Goal: Information Seeking & Learning: Check status

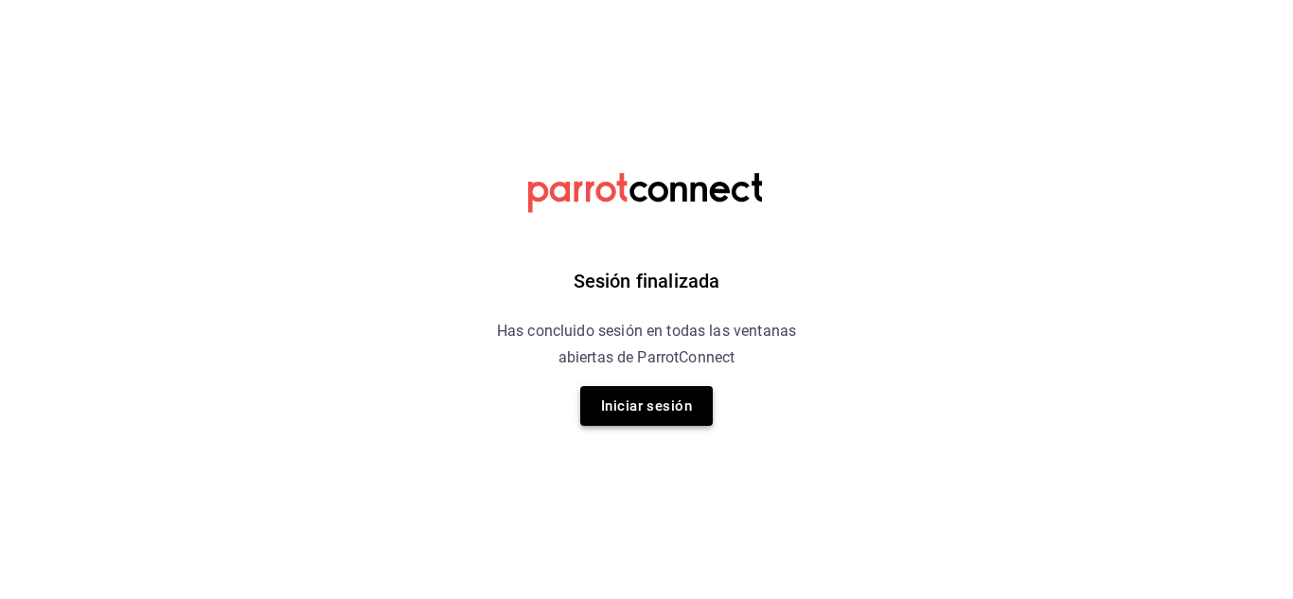
click at [663, 406] on button "Iniciar sesión" at bounding box center [646, 406] width 133 height 40
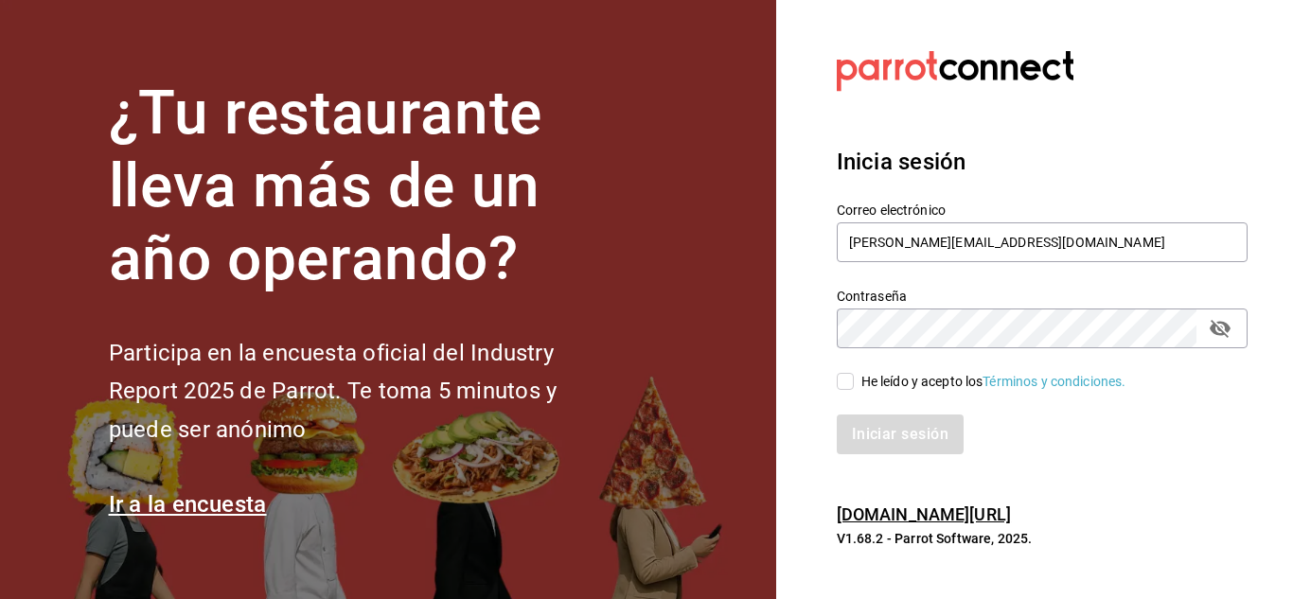
click at [842, 384] on input "He leído y acepto los Términos y condiciones." at bounding box center [845, 381] width 17 height 17
checkbox input "true"
click at [887, 431] on button "Iniciar sesión" at bounding box center [901, 435] width 129 height 40
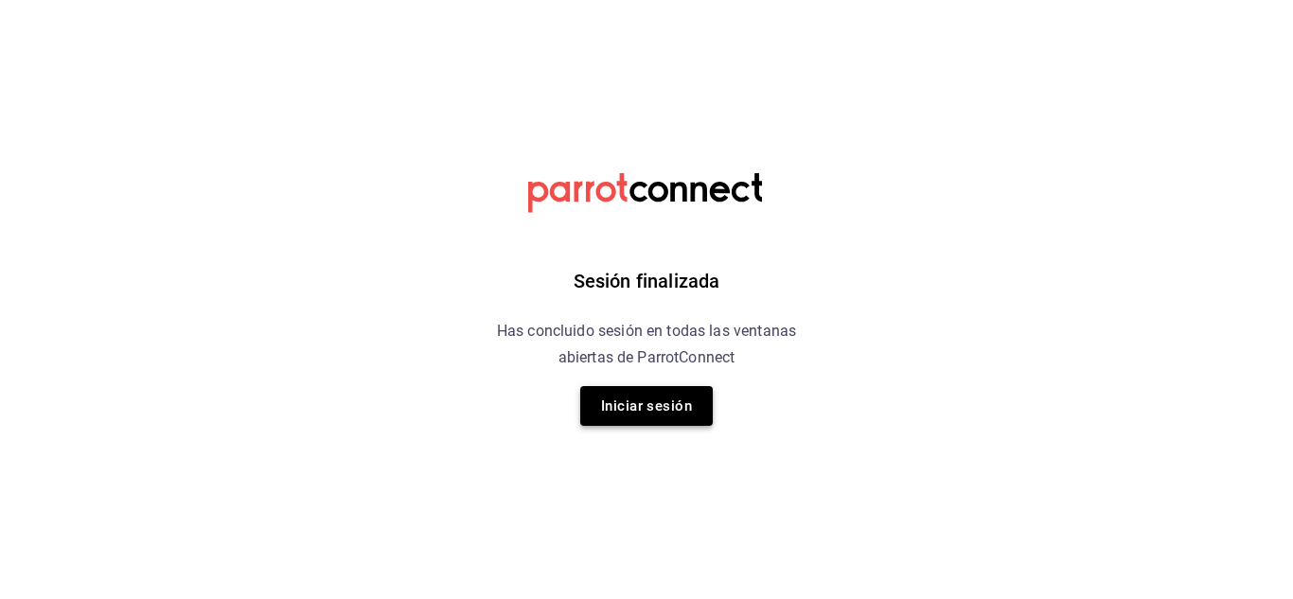
click at [646, 404] on button "Iniciar sesión" at bounding box center [646, 406] width 133 height 40
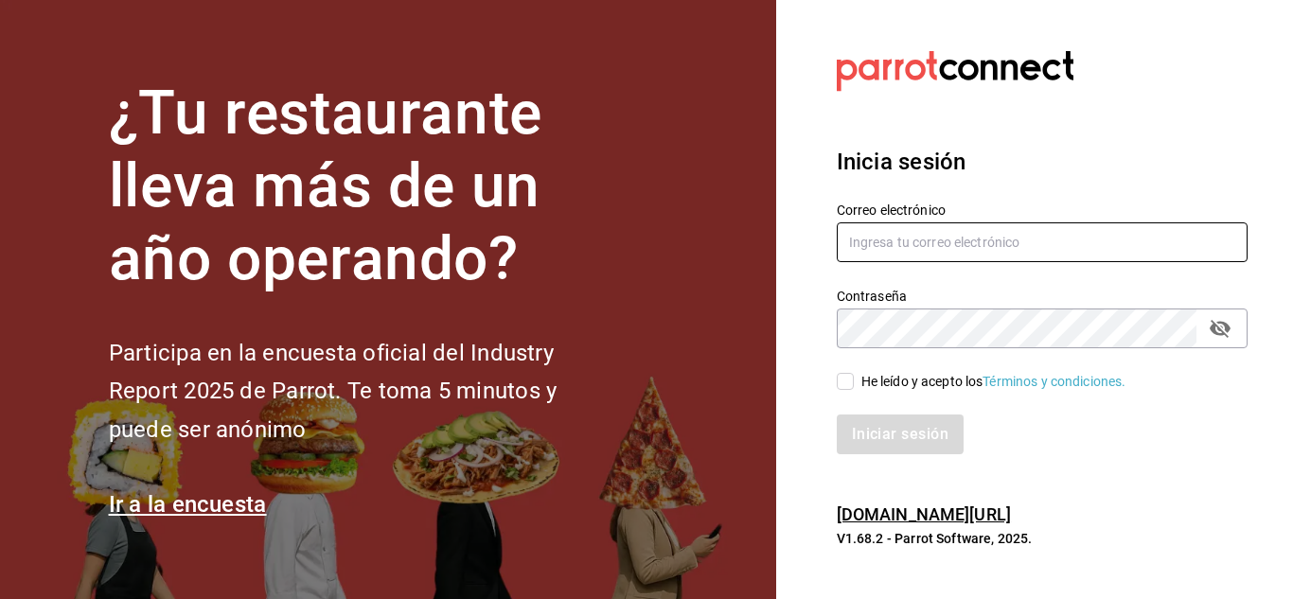
type input "[PERSON_NAME][EMAIL_ADDRESS][DOMAIN_NAME]"
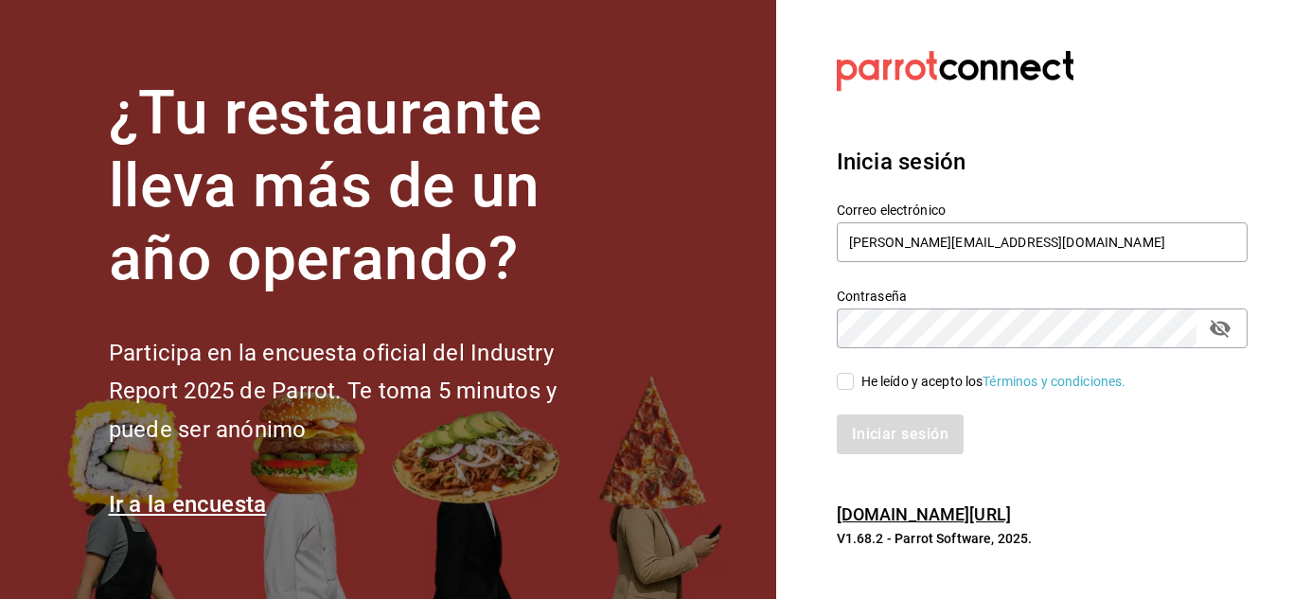
click at [847, 383] on input "He leído y acepto los Términos y condiciones." at bounding box center [845, 381] width 17 height 17
checkbox input "true"
click at [895, 430] on button "Iniciar sesión" at bounding box center [901, 435] width 129 height 40
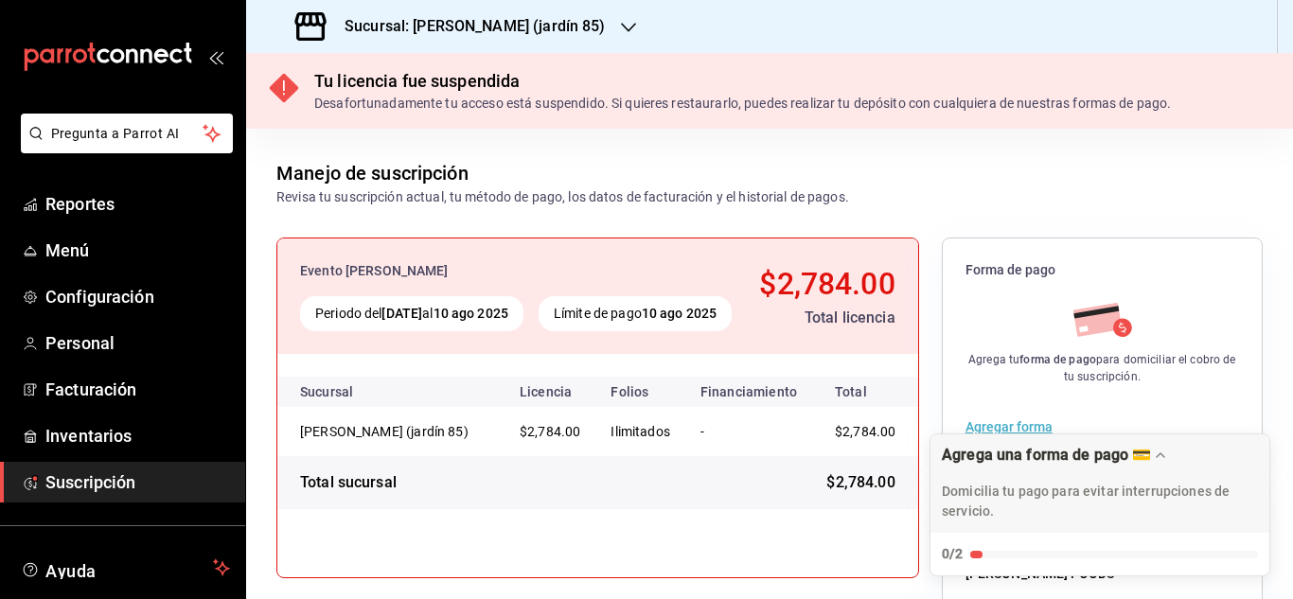
click at [574, 19] on div "Sucursal: Mahana (jardín 85)" at bounding box center [452, 26] width 383 height 53
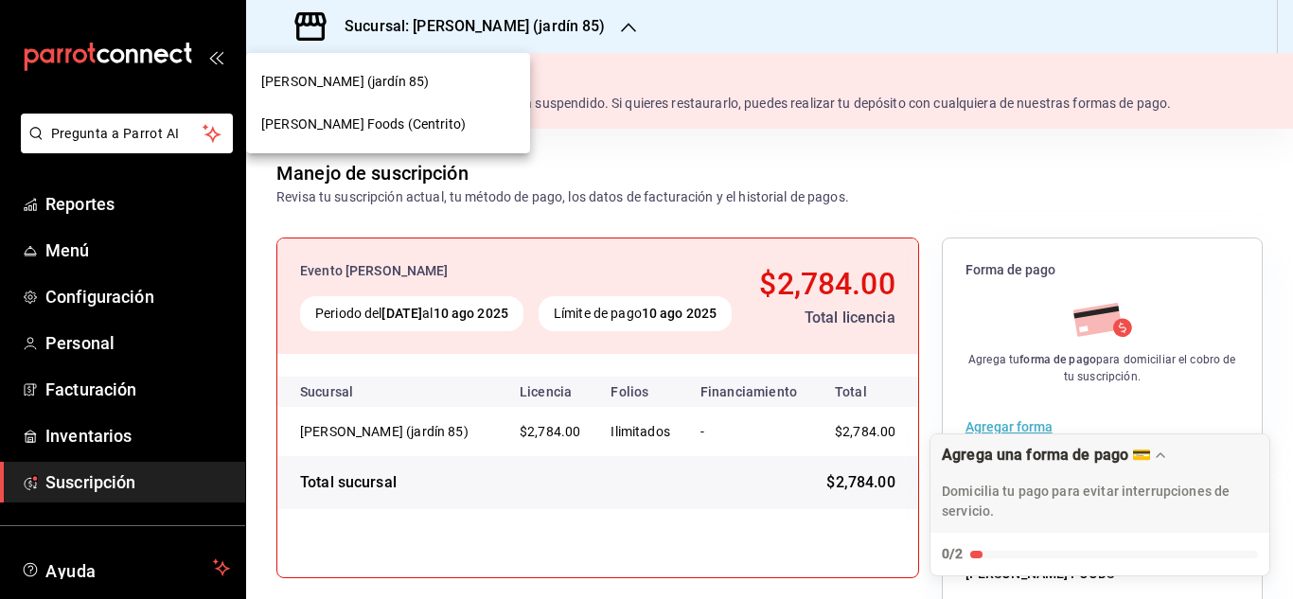
click at [369, 122] on span "Mahana Foods (Centrito)" at bounding box center [363, 125] width 205 height 20
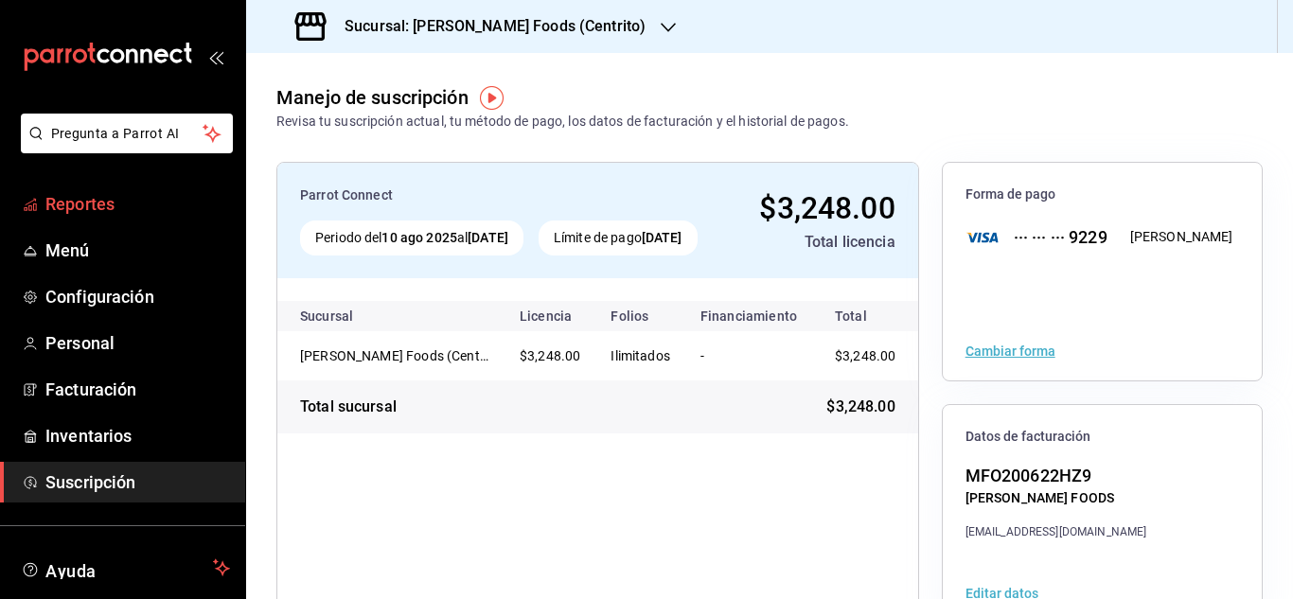
click at [75, 197] on span "Reportes" at bounding box center [137, 204] width 185 height 26
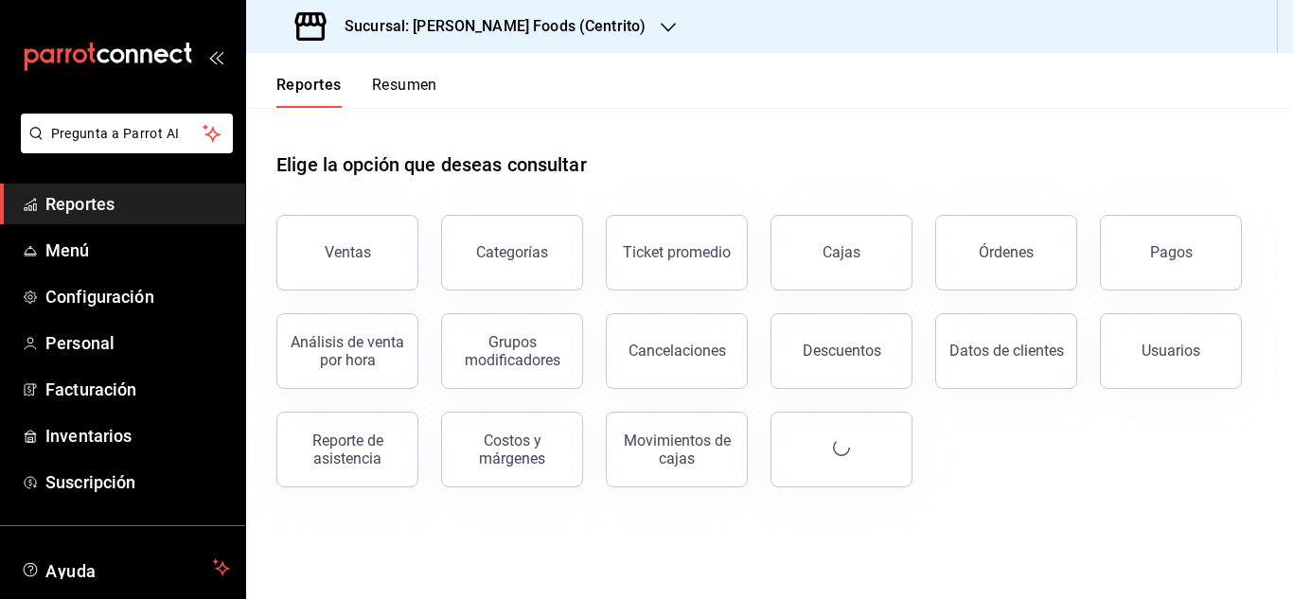
click at [707, 152] on div "Elige la opción que deseas consultar" at bounding box center [769, 150] width 987 height 84
click at [408, 100] on button "Resumen" at bounding box center [404, 92] width 65 height 32
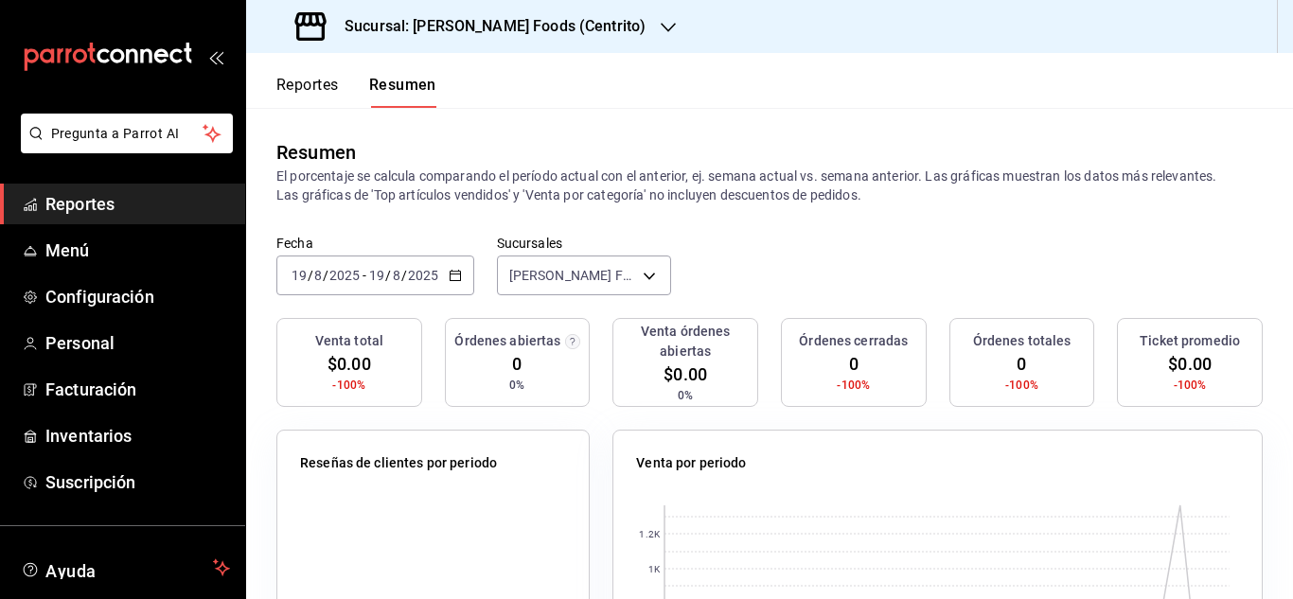
click at [457, 277] on icon "button" at bounding box center [455, 275] width 13 height 13
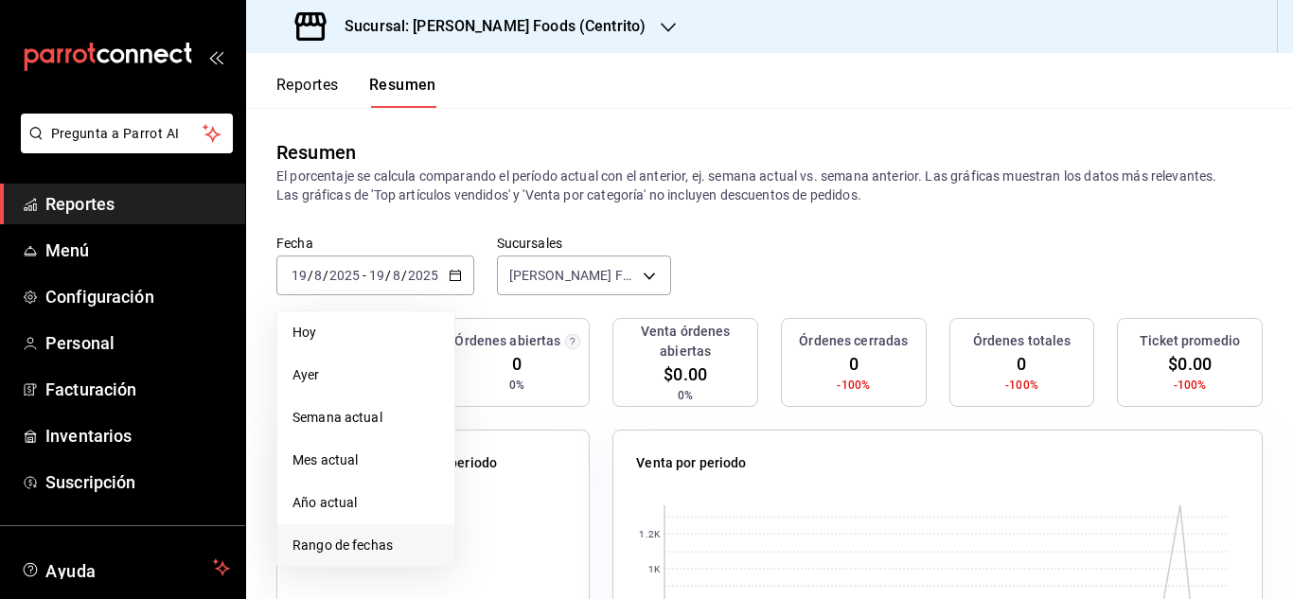
click at [363, 543] on span "Rango de fechas" at bounding box center [366, 546] width 147 height 20
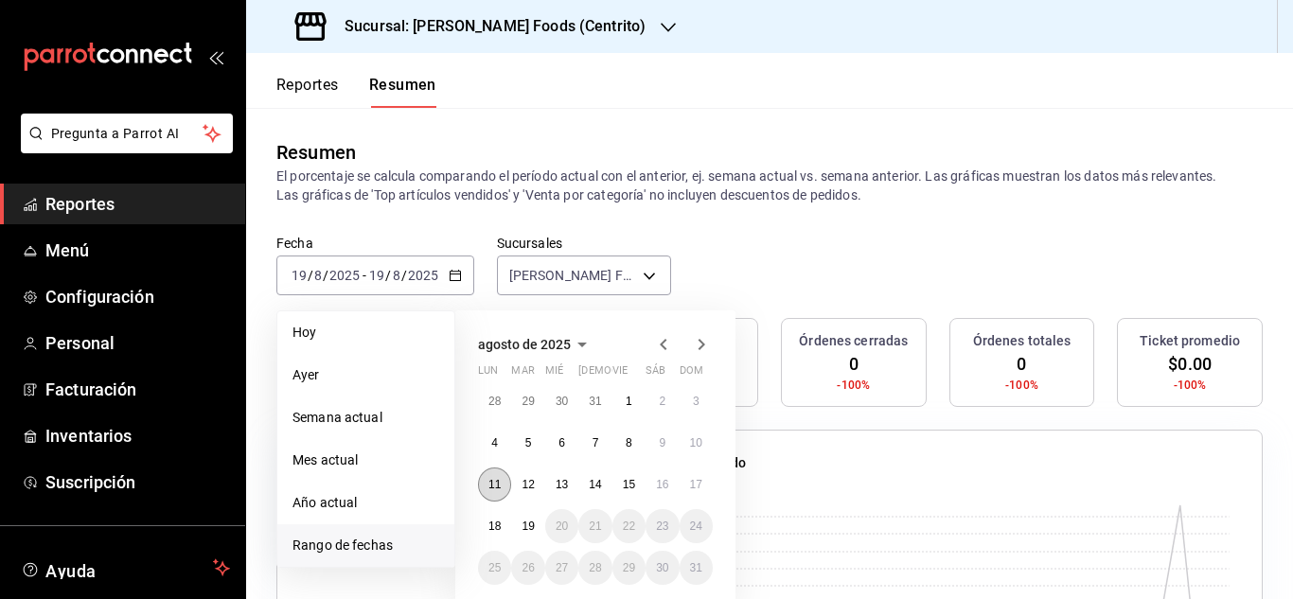
click at [494, 482] on abbr "11" at bounding box center [495, 484] width 12 height 13
click at [485, 493] on button "11" at bounding box center [494, 485] width 33 height 34
click at [691, 488] on abbr "17" at bounding box center [696, 484] width 12 height 13
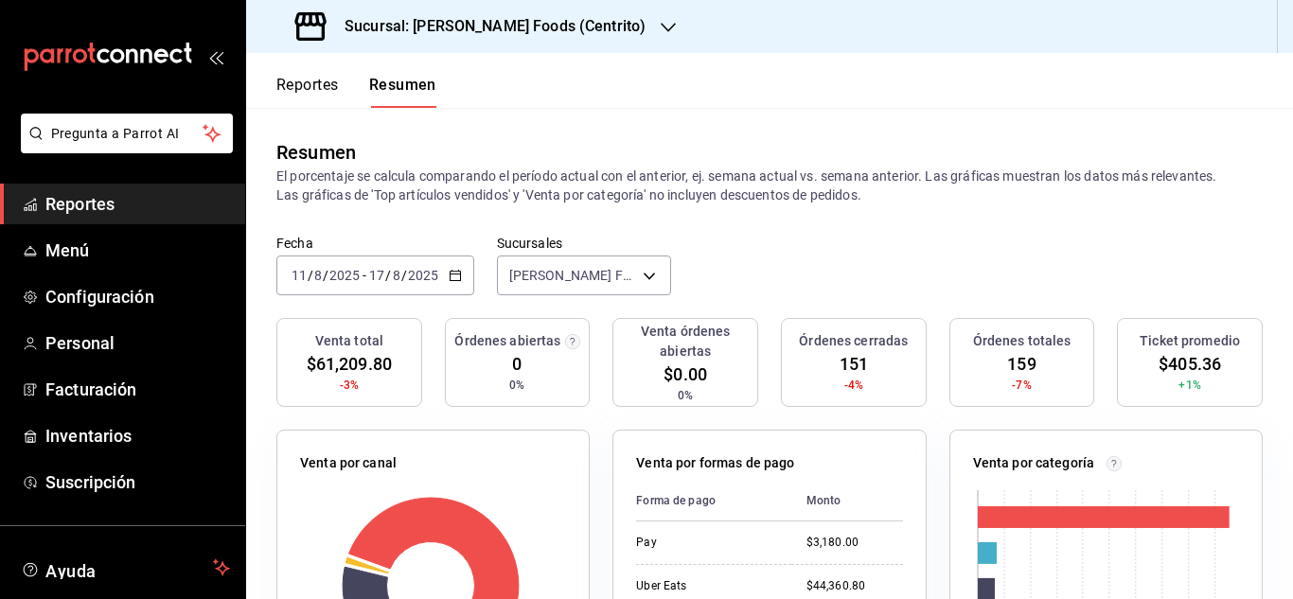
click at [456, 268] on div "2025-08-11 11 / 8 / 2025 - 2025-08-17 17 / 8 / 2025" at bounding box center [375, 276] width 198 height 40
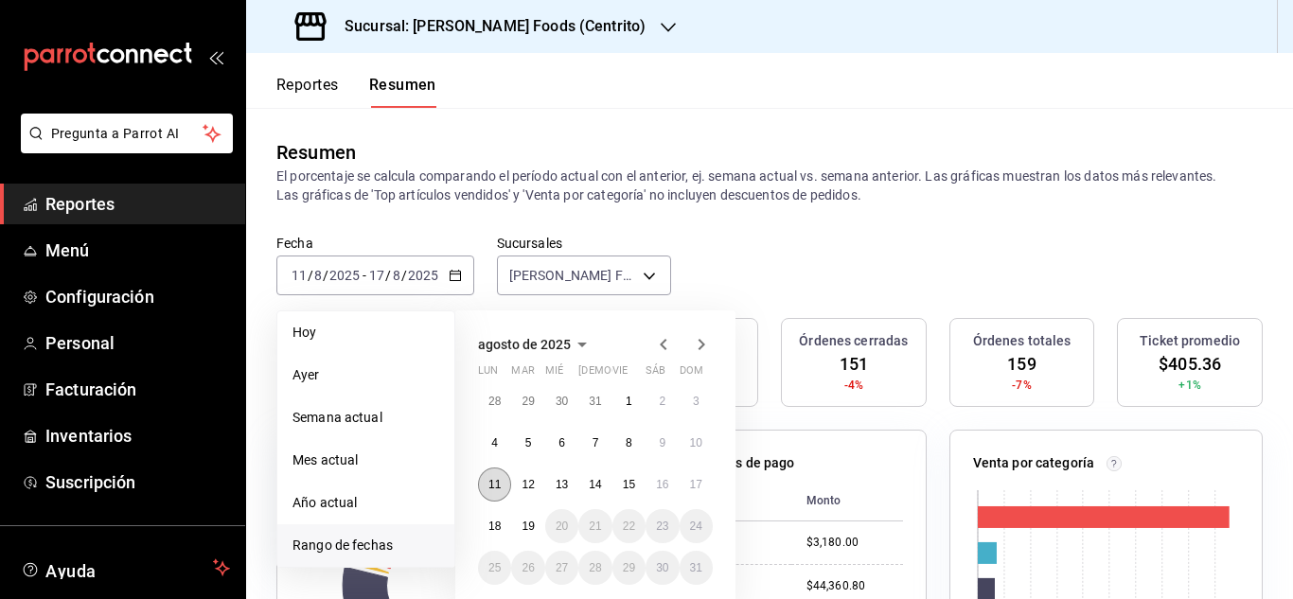
click at [497, 489] on abbr "11" at bounding box center [495, 484] width 12 height 13
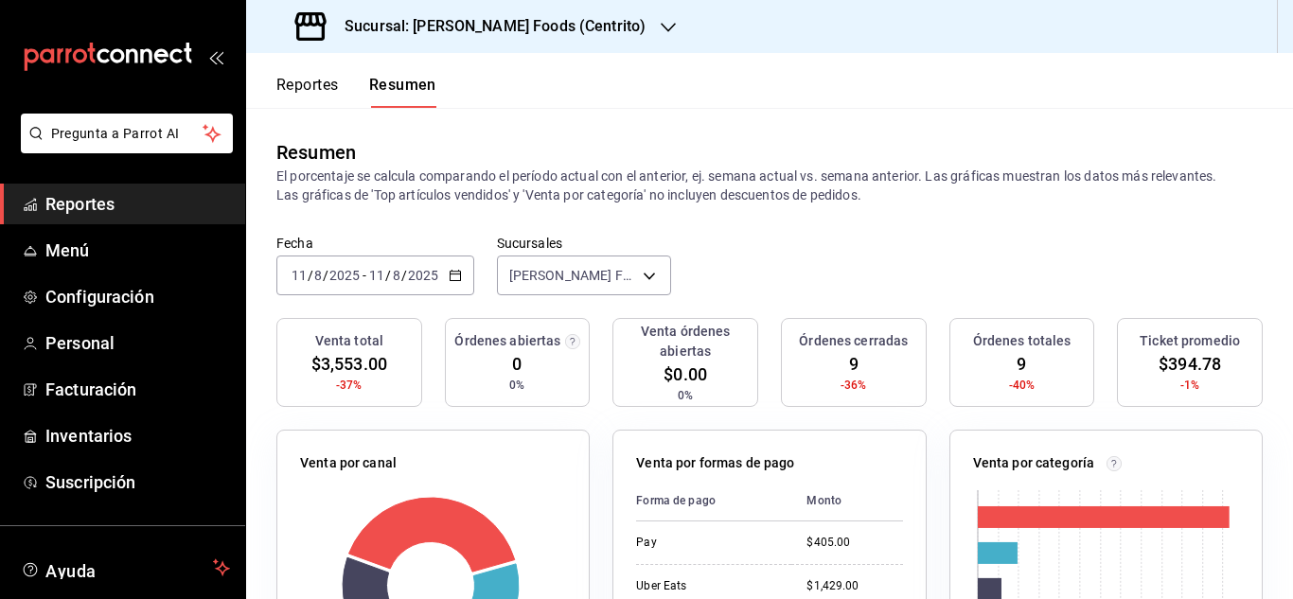
click at [455, 269] on icon "button" at bounding box center [455, 275] width 13 height 13
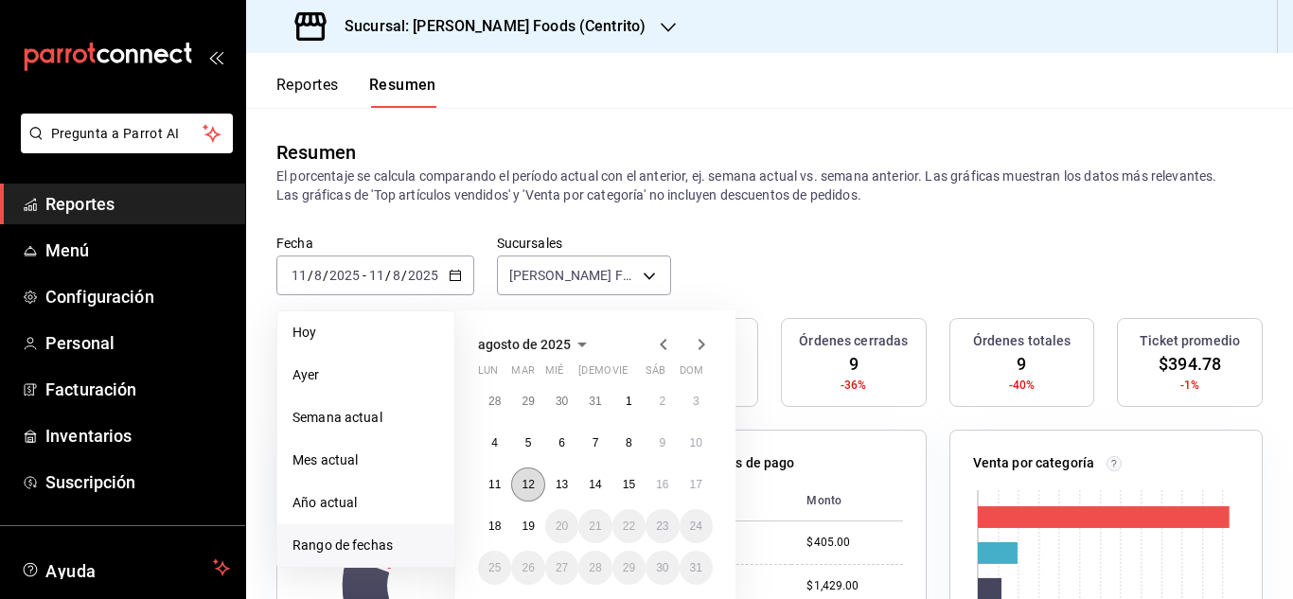
click at [527, 490] on abbr "12" at bounding box center [528, 484] width 12 height 13
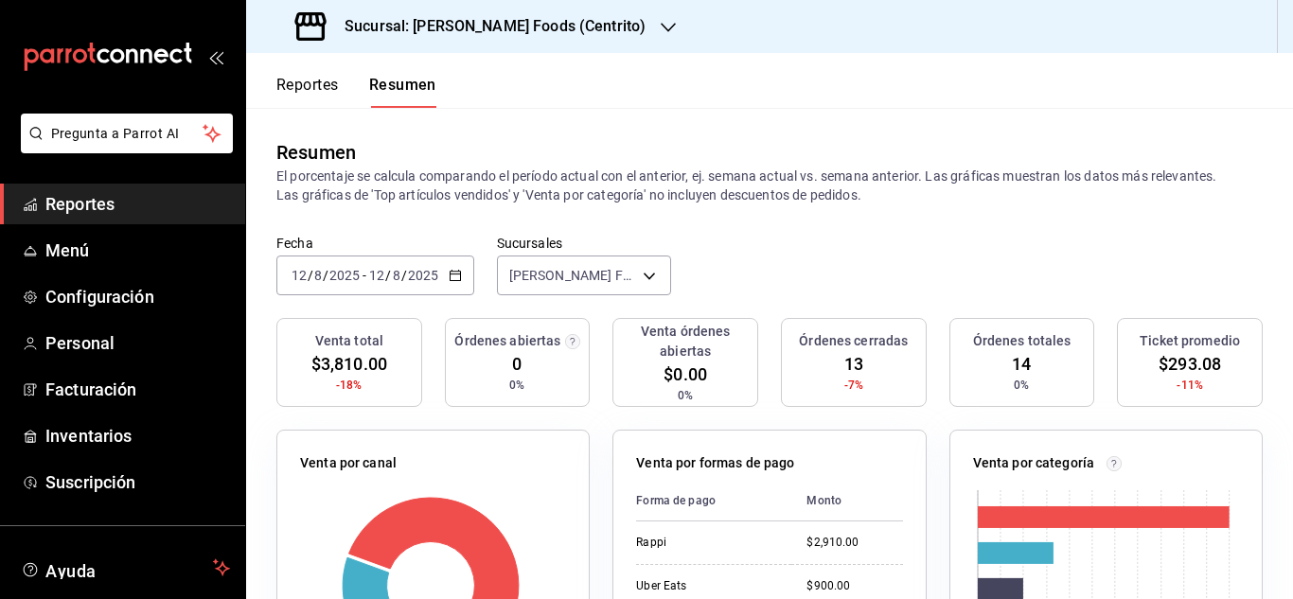
click at [454, 273] on icon "button" at bounding box center [455, 275] width 13 height 13
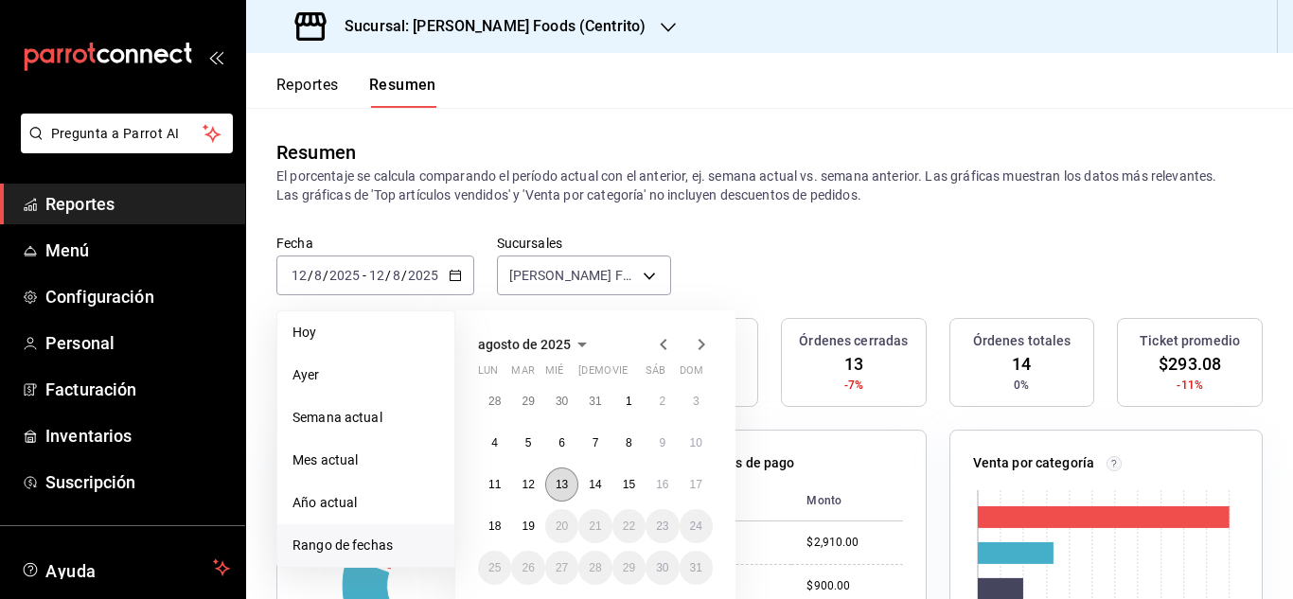
click at [557, 482] on abbr "13" at bounding box center [562, 484] width 12 height 13
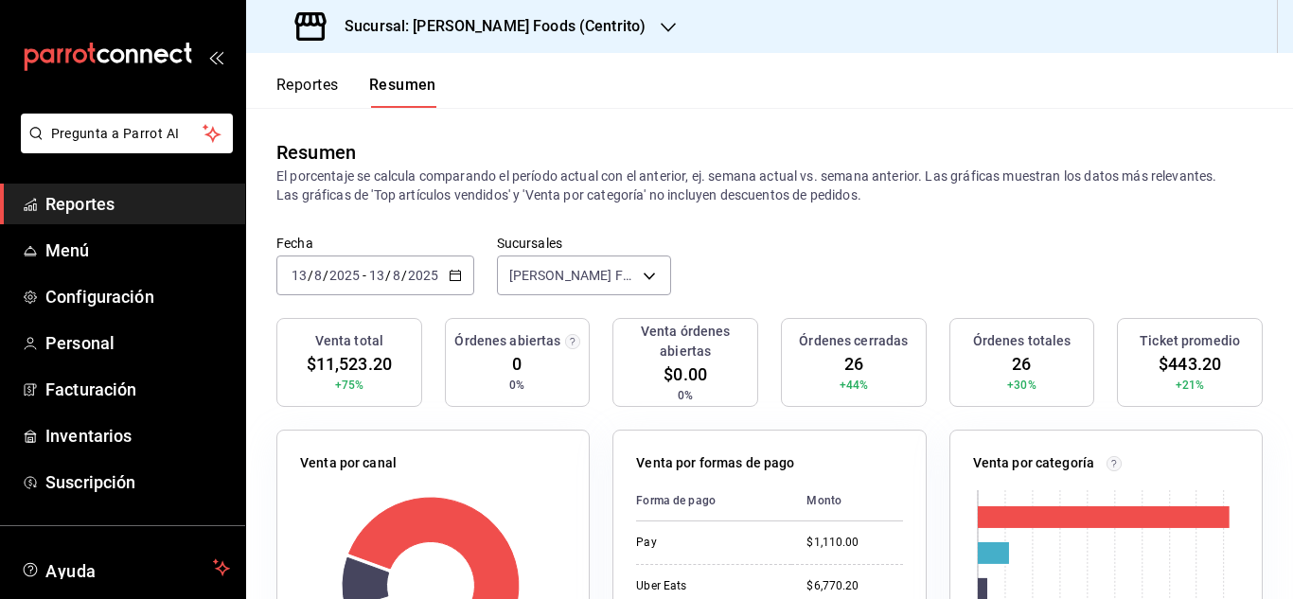
click at [458, 275] on \(Stroke\) "button" at bounding box center [455, 274] width 10 height 1
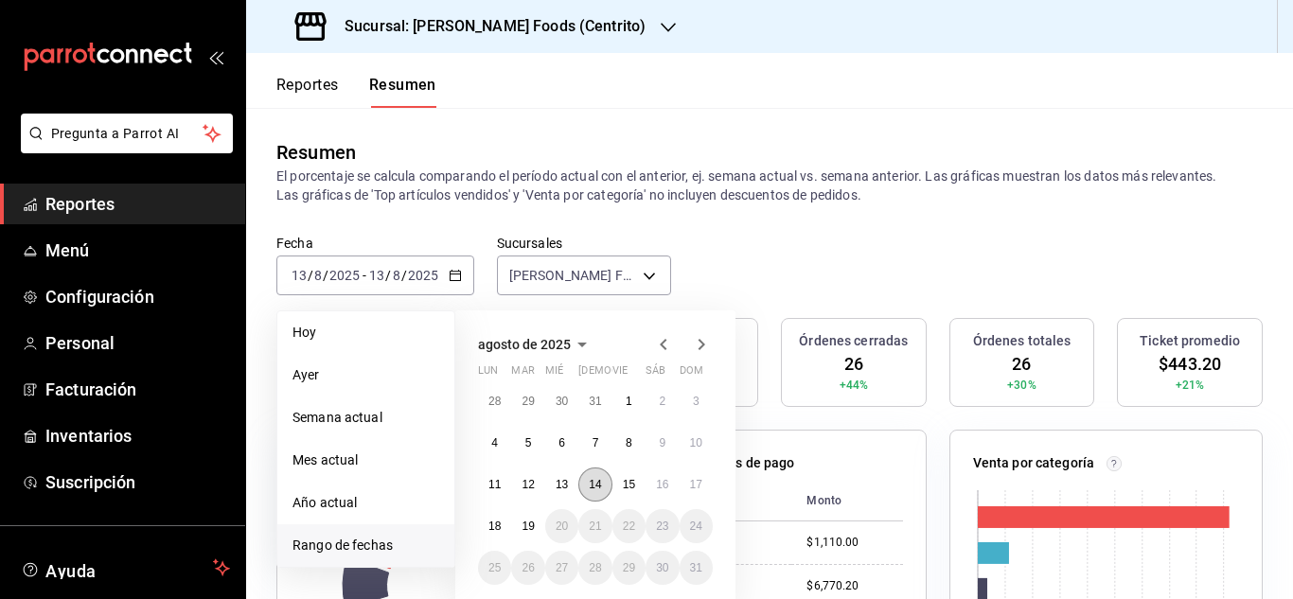
click at [596, 488] on abbr "14" at bounding box center [595, 484] width 12 height 13
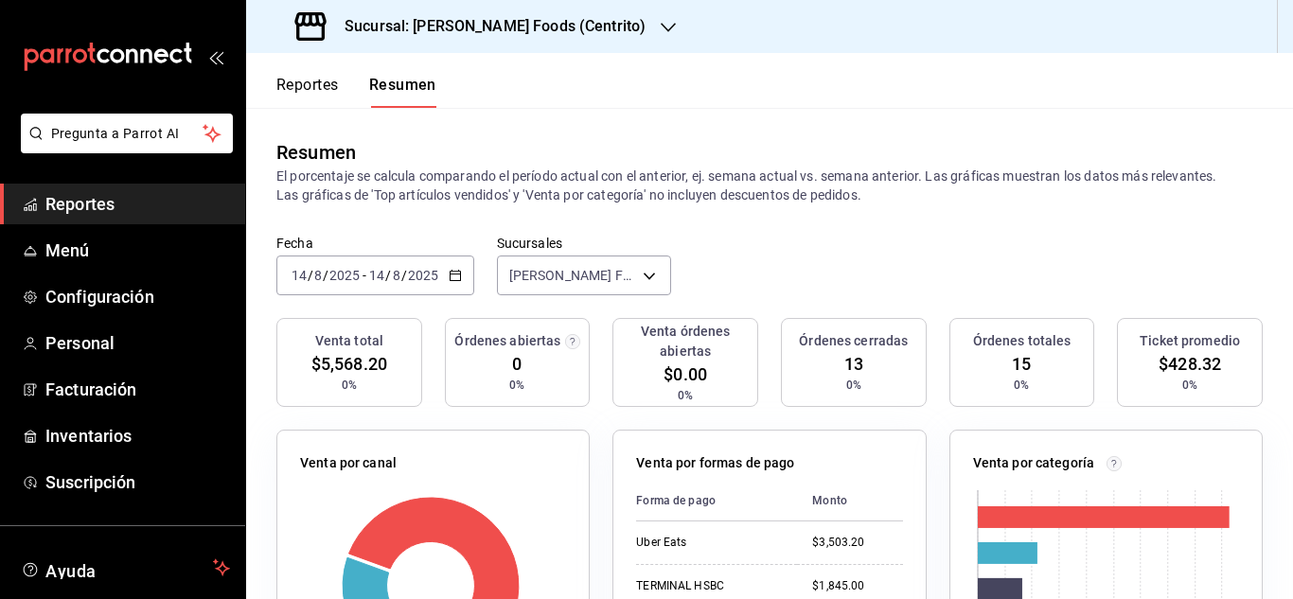
click at [450, 275] on \(Stroke\) "button" at bounding box center [455, 276] width 11 height 10
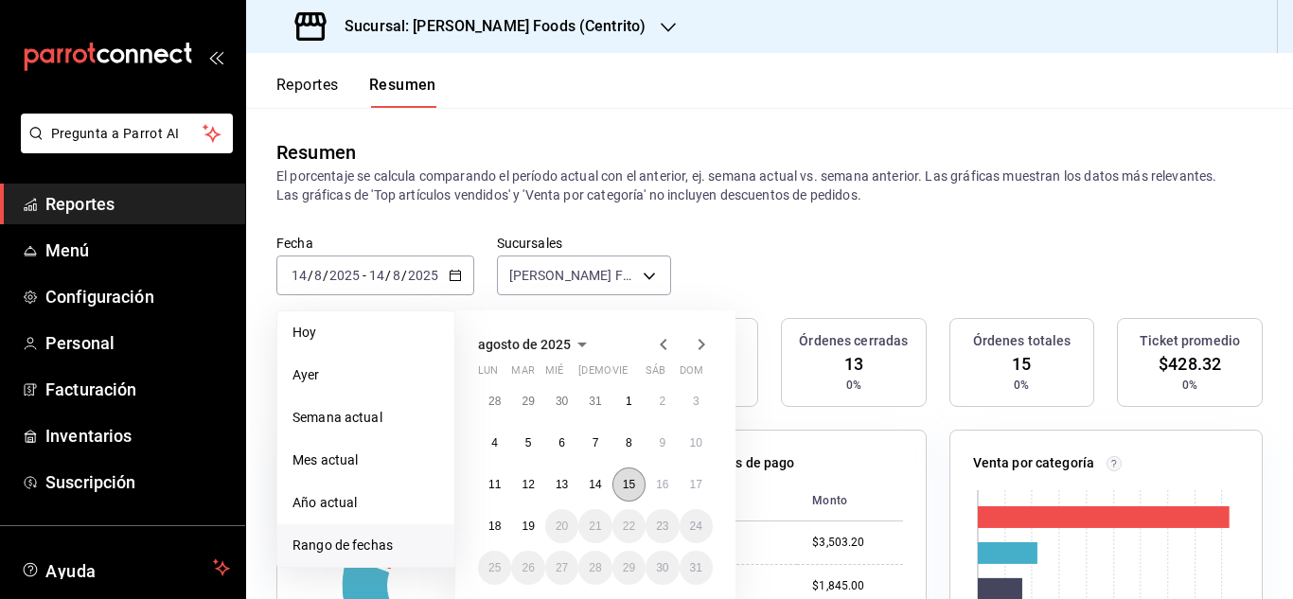
click at [618, 492] on button "15" at bounding box center [629, 485] width 33 height 34
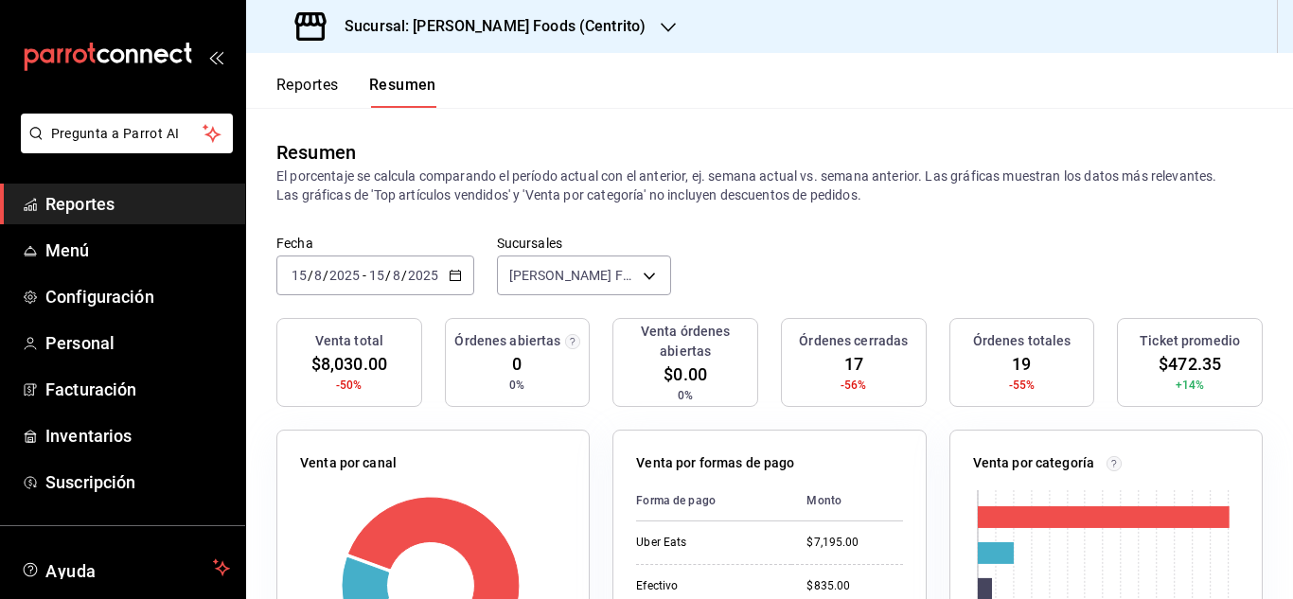
click at [454, 276] on icon "button" at bounding box center [455, 275] width 13 height 13
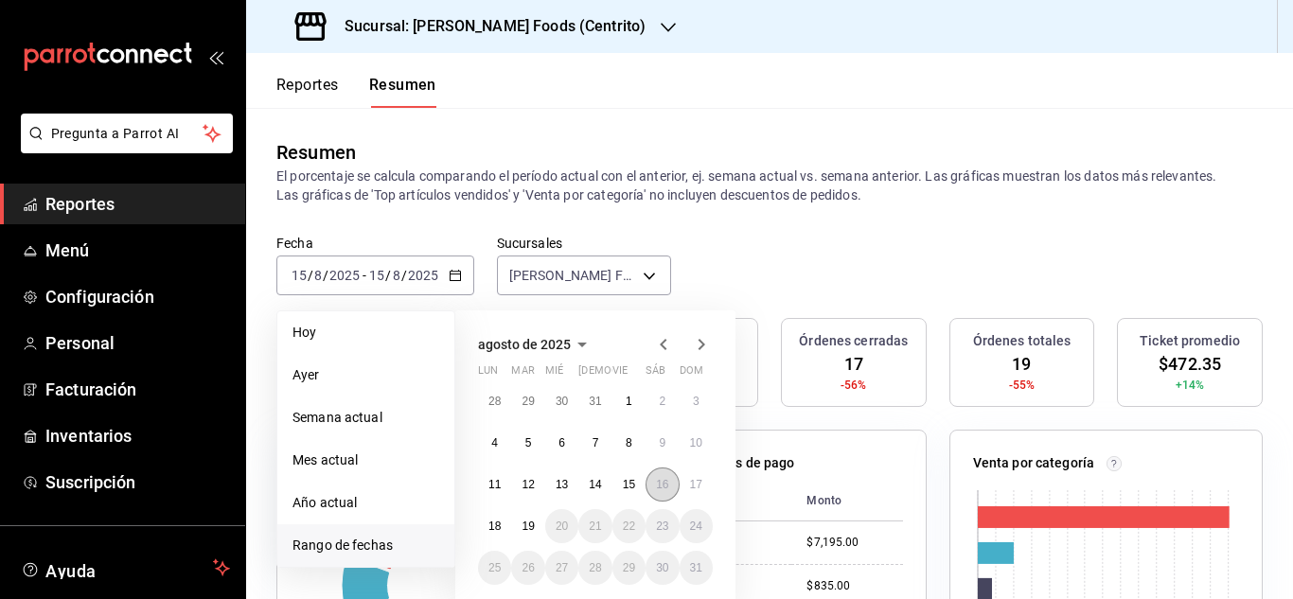
click at [654, 488] on button "16" at bounding box center [662, 485] width 33 height 34
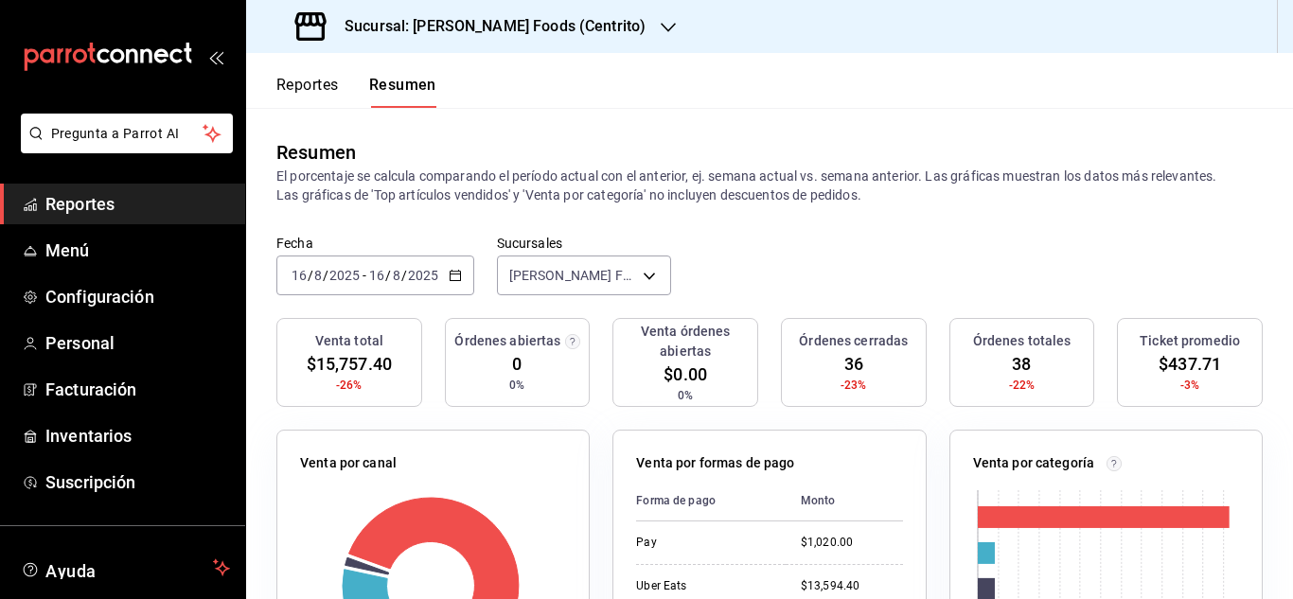
click at [449, 269] on icon "button" at bounding box center [455, 275] width 13 height 13
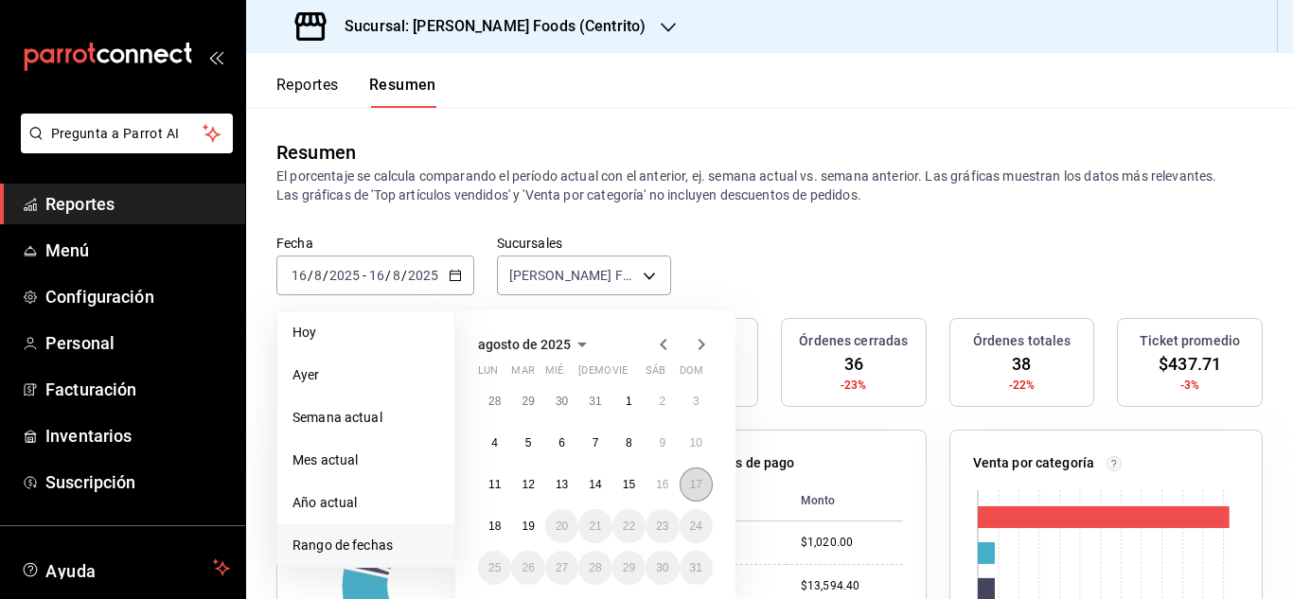
click at [692, 493] on button "17" at bounding box center [696, 485] width 33 height 34
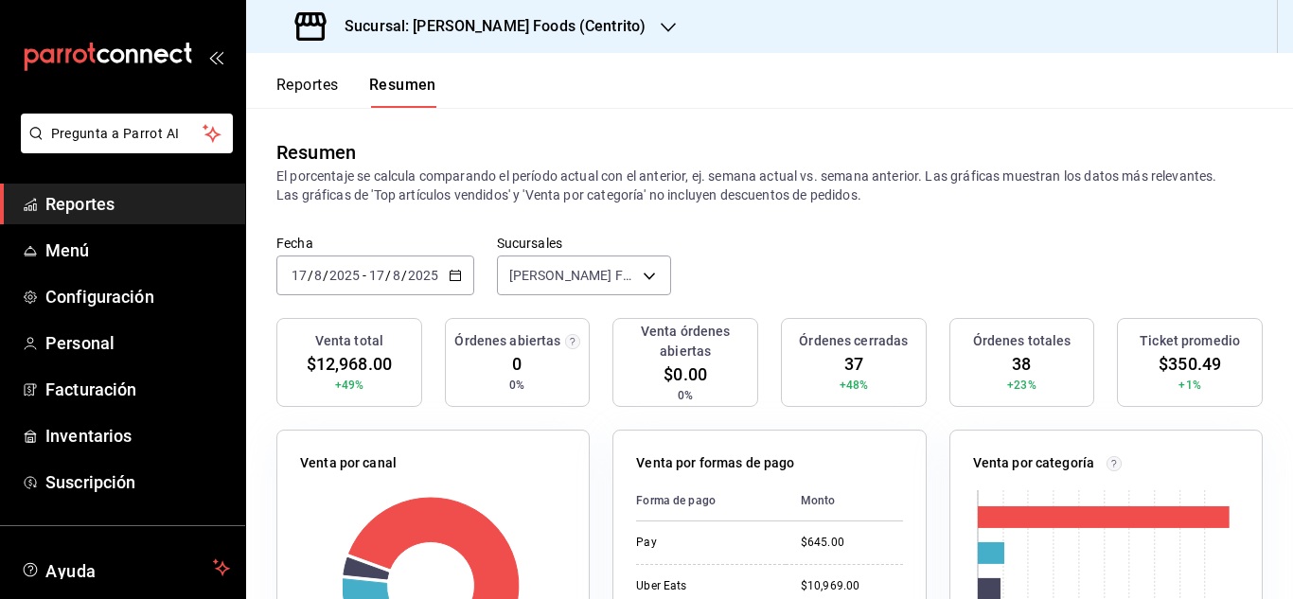
click at [320, 74] on div "Reportes Resumen" at bounding box center [341, 80] width 190 height 55
click at [320, 85] on button "Reportes" at bounding box center [307, 92] width 62 height 32
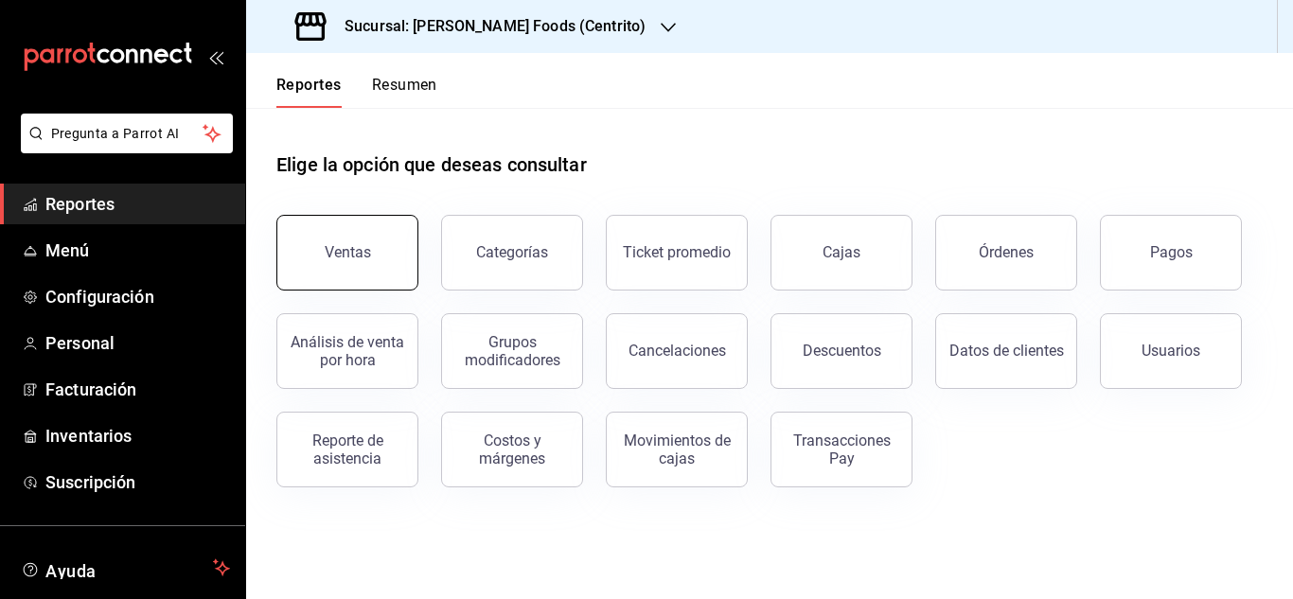
click at [343, 238] on button "Ventas" at bounding box center [347, 253] width 142 height 76
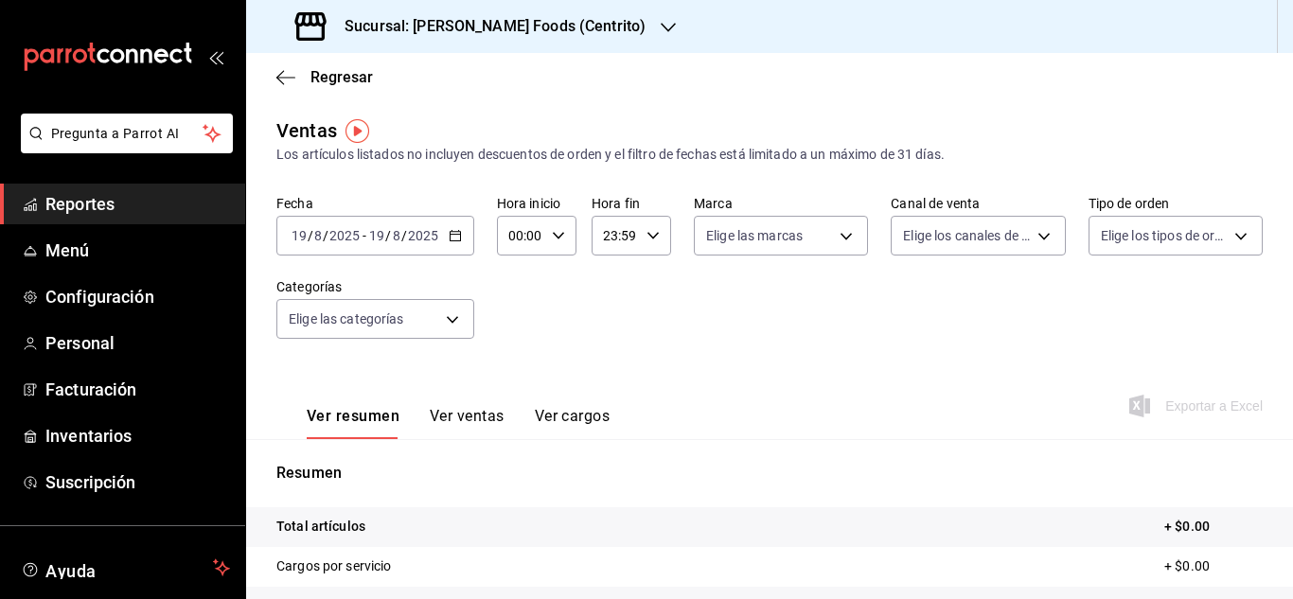
click at [452, 242] on div "2025-08-19 19 / 8 / 2025 - 2025-08-19 19 / 8 / 2025" at bounding box center [375, 236] width 198 height 40
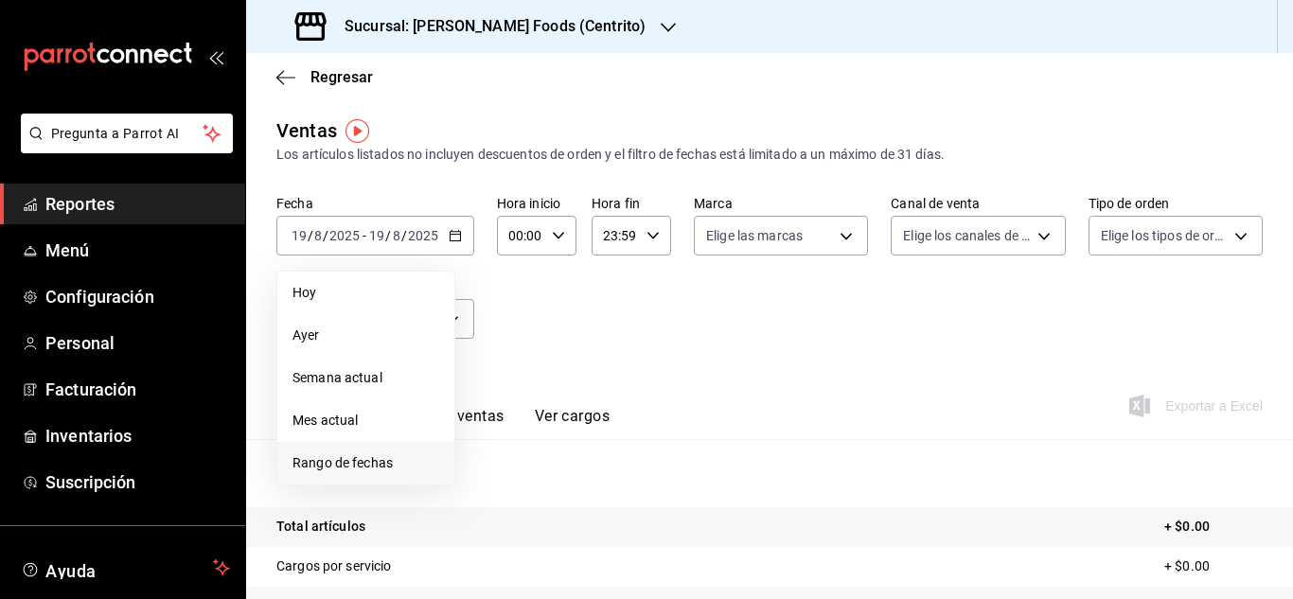
click at [345, 458] on span "Rango de fechas" at bounding box center [366, 464] width 147 height 20
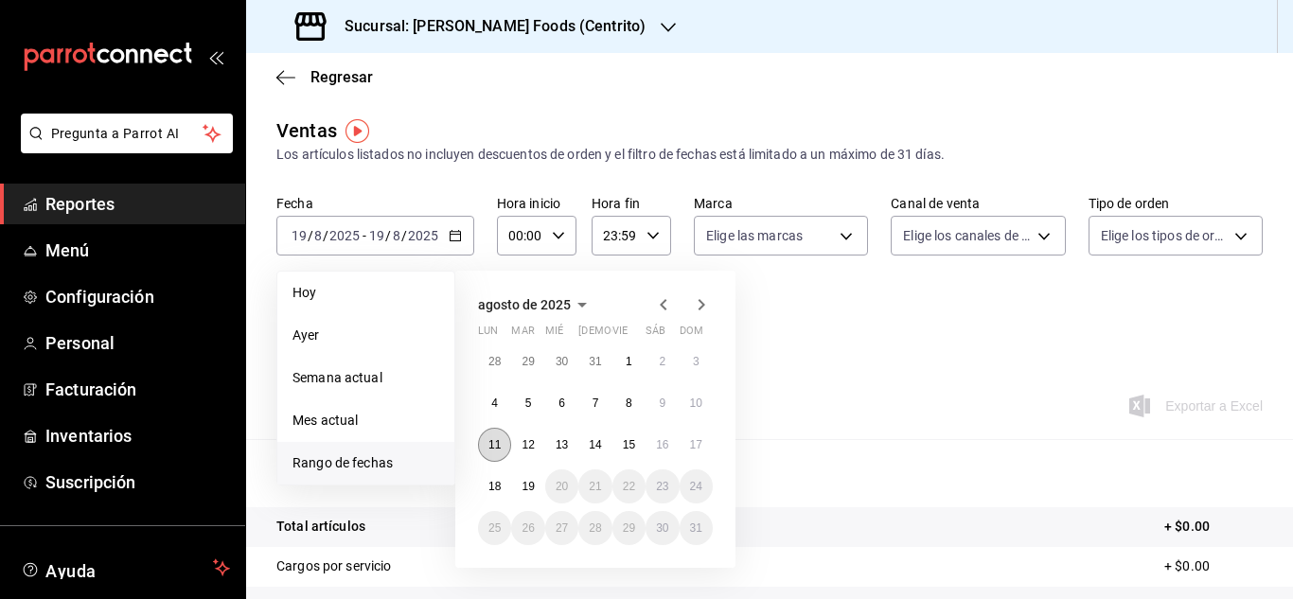
click at [493, 449] on abbr "11" at bounding box center [495, 444] width 12 height 13
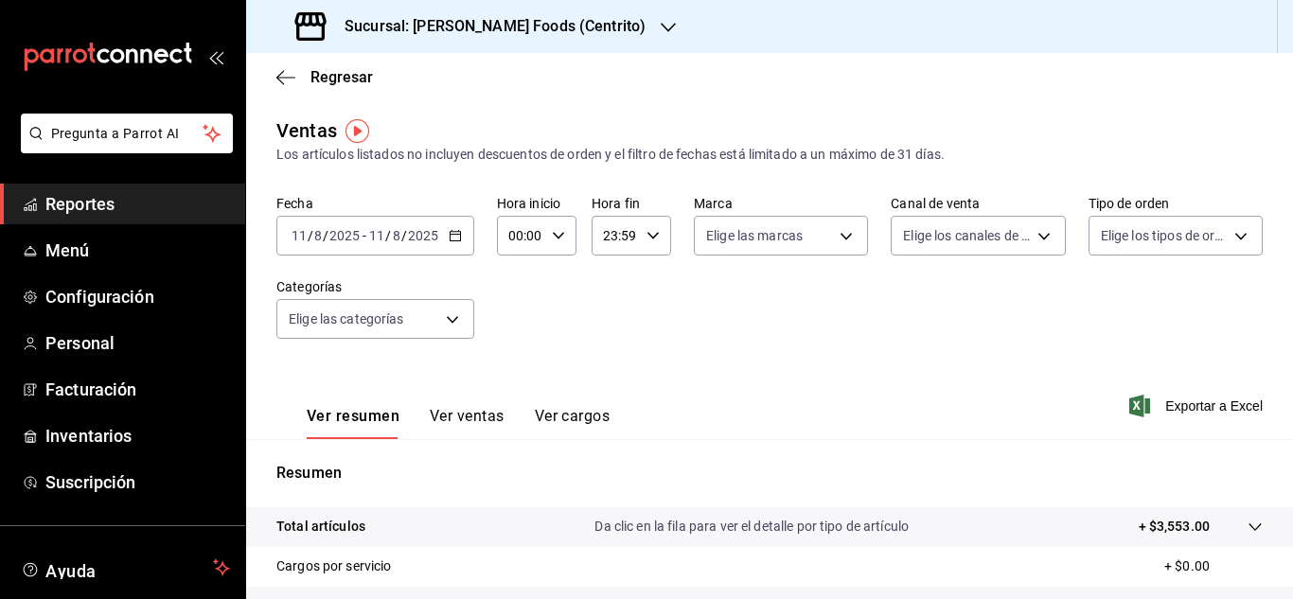
click at [462, 237] on div "2025-08-11 11 / 8 / 2025 - 2025-08-11 11 / 8 / 2025" at bounding box center [375, 236] width 198 height 40
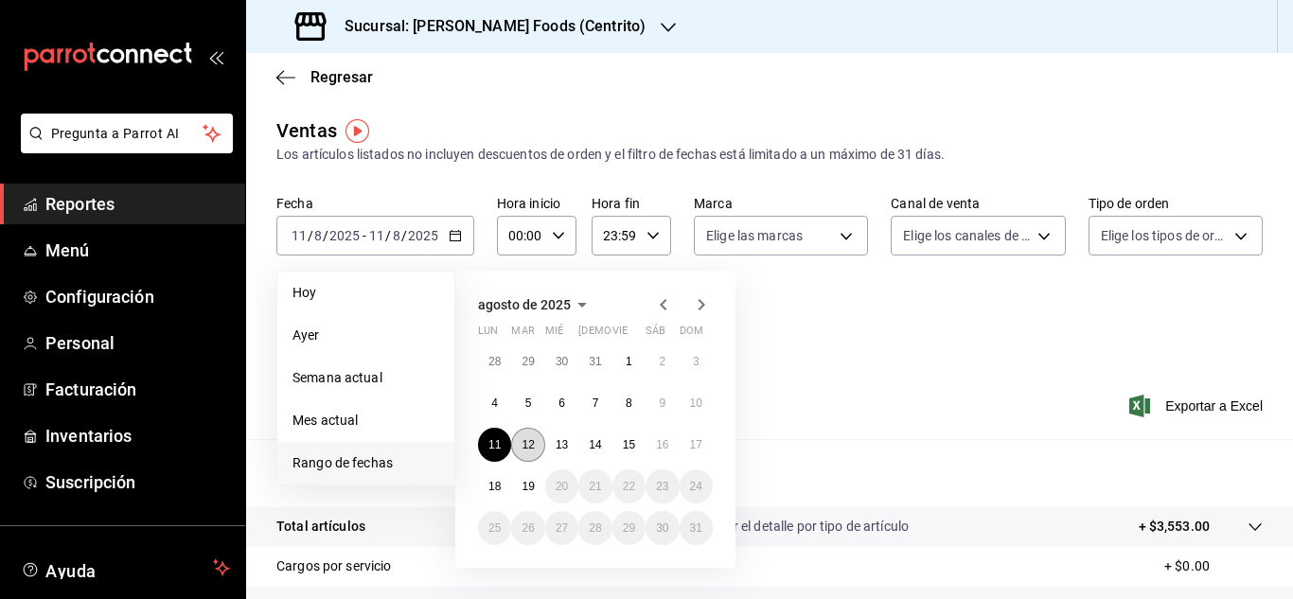
click at [532, 445] on abbr "12" at bounding box center [528, 444] width 12 height 13
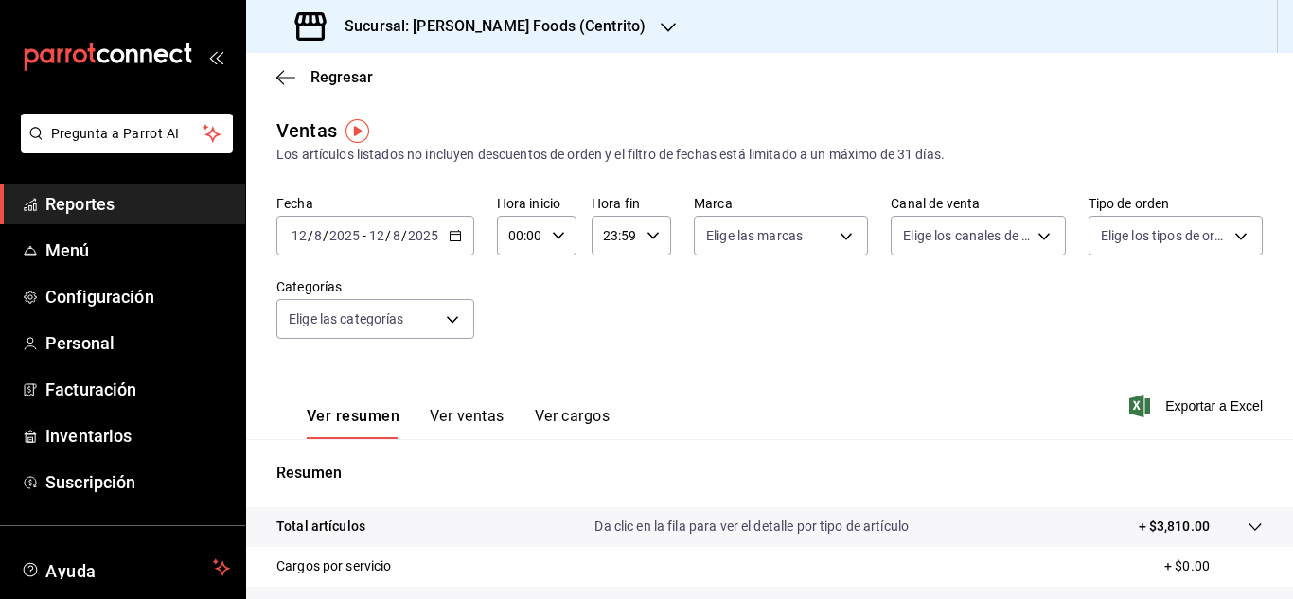
click at [458, 238] on icon "button" at bounding box center [455, 235] width 13 height 13
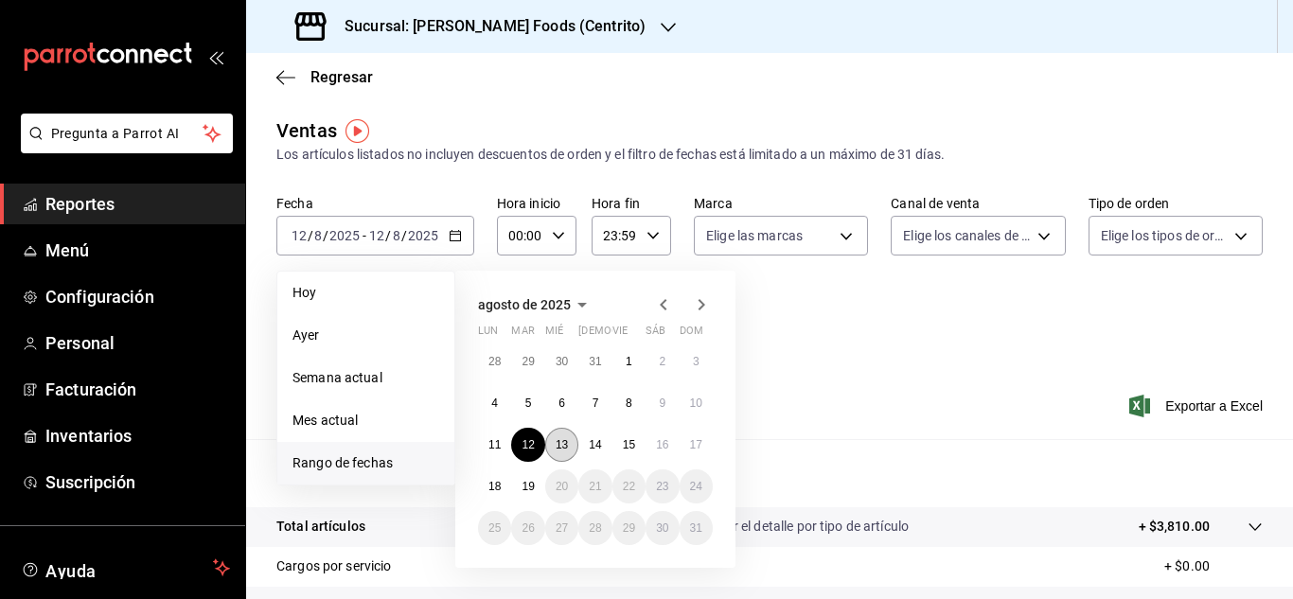
click at [562, 452] on button "13" at bounding box center [561, 445] width 33 height 34
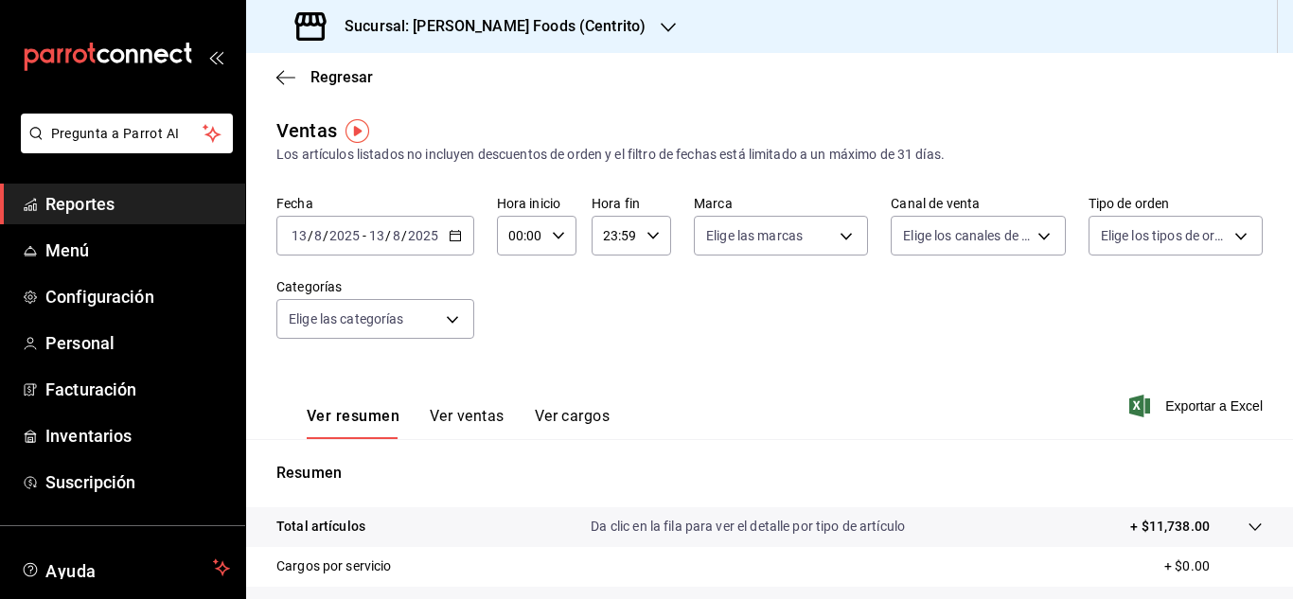
click at [447, 227] on div "2025-08-13 13 / 8 / 2025 - 2025-08-13 13 / 8 / 2025" at bounding box center [375, 236] width 198 height 40
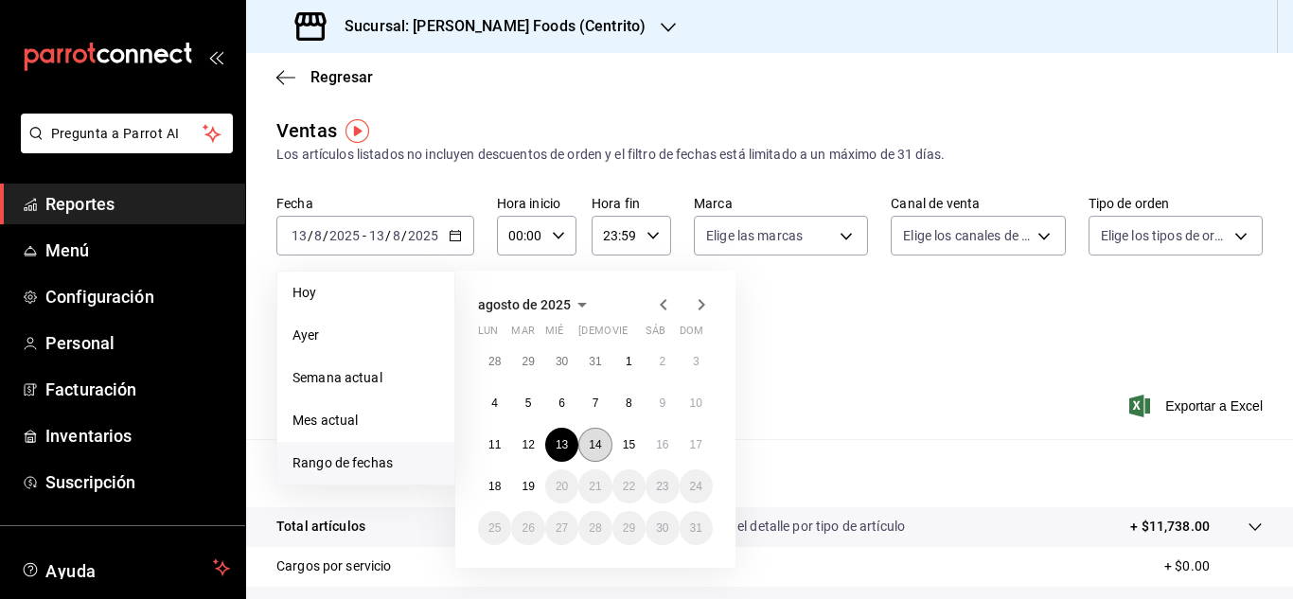
click at [588, 442] on button "14" at bounding box center [595, 445] width 33 height 34
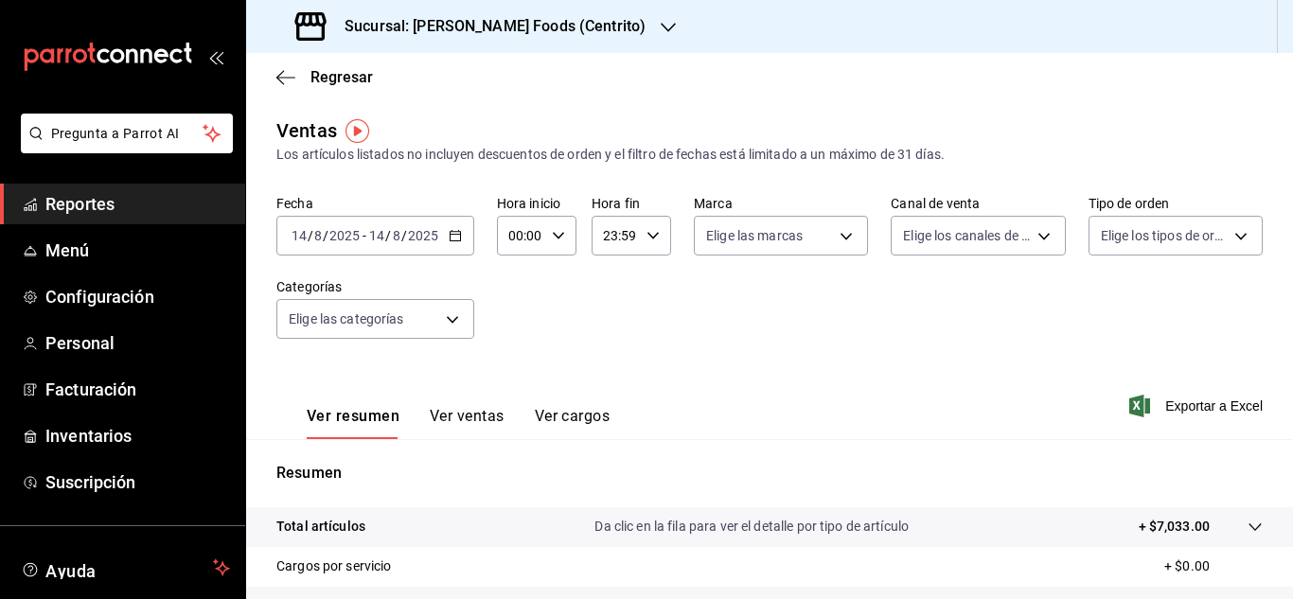
click at [453, 231] on icon "button" at bounding box center [455, 235] width 13 height 13
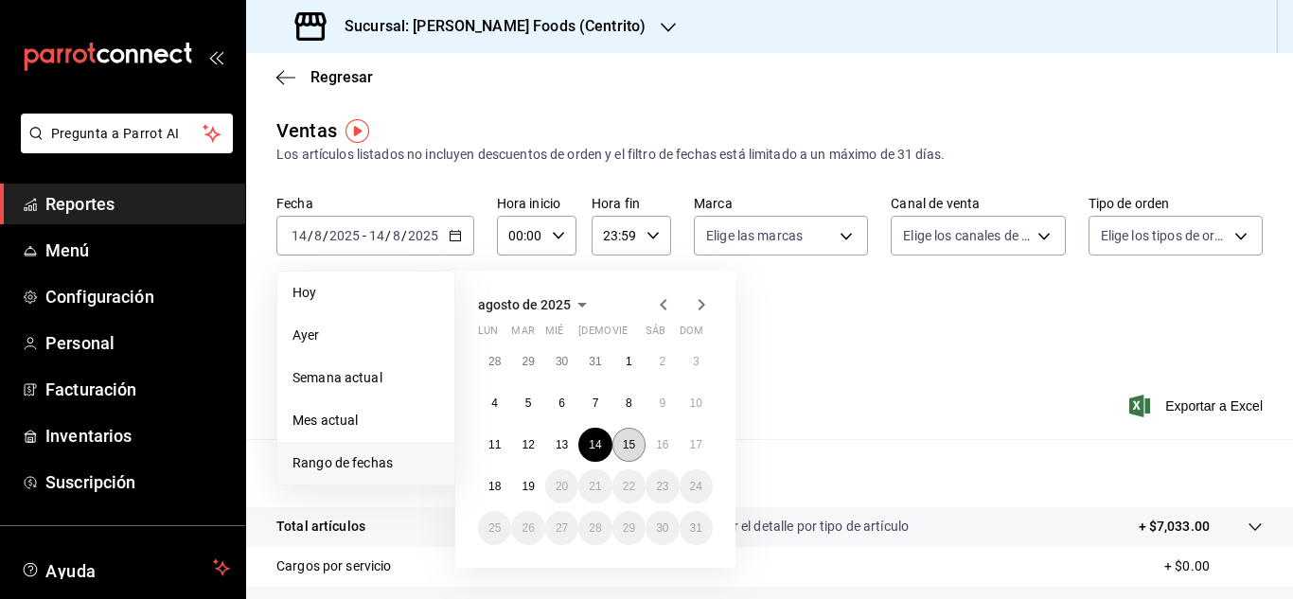
click at [623, 449] on abbr "15" at bounding box center [629, 444] width 12 height 13
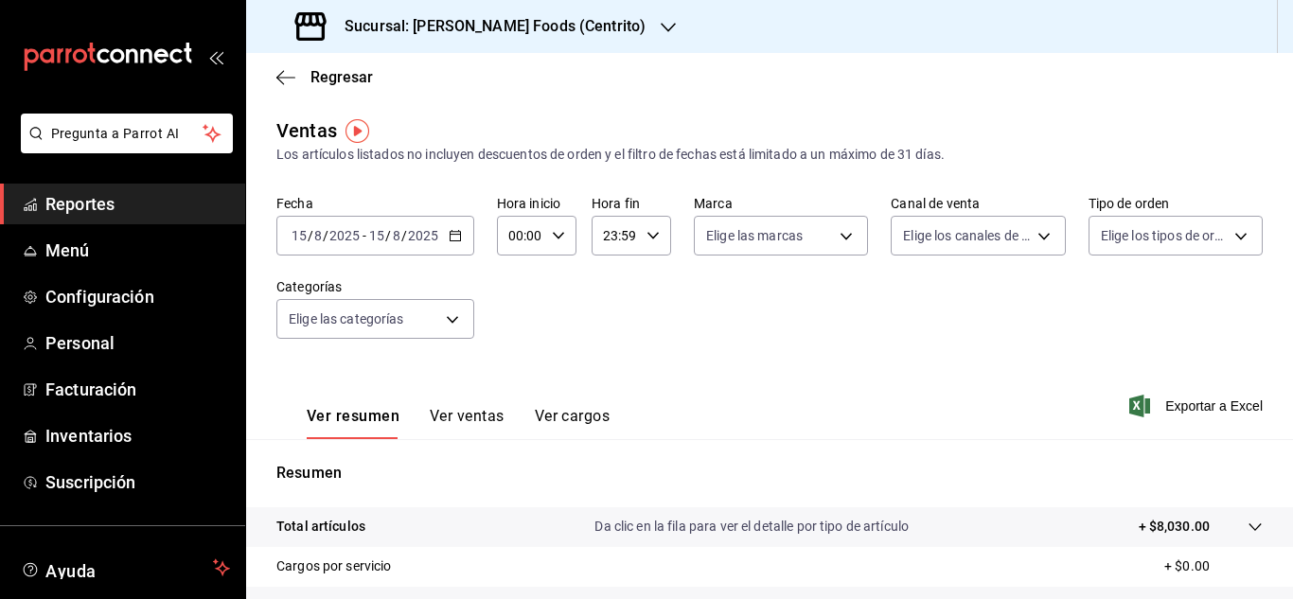
click at [450, 226] on div "2025-08-15 15 / 8 / 2025 - 2025-08-15 15 / 8 / 2025" at bounding box center [375, 236] width 198 height 40
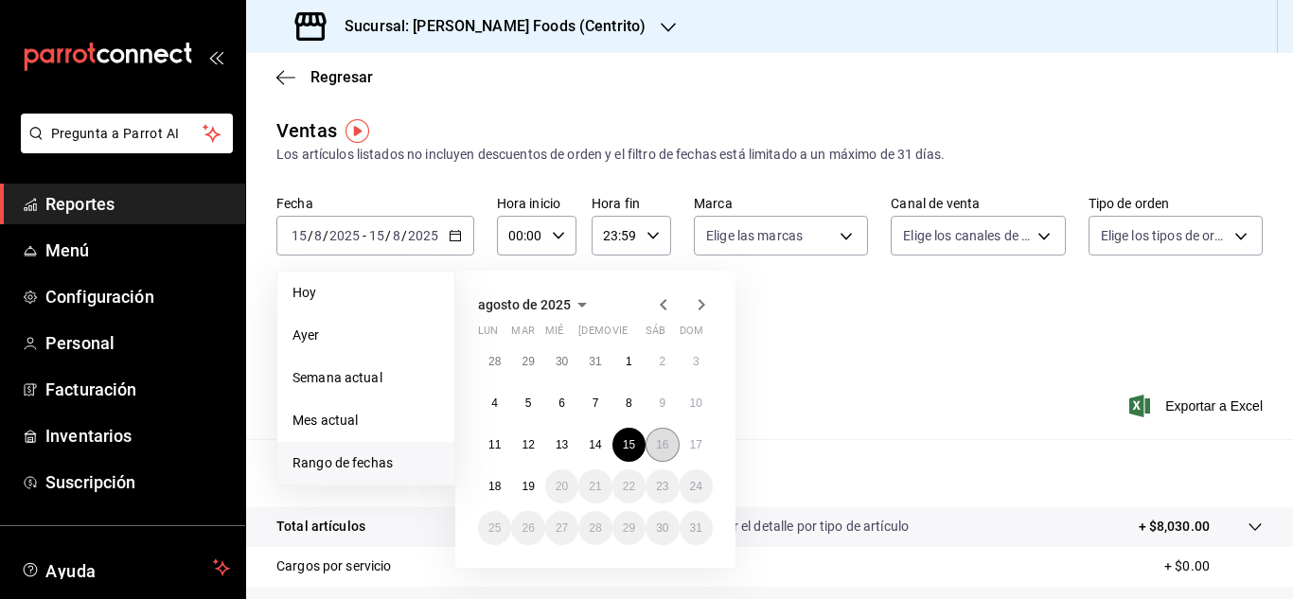
click at [657, 440] on abbr "16" at bounding box center [662, 444] width 12 height 13
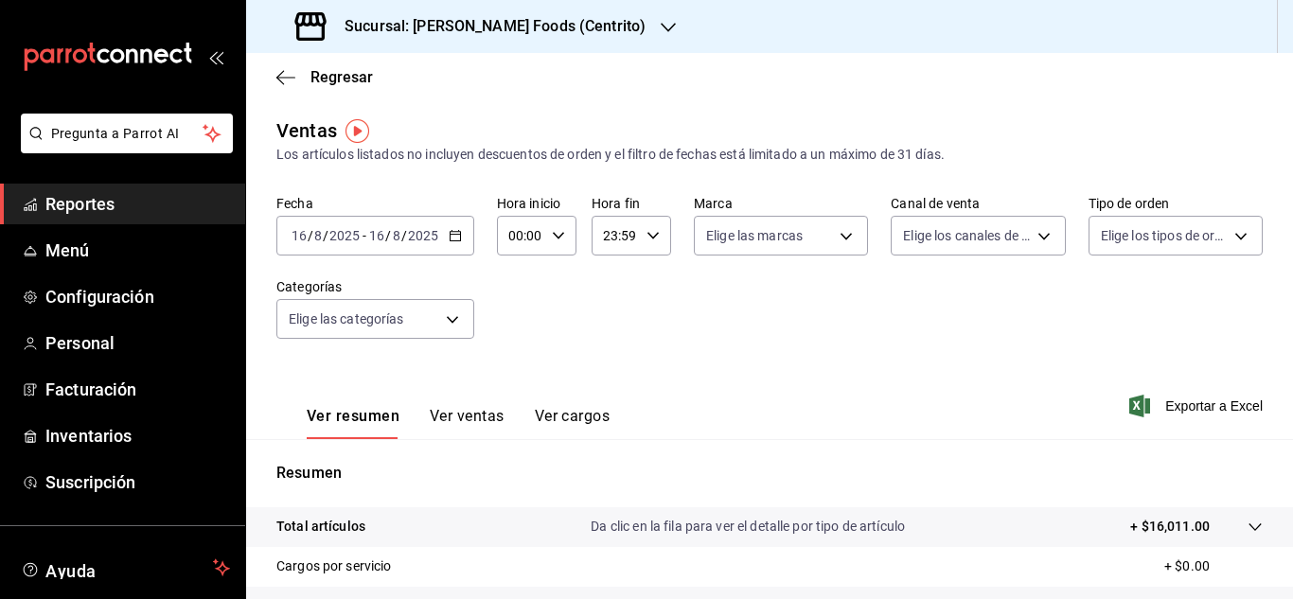
click at [452, 238] on icon "button" at bounding box center [455, 235] width 13 height 13
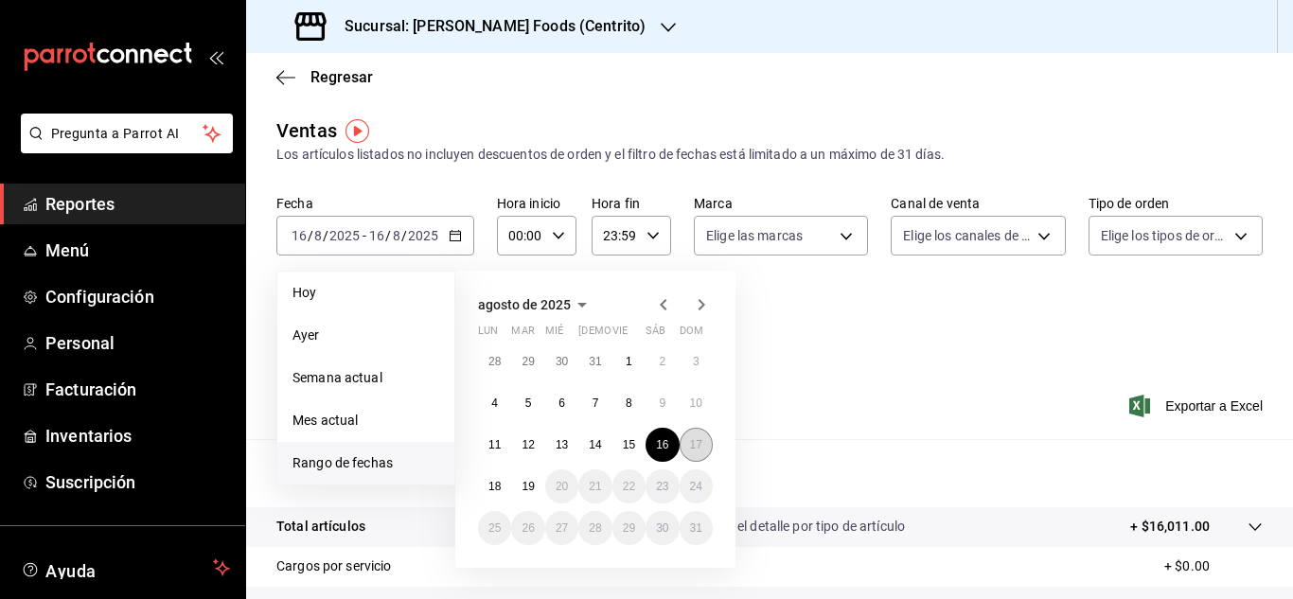
click at [693, 441] on abbr "17" at bounding box center [696, 444] width 12 height 13
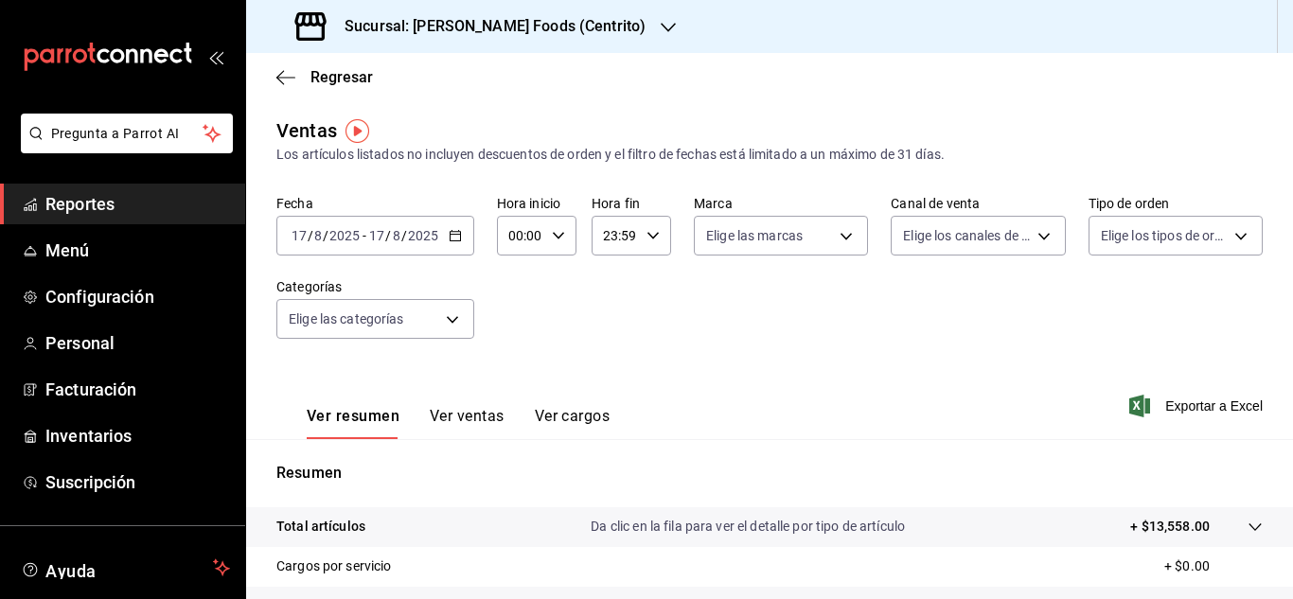
click at [452, 226] on div "2025-08-17 17 / 8 / 2025 - 2025-08-17 17 / 8 / 2025" at bounding box center [375, 236] width 198 height 40
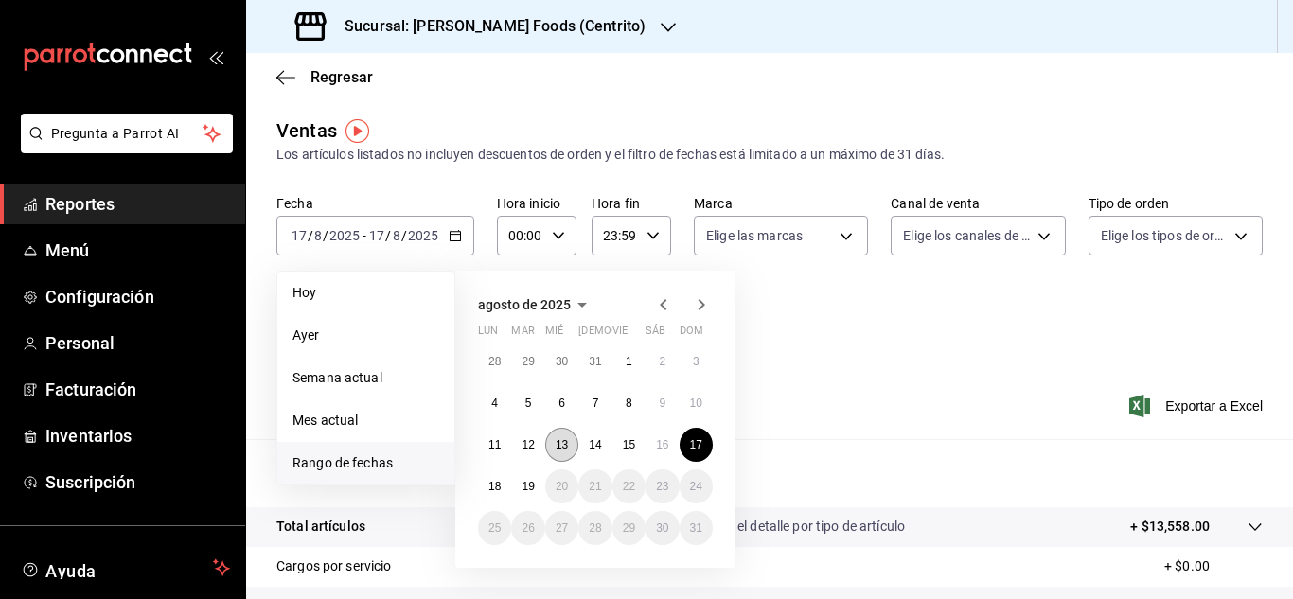
click at [563, 446] on abbr "13" at bounding box center [562, 444] width 12 height 13
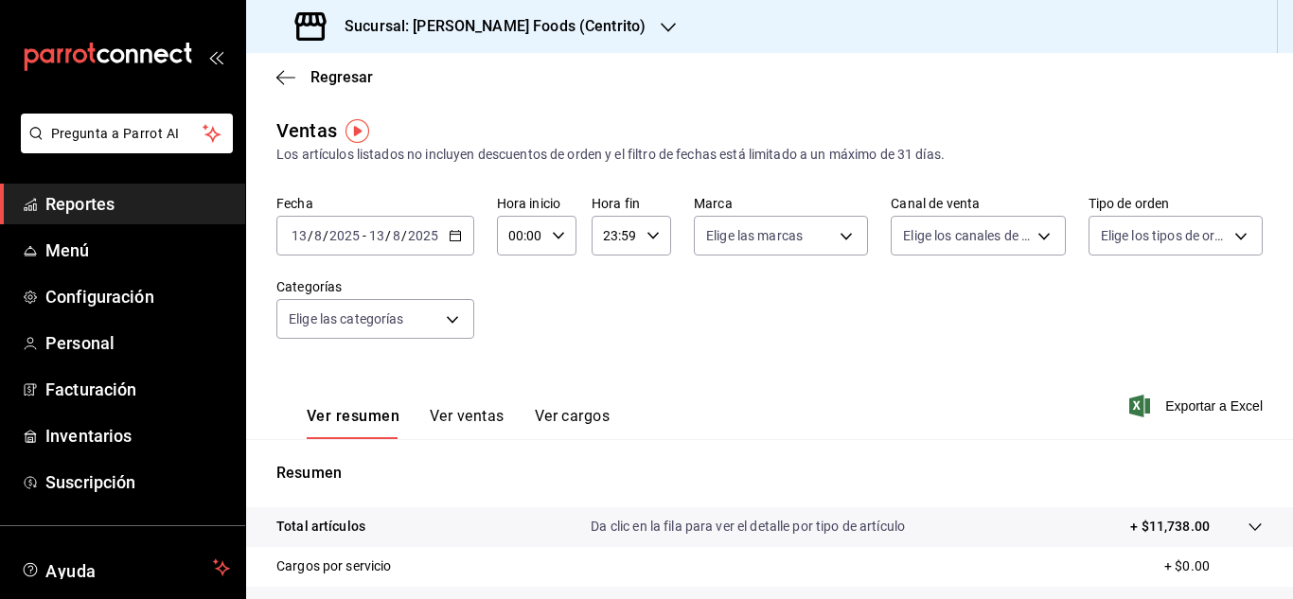
click at [456, 233] on icon "button" at bounding box center [455, 235] width 13 height 13
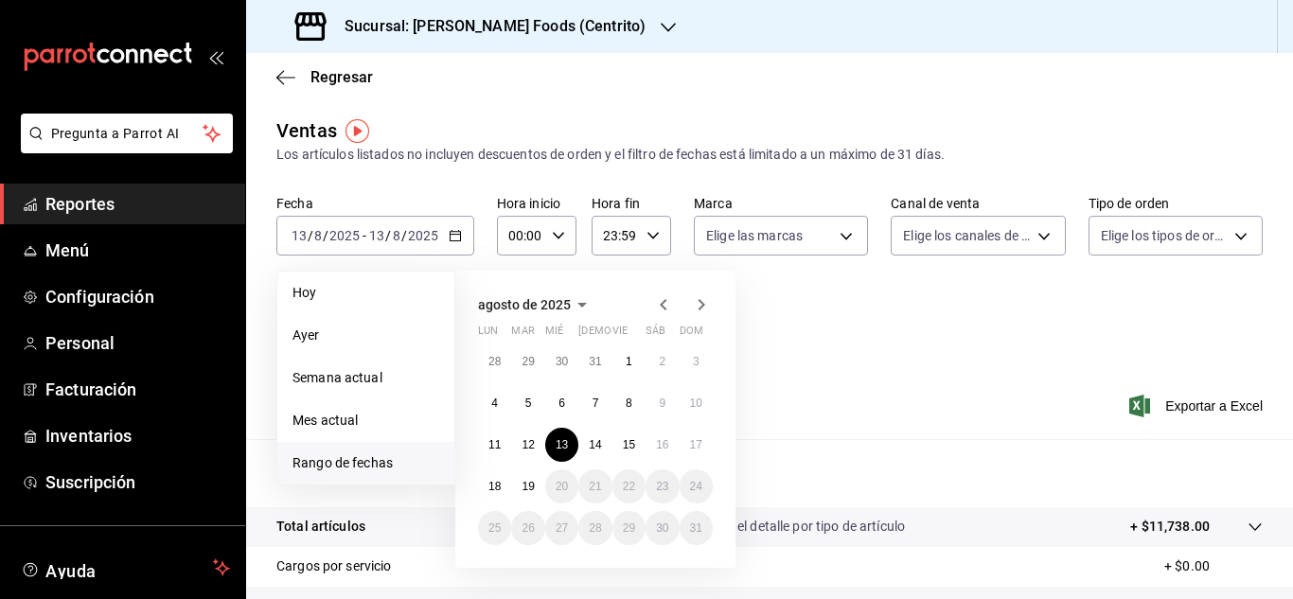
click at [871, 352] on div "Fecha 2025-08-13 13 / 8 / 2025 - 2025-08-13 13 / 8 / 2025 Hoy Ayer Semana actua…" at bounding box center [769, 278] width 987 height 167
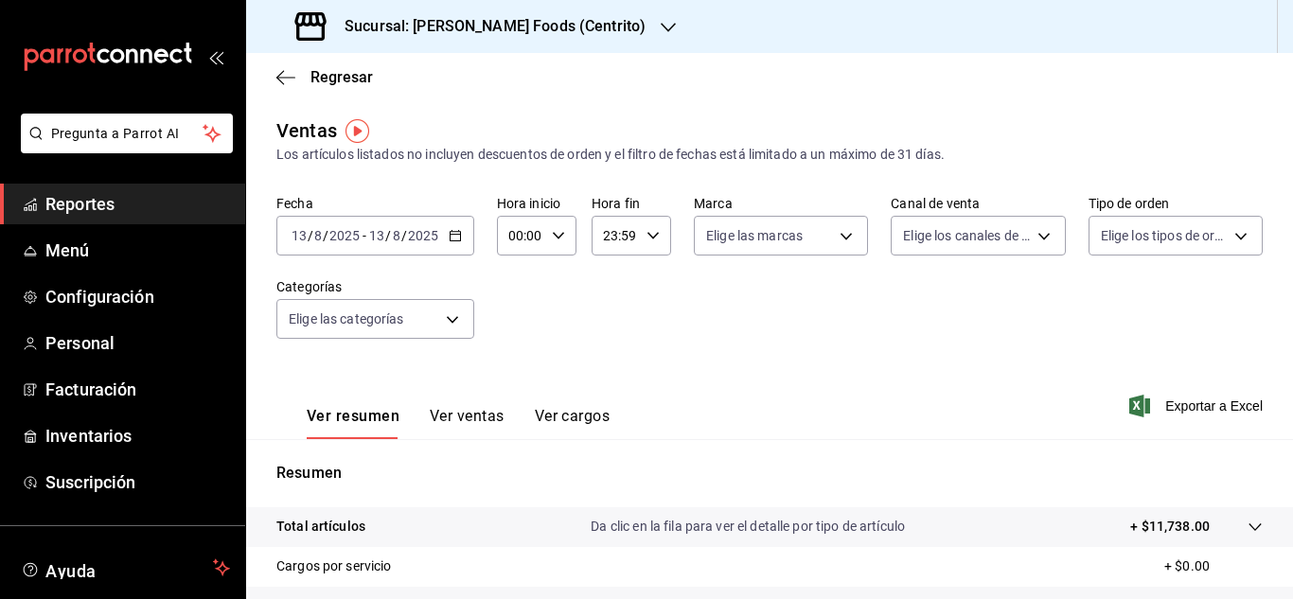
click at [451, 241] on \(Stroke\) "button" at bounding box center [455, 236] width 11 height 10
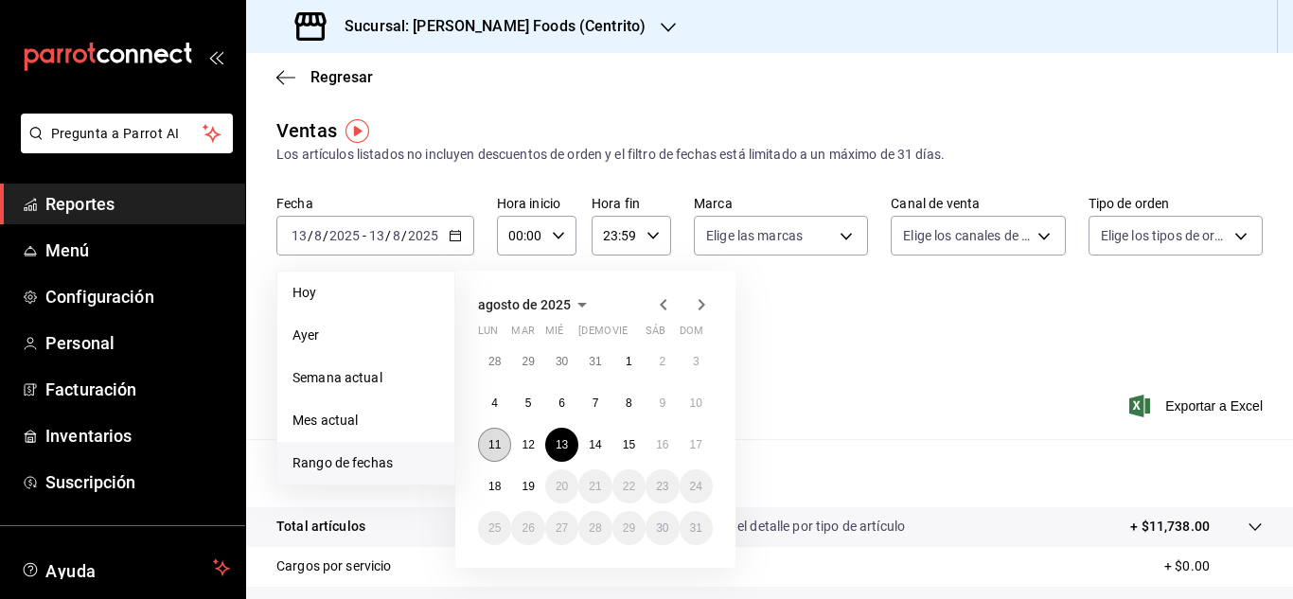
click at [487, 438] on button "11" at bounding box center [494, 445] width 33 height 34
click at [702, 452] on button "17" at bounding box center [696, 445] width 33 height 34
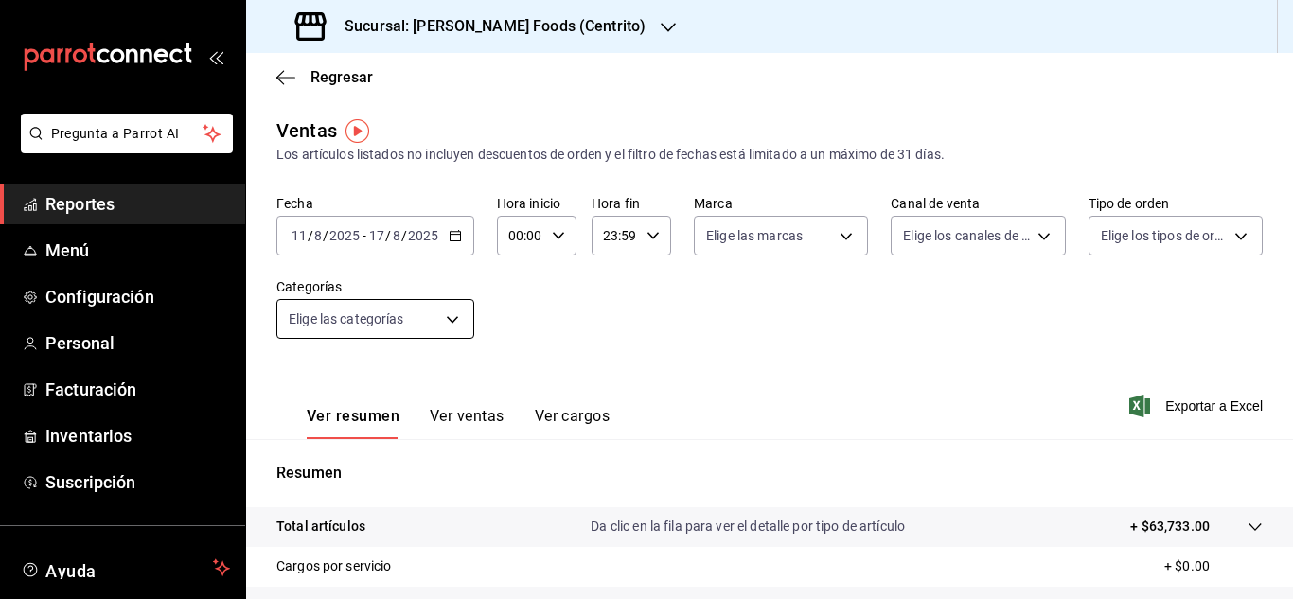
click at [452, 312] on body "Pregunta a Parrot AI Reportes Menú Configuración Personal Facturación Inventari…" at bounding box center [646, 299] width 1293 height 599
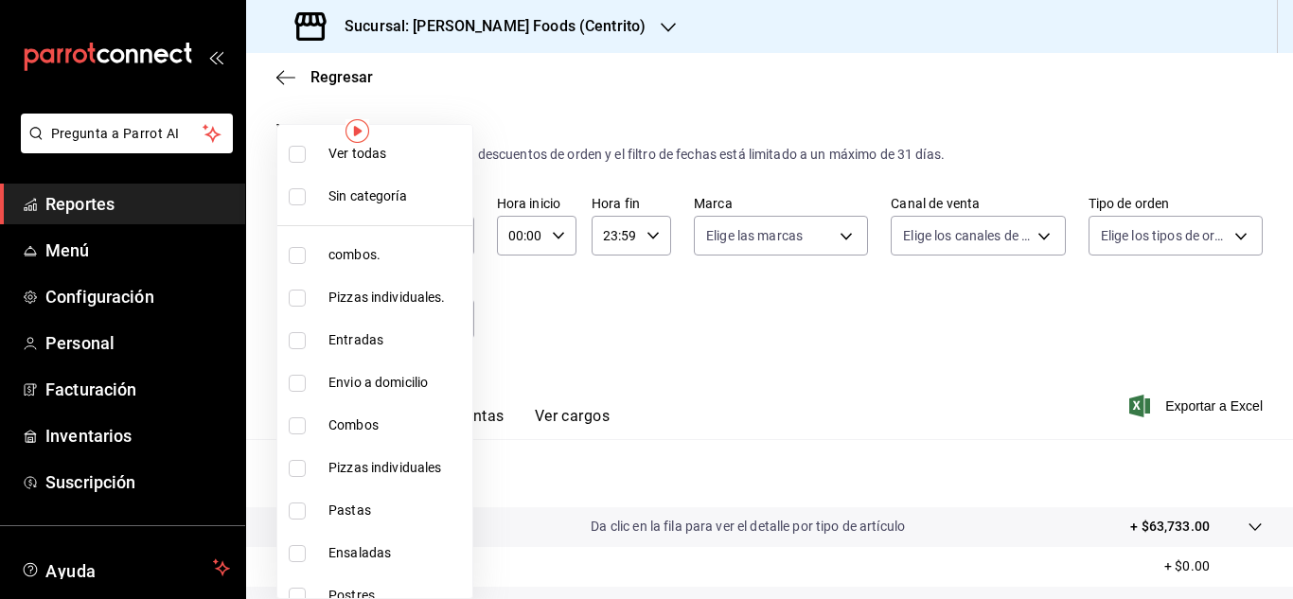
click at [300, 335] on input "checkbox" at bounding box center [297, 340] width 17 height 17
checkbox input "true"
type input "759a0fa1-18b4-4f94-85f1-671cd2b35ce6"
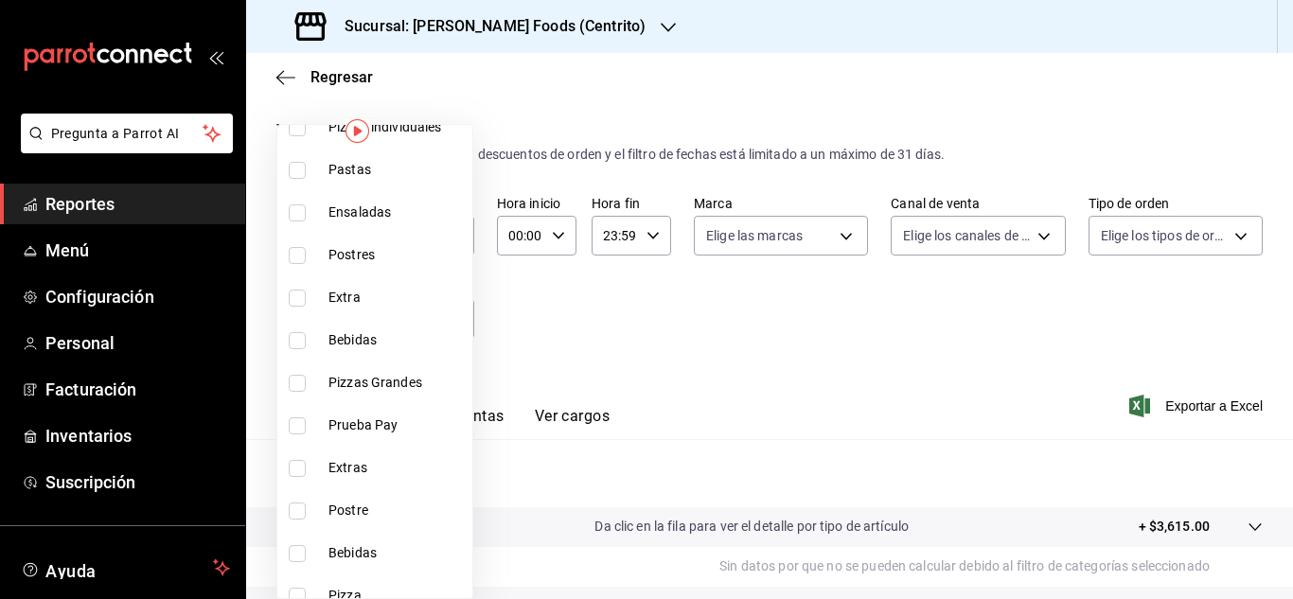
scroll to position [360, 0]
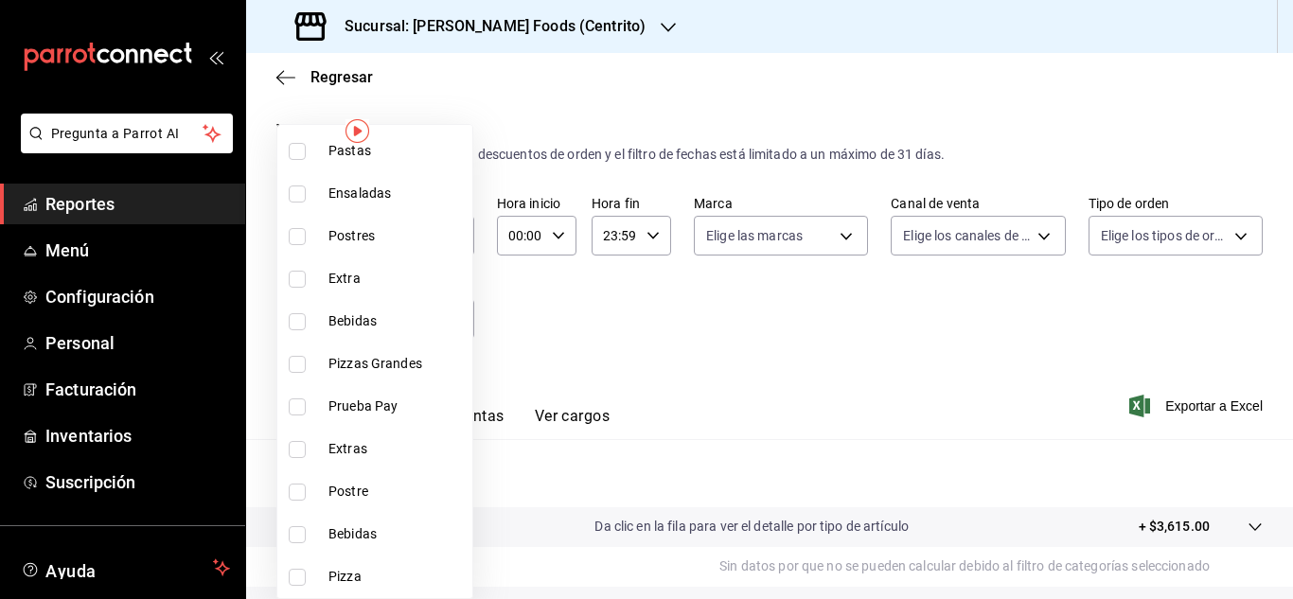
click at [847, 377] on div at bounding box center [646, 299] width 1293 height 599
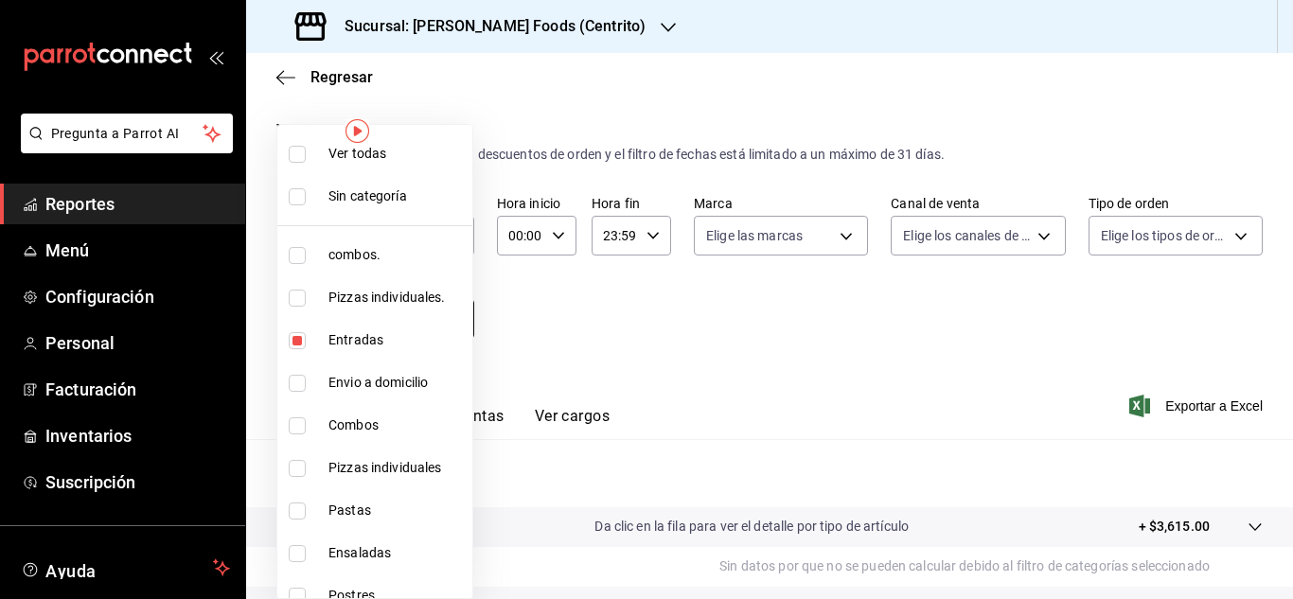
click at [449, 307] on body "Pregunta a Parrot AI Reportes Menú Configuración Personal Facturación Inventari…" at bounding box center [646, 299] width 1293 height 599
click at [292, 348] on input "checkbox" at bounding box center [297, 340] width 17 height 17
checkbox input "false"
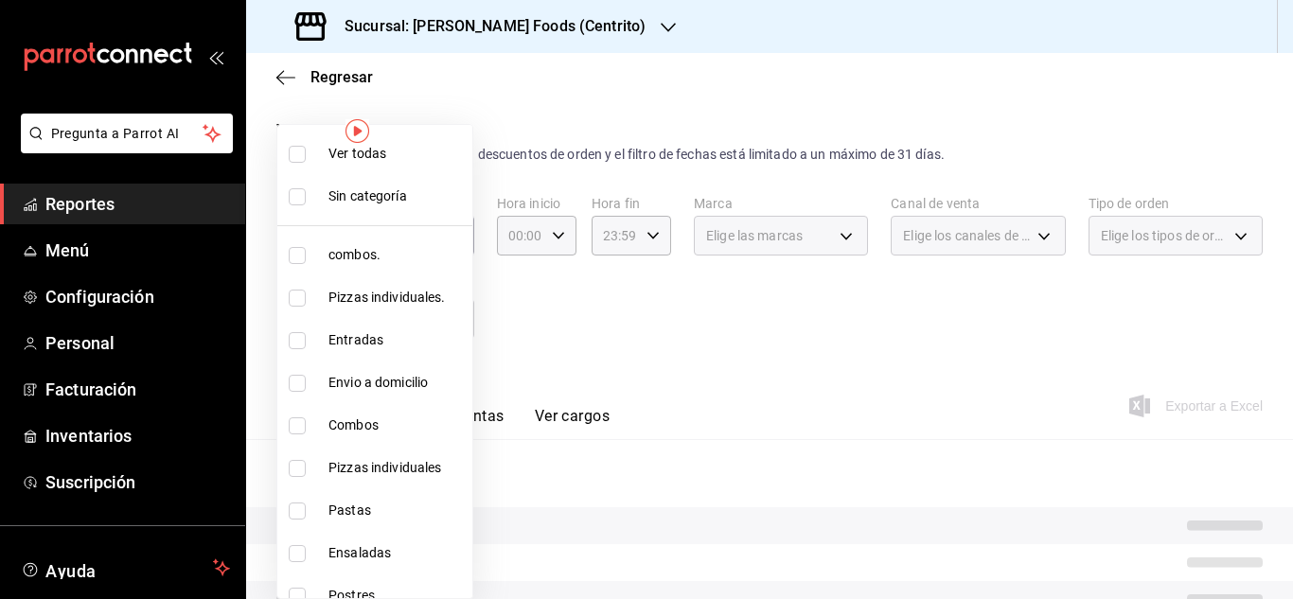
scroll to position [360, 0]
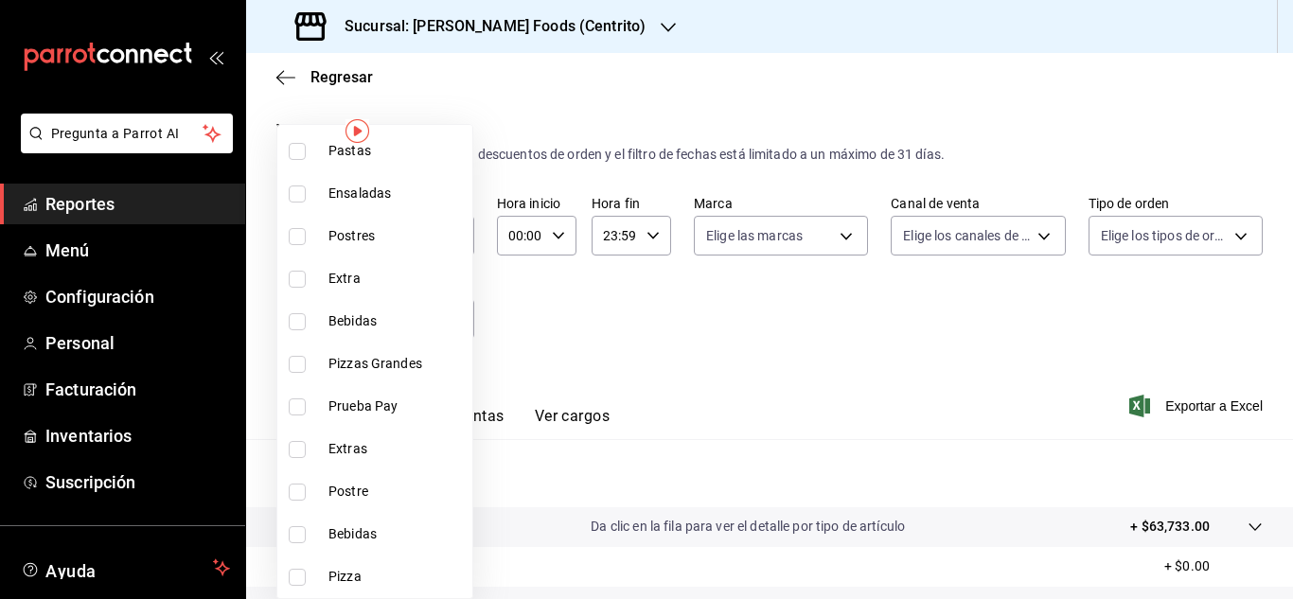
click at [308, 583] on label at bounding box center [301, 577] width 25 height 17
click at [306, 583] on input "checkbox" at bounding box center [297, 577] width 17 height 17
checkbox input "false"
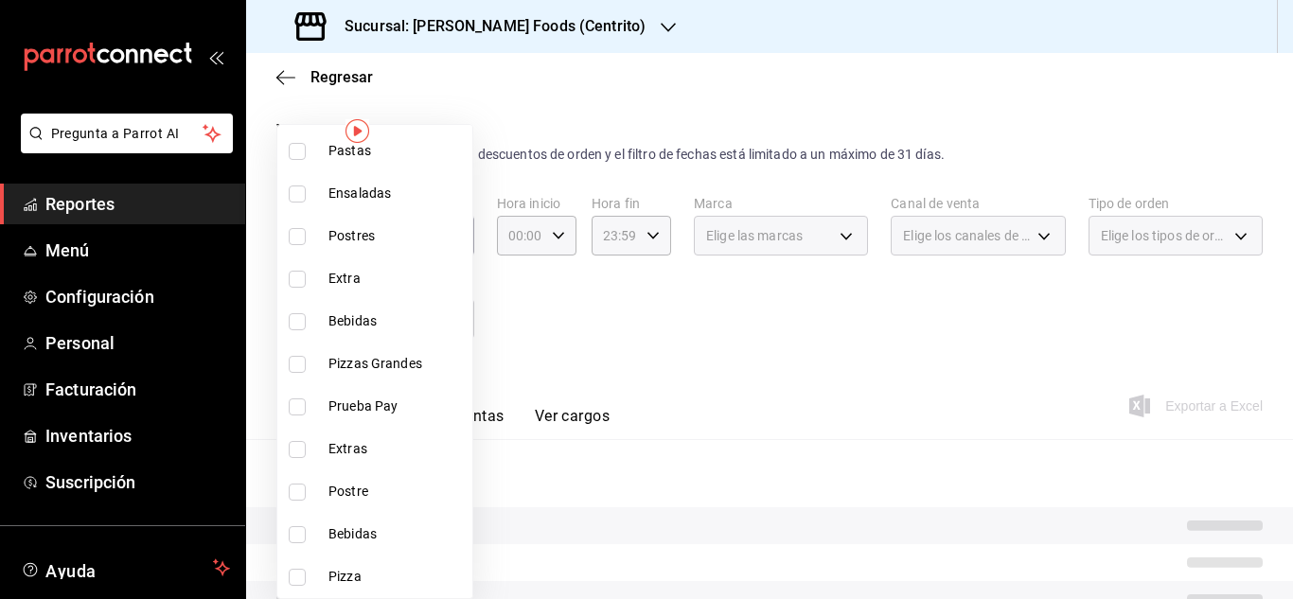
click at [294, 364] on input "checkbox" at bounding box center [297, 364] width 17 height 17
checkbox input "true"
type input "15e218ea-6ec0-43bc-ae3e-c4575f1bc99f"
click at [295, 577] on input "checkbox" at bounding box center [297, 577] width 17 height 17
checkbox input "true"
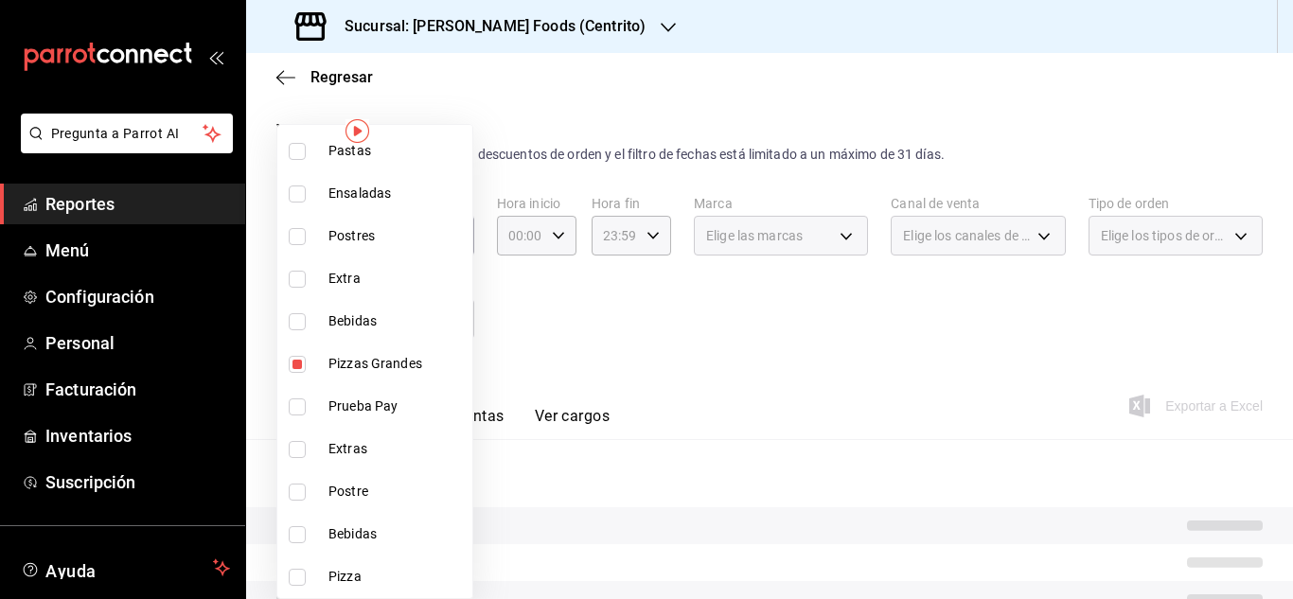
type input "15e218ea-6ec0-43bc-ae3e-c4575f1bc99f,3cf9f9cc-041b-4384-ade4-08c1ddbbadab"
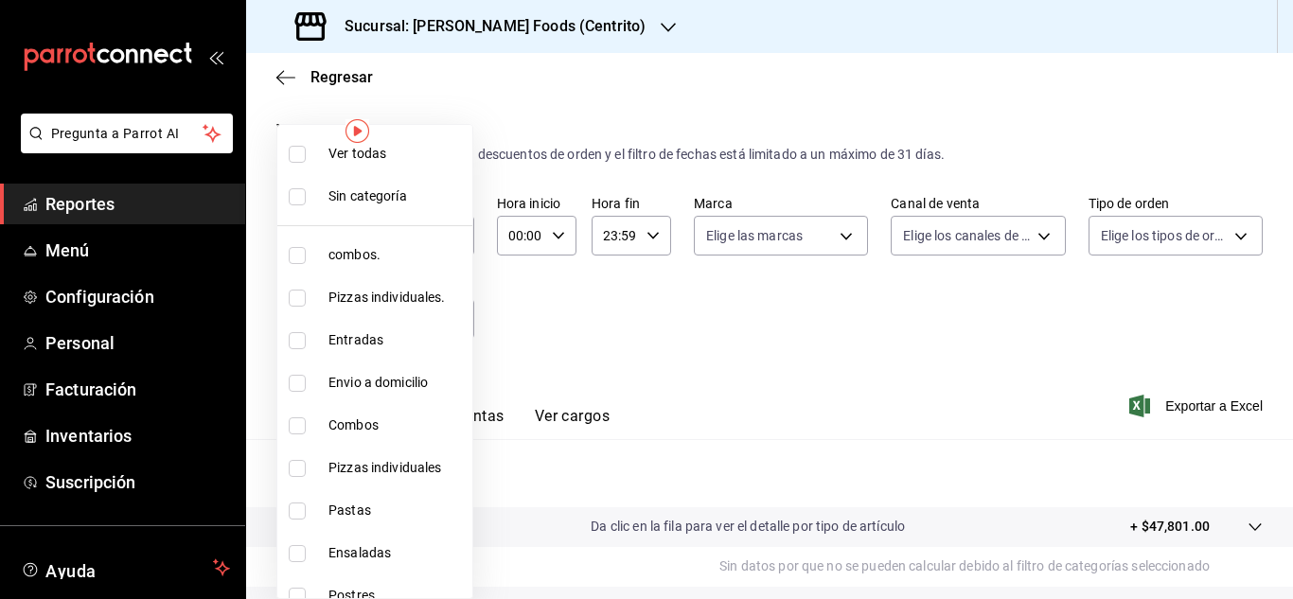
click at [654, 332] on div at bounding box center [646, 299] width 1293 height 599
click at [461, 313] on body "Pregunta a Parrot AI Reportes Menú Configuración Personal Facturación Inventari…" at bounding box center [646, 299] width 1293 height 599
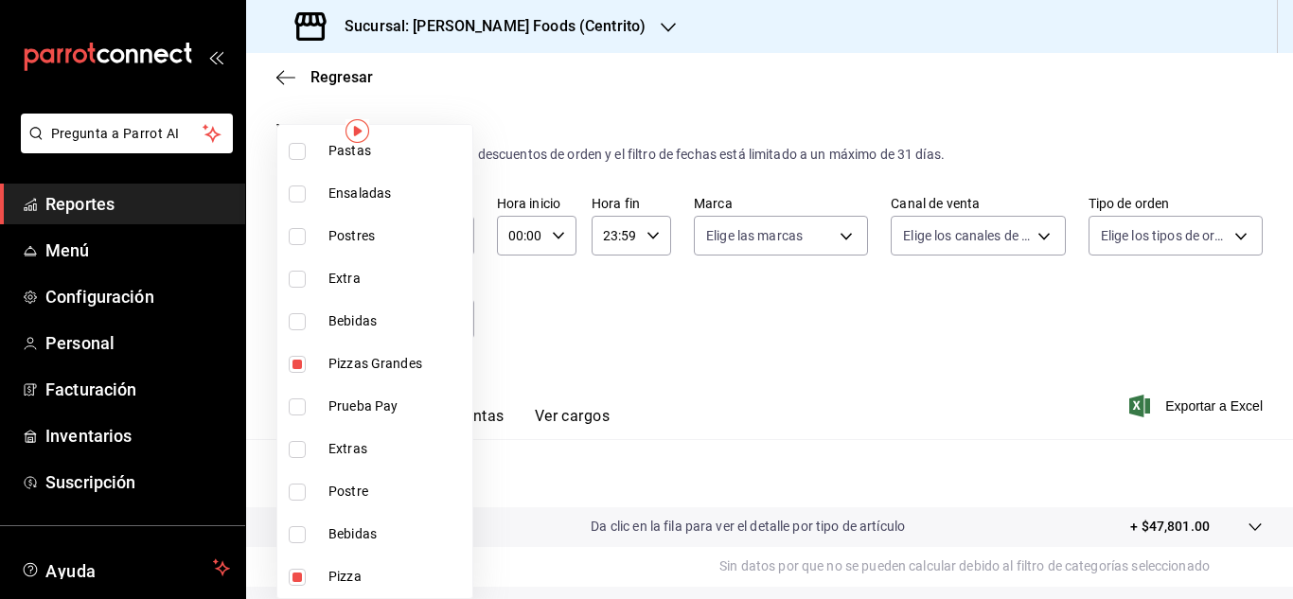
click at [294, 585] on input "checkbox" at bounding box center [297, 577] width 17 height 17
checkbox input "false"
type input "15e218ea-6ec0-43bc-ae3e-c4575f1bc99f"
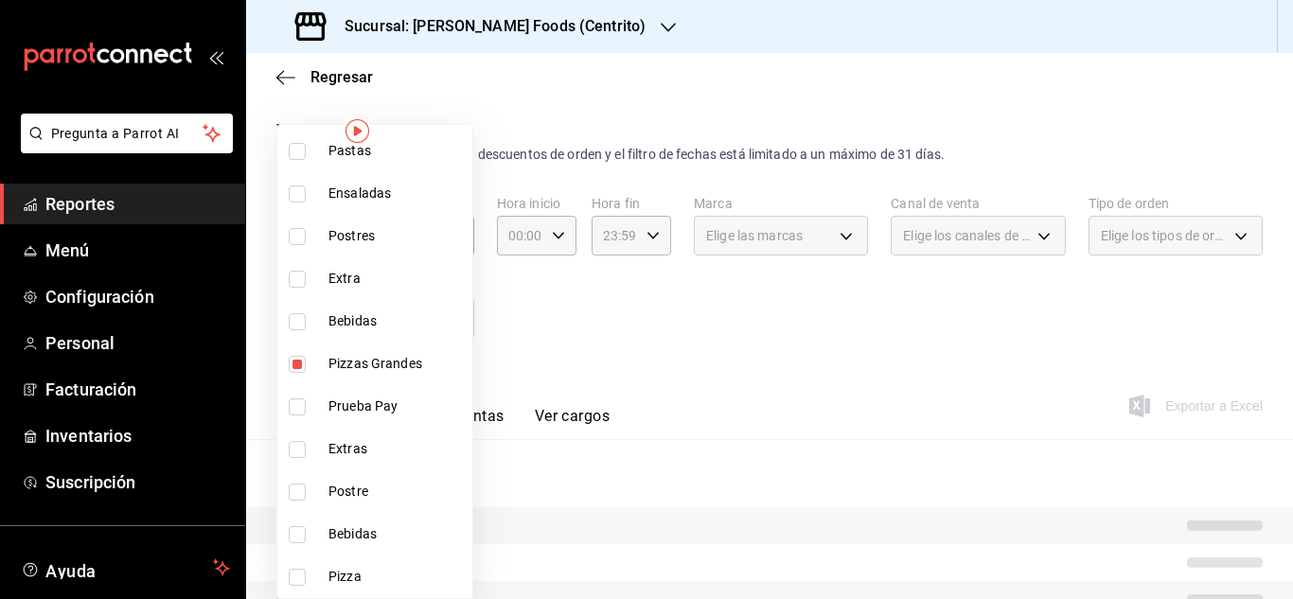
click at [305, 363] on input "checkbox" at bounding box center [297, 364] width 17 height 17
checkbox input "false"
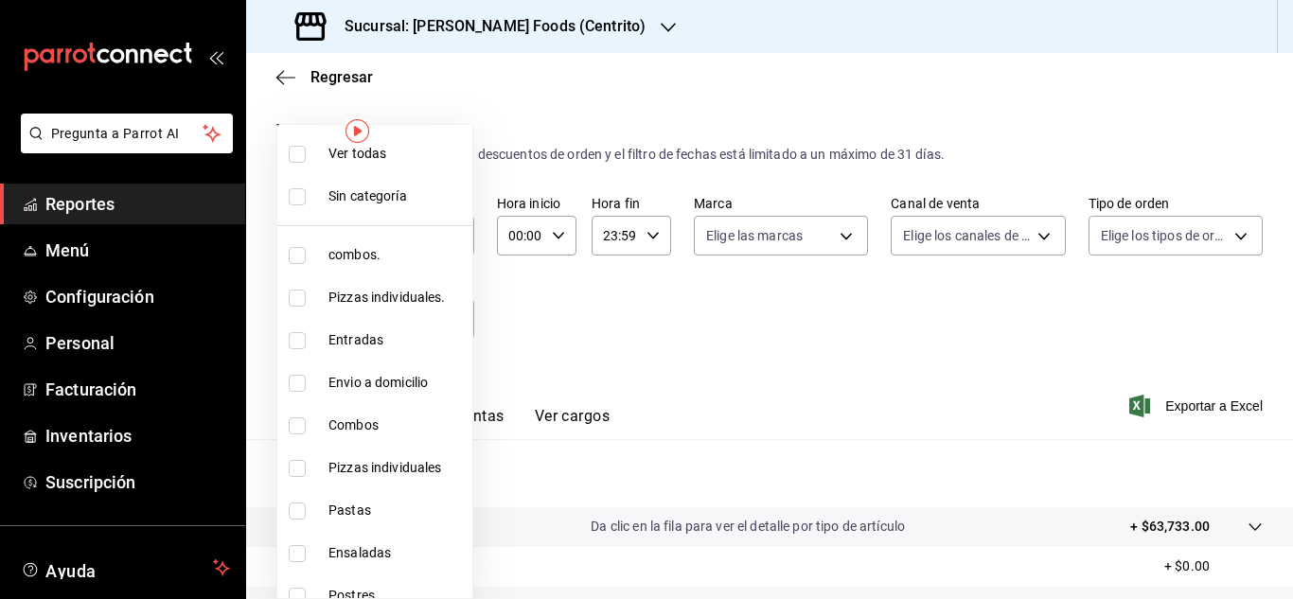
click at [300, 306] on input "checkbox" at bounding box center [297, 298] width 17 height 17
checkbox input "true"
type input "6a96dfc4-ee1d-4bef-9a2a-fa523acc11eb"
click at [665, 340] on div at bounding box center [646, 299] width 1293 height 599
click at [448, 319] on body "Pregunta a Parrot AI Reportes Menú Configuración Personal Facturación Inventari…" at bounding box center [646, 299] width 1293 height 599
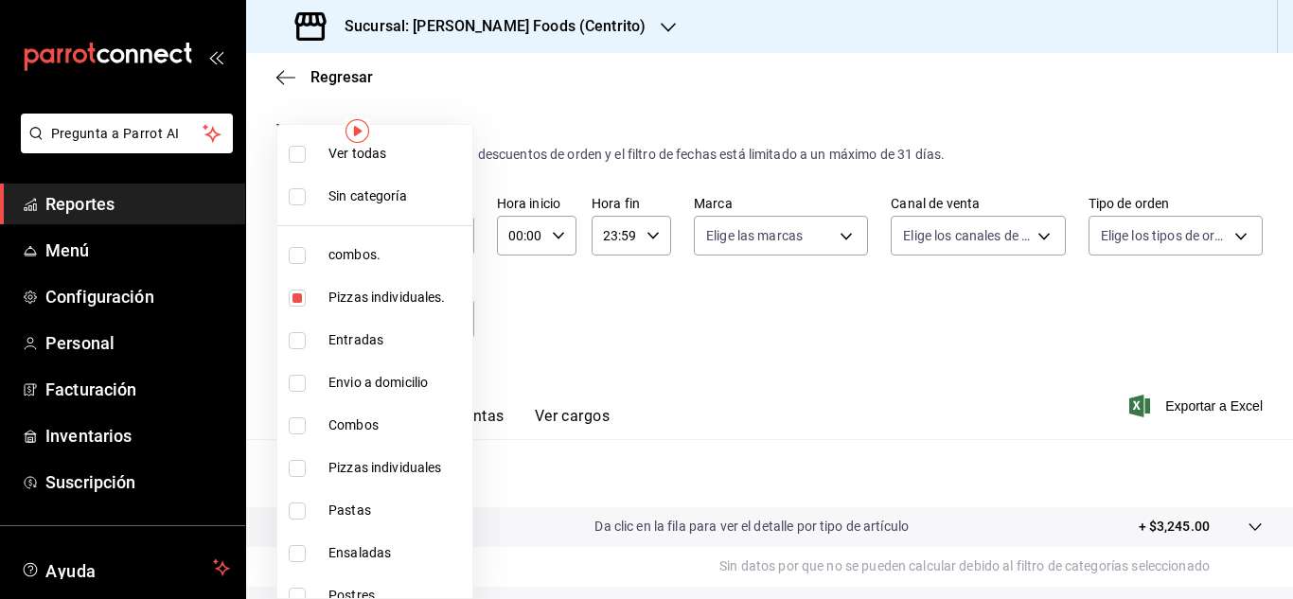
click at [291, 300] on input "checkbox" at bounding box center [297, 298] width 17 height 17
checkbox input "false"
click at [294, 254] on input "checkbox" at bounding box center [297, 255] width 17 height 17
checkbox input "true"
type input "c088a1a8-8630-4764-958b-953a4c05b1cf"
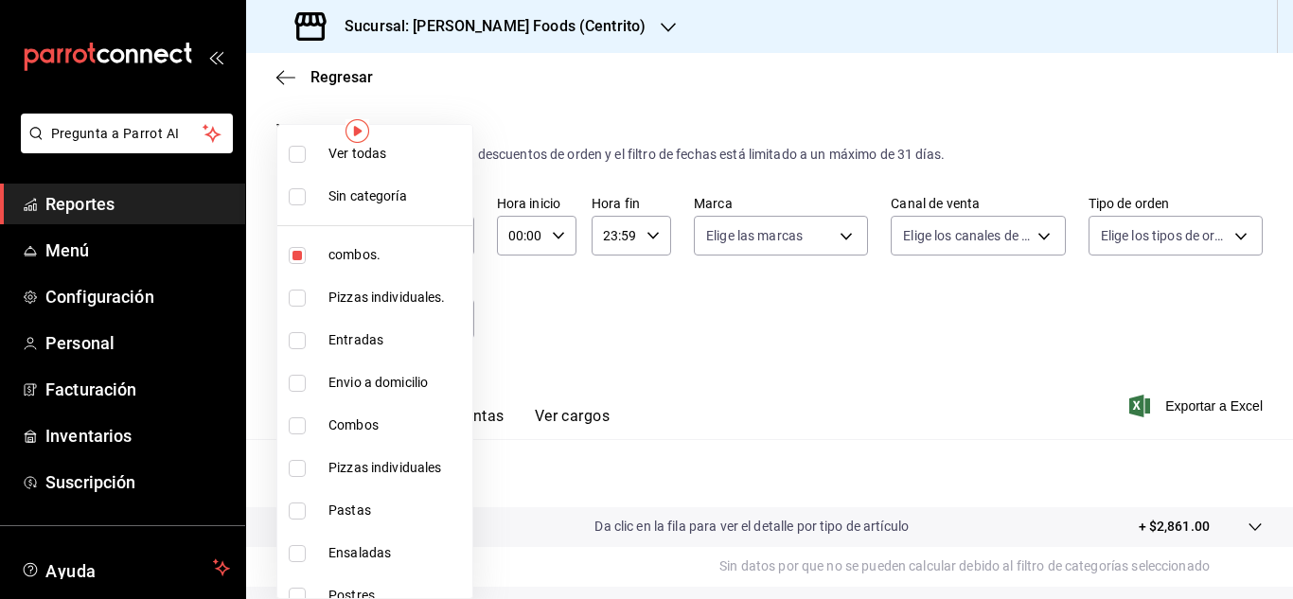
click at [299, 424] on input "checkbox" at bounding box center [297, 426] width 17 height 17
checkbox input "true"
type input "c088a1a8-8630-4764-958b-953a4c05b1cf,8a6ed0bd-688f-4a92-94f4-d91aa8ee6523"
click at [761, 366] on div at bounding box center [646, 299] width 1293 height 599
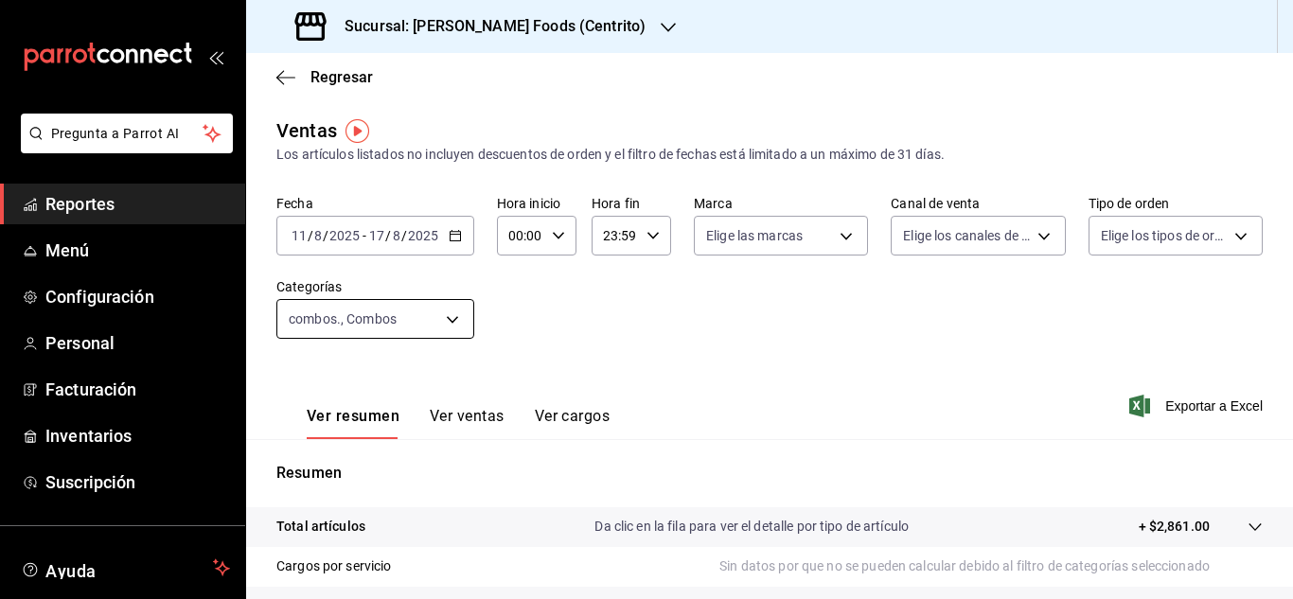
click at [454, 310] on body "Pregunta a Parrot AI Reportes Menú Configuración Personal Facturación Inventari…" at bounding box center [646, 299] width 1293 height 599
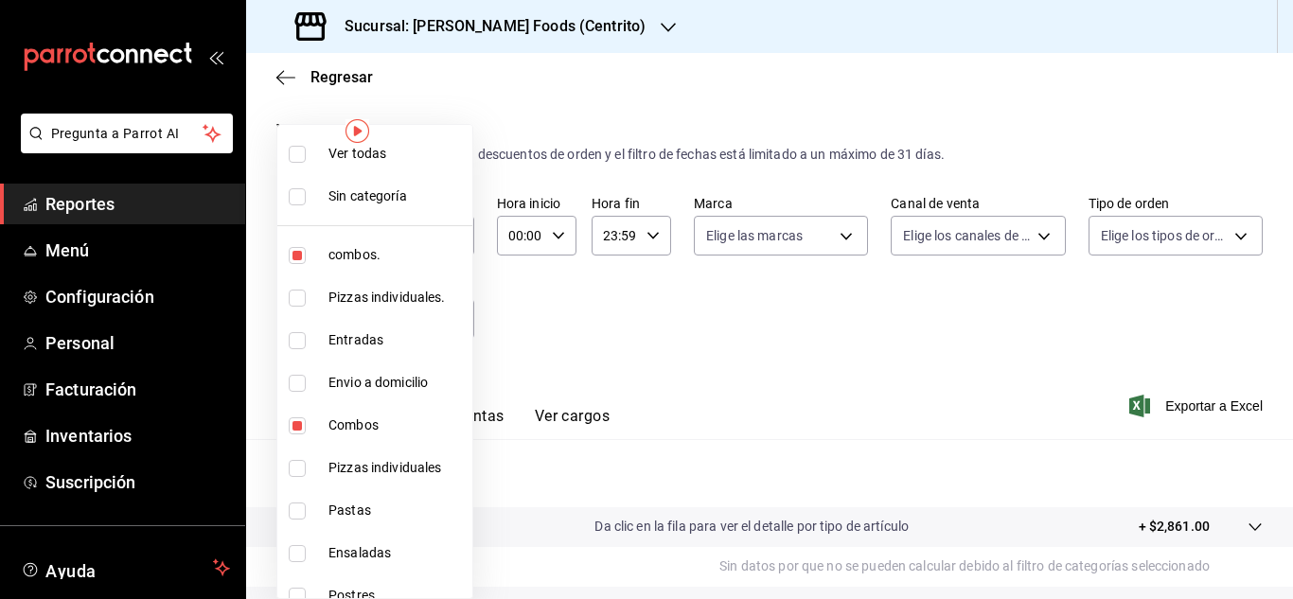
click at [298, 256] on input "checkbox" at bounding box center [297, 255] width 17 height 17
checkbox input "false"
type input "8a6ed0bd-688f-4a92-94f4-d91aa8ee6523"
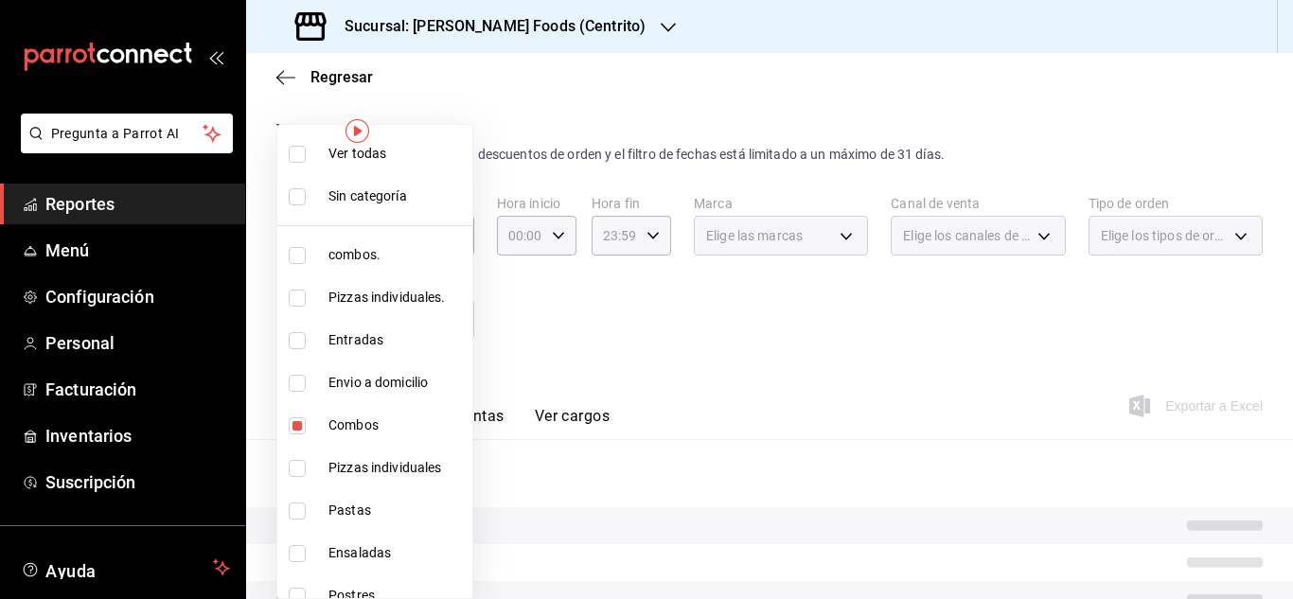
click at [294, 434] on input "checkbox" at bounding box center [297, 426] width 17 height 17
checkbox input "false"
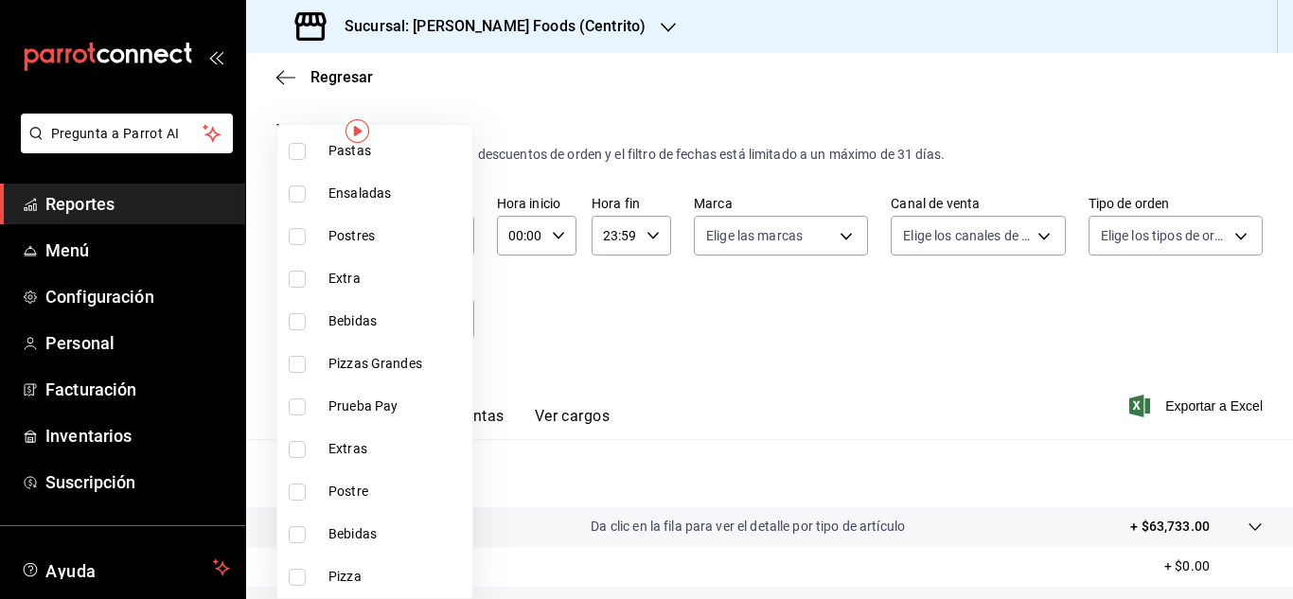
click at [298, 195] on input "checkbox" at bounding box center [297, 194] width 17 height 17
checkbox input "true"
type input "a40ee8f1-abe7-4c08-bf90-83934d974cc4"
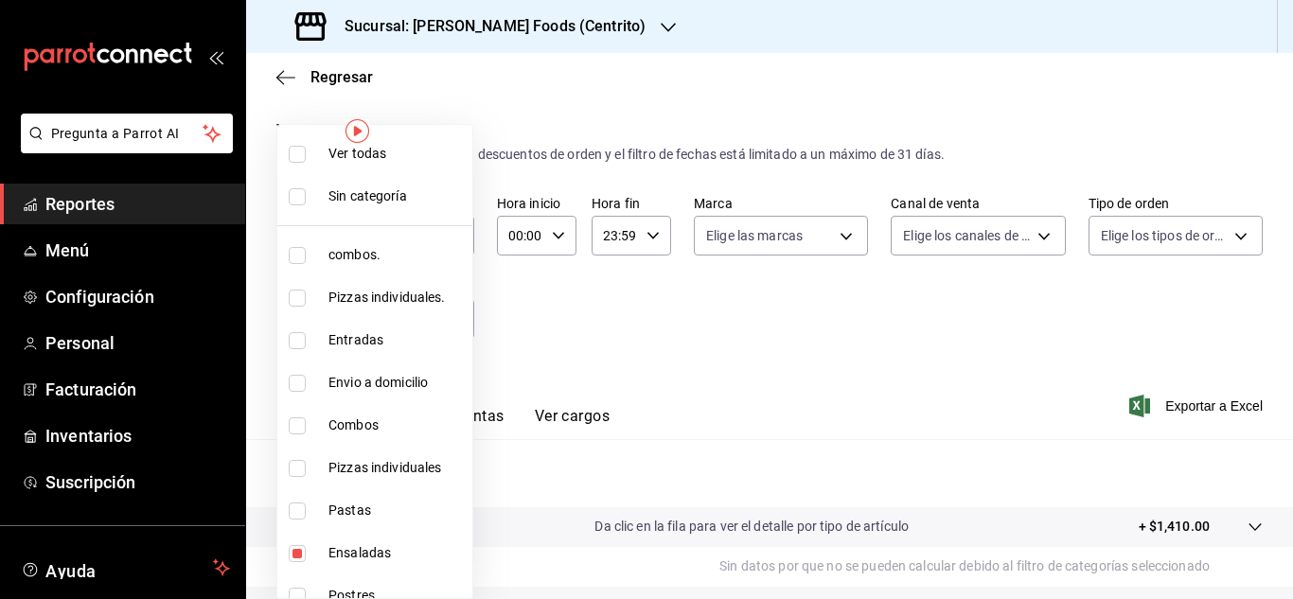
scroll to position [360, 0]
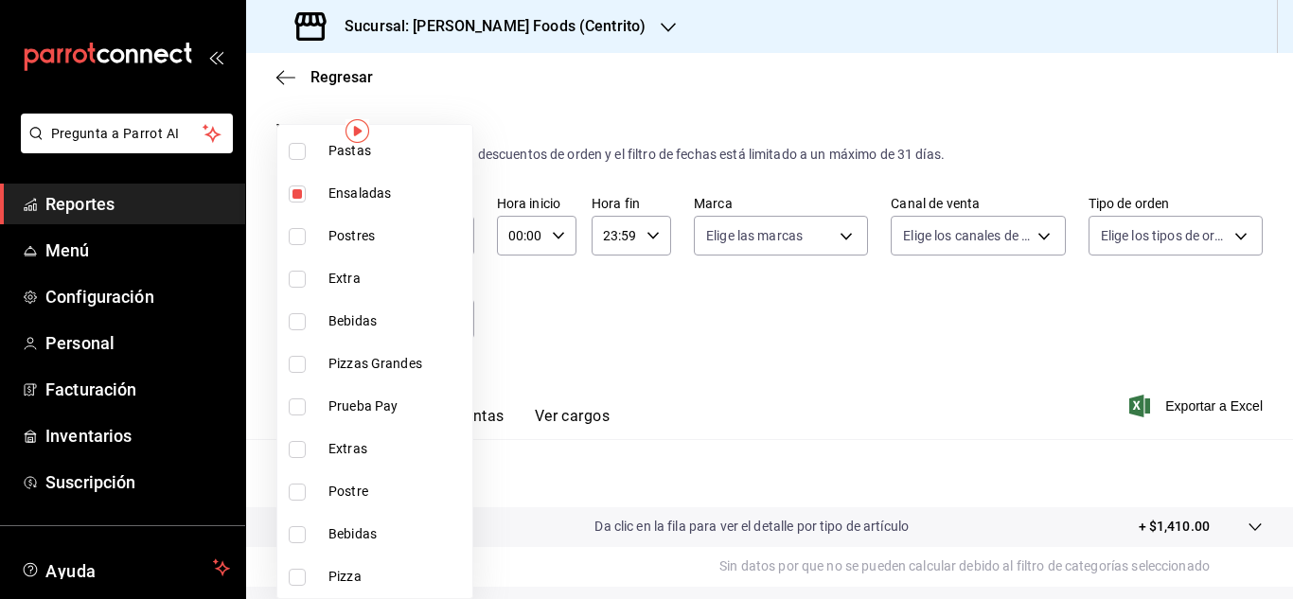
click at [301, 196] on input "checkbox" at bounding box center [297, 194] width 17 height 17
checkbox input "false"
click at [299, 538] on input "checkbox" at bounding box center [297, 534] width 17 height 17
checkbox input "true"
type input "7c81b706-1170-4beb-b411-8300c479108d"
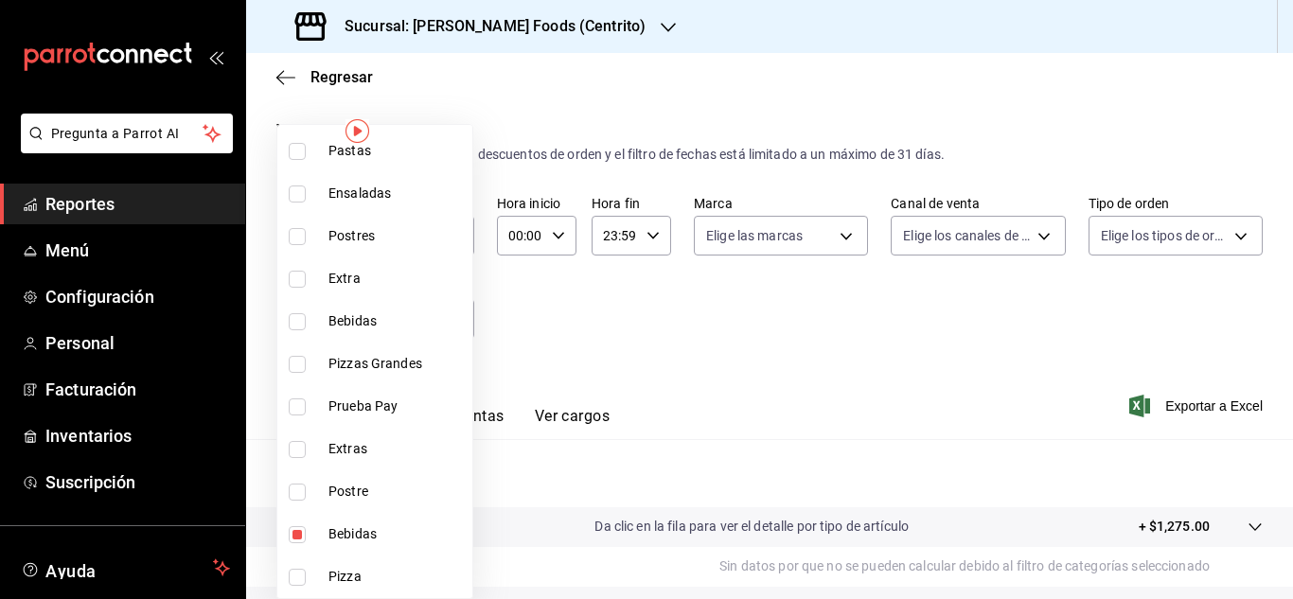
click at [302, 318] on input "checkbox" at bounding box center [297, 321] width 17 height 17
checkbox input "true"
type input "7c81b706-1170-4beb-b411-8300c479108d,3581c17f-68e0-483f-b955-28ae8e988d70"
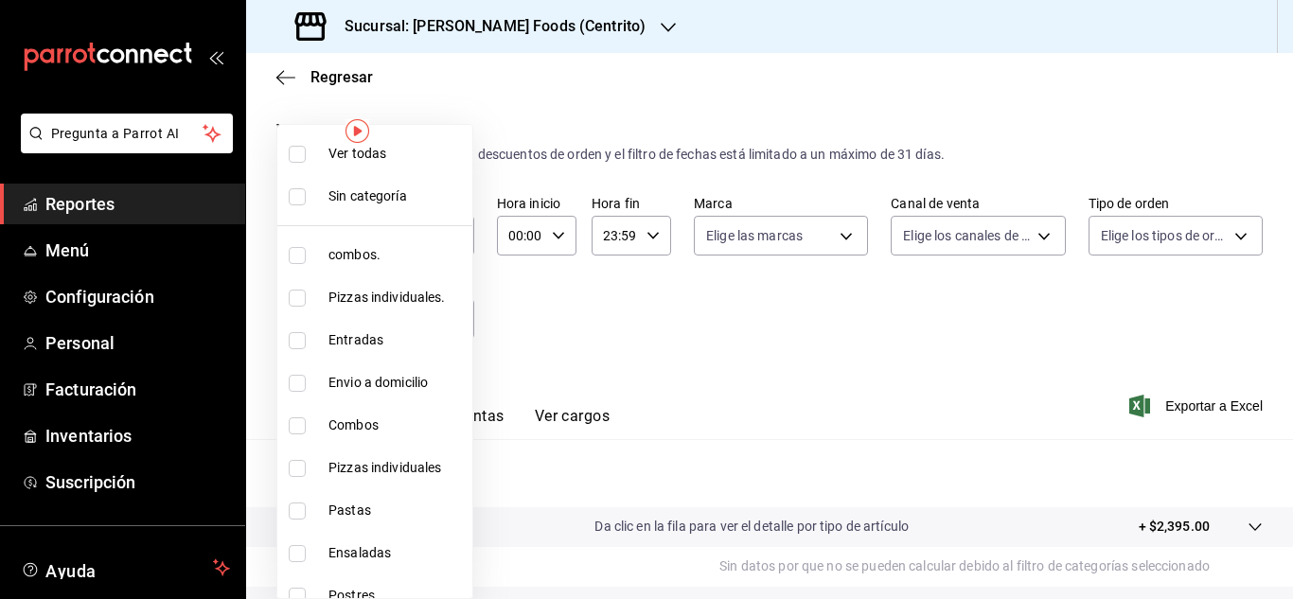
click at [724, 364] on div at bounding box center [646, 299] width 1293 height 599
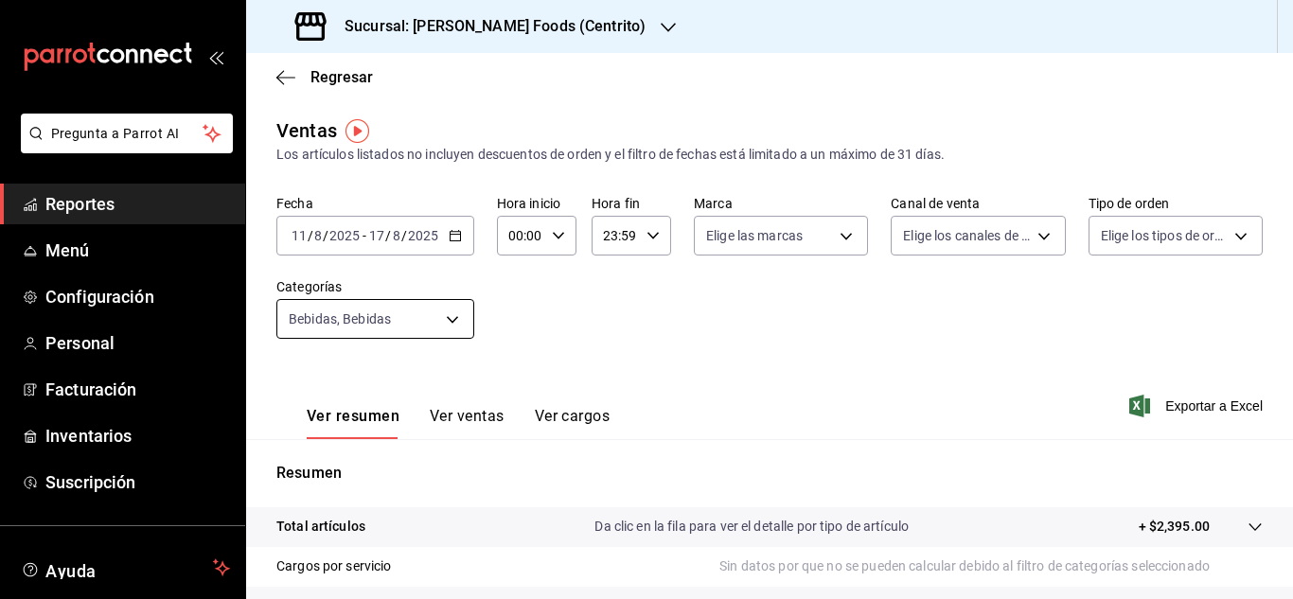
click at [458, 308] on body "Pregunta a Parrot AI Reportes Menú Configuración Personal Facturación Inventari…" at bounding box center [646, 299] width 1293 height 599
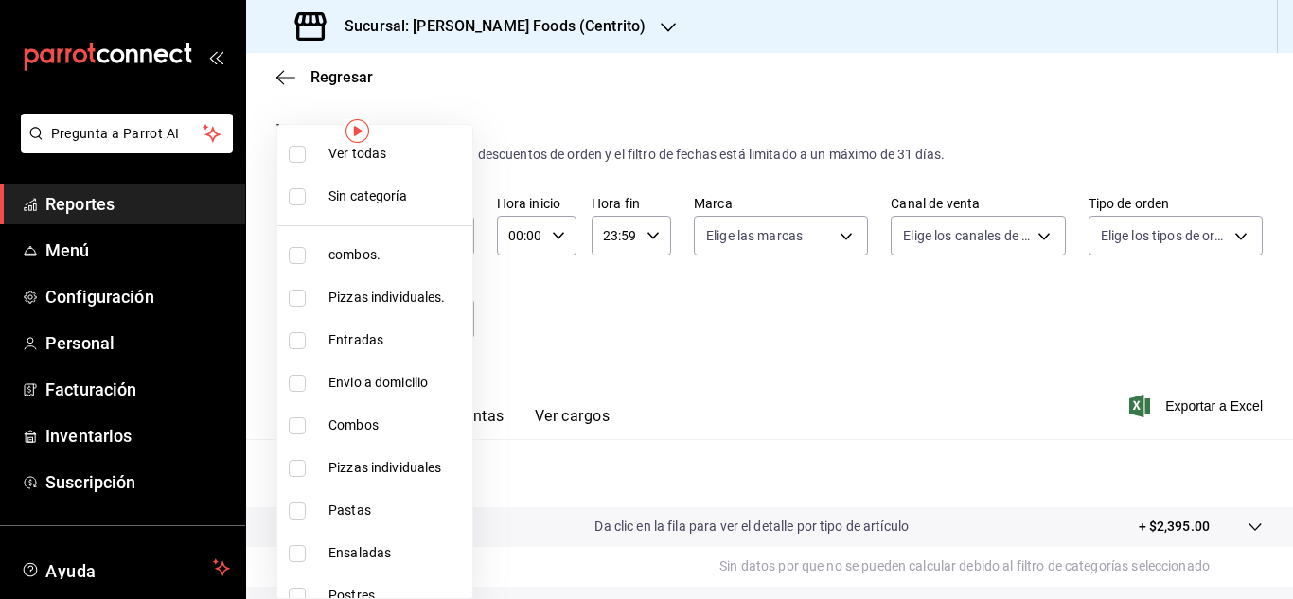
scroll to position [360, 0]
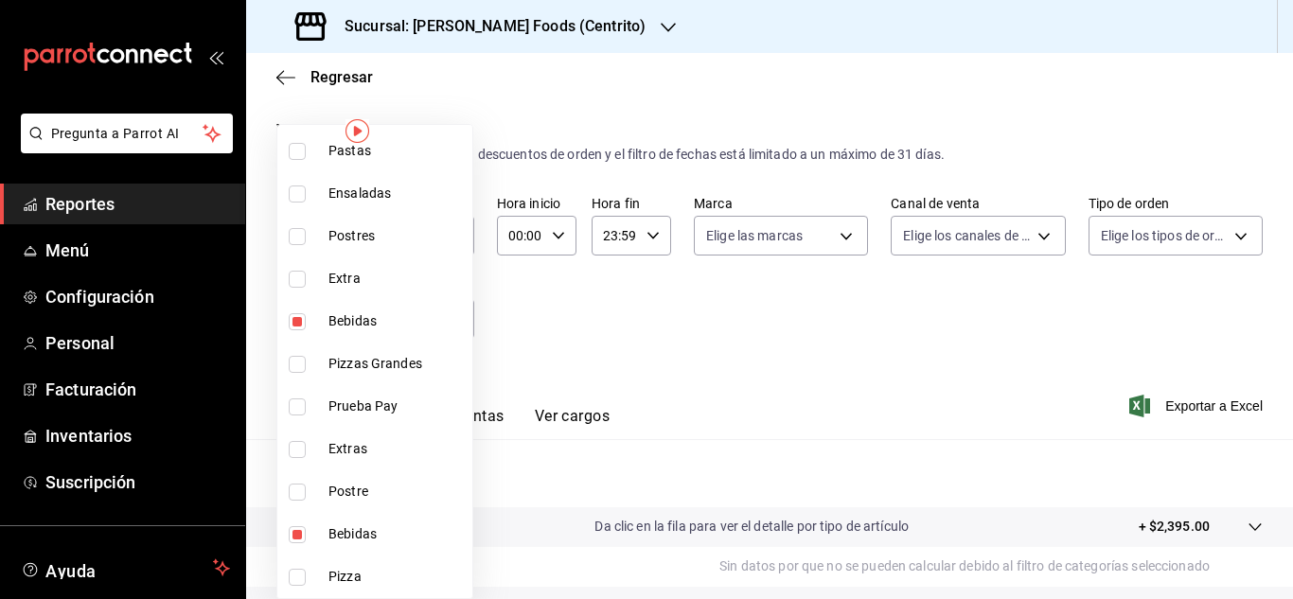
click at [289, 540] on input "checkbox" at bounding box center [297, 534] width 17 height 17
checkbox input "false"
type input "3581c17f-68e0-483f-b955-28ae8e988d70"
click at [301, 319] on input "checkbox" at bounding box center [297, 321] width 17 height 17
checkbox input "false"
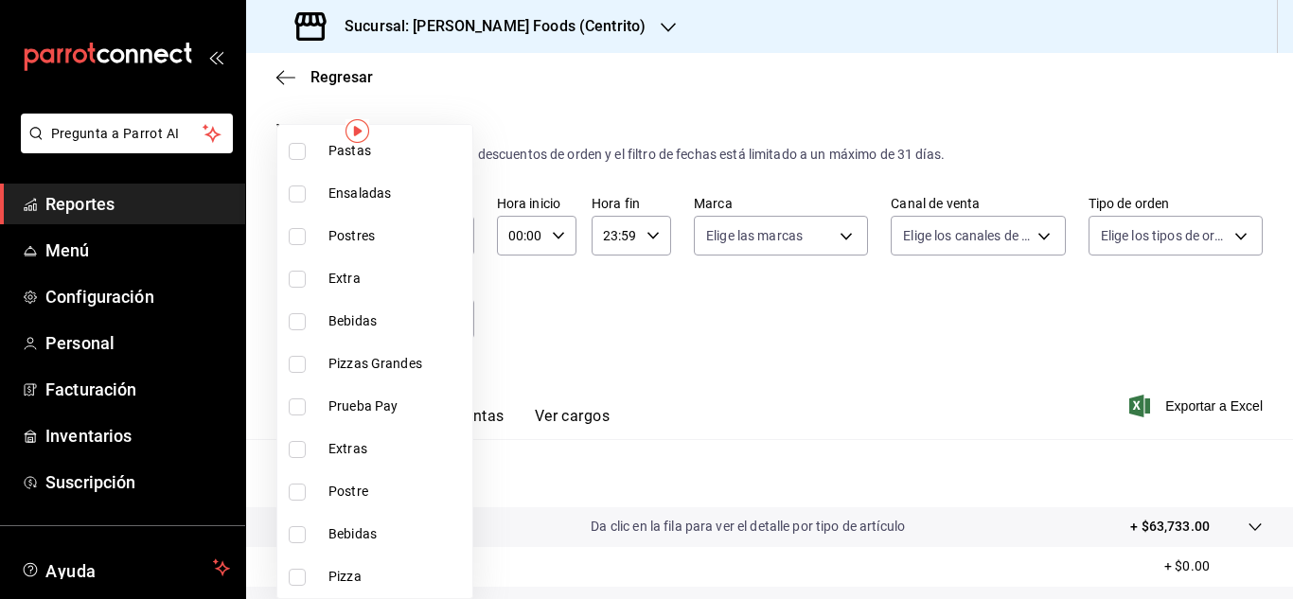
click at [293, 499] on input "checkbox" at bounding box center [297, 492] width 17 height 17
checkbox input "true"
type input "a2b166ab-855c-46aa-9fb4-1fb1754a8c56"
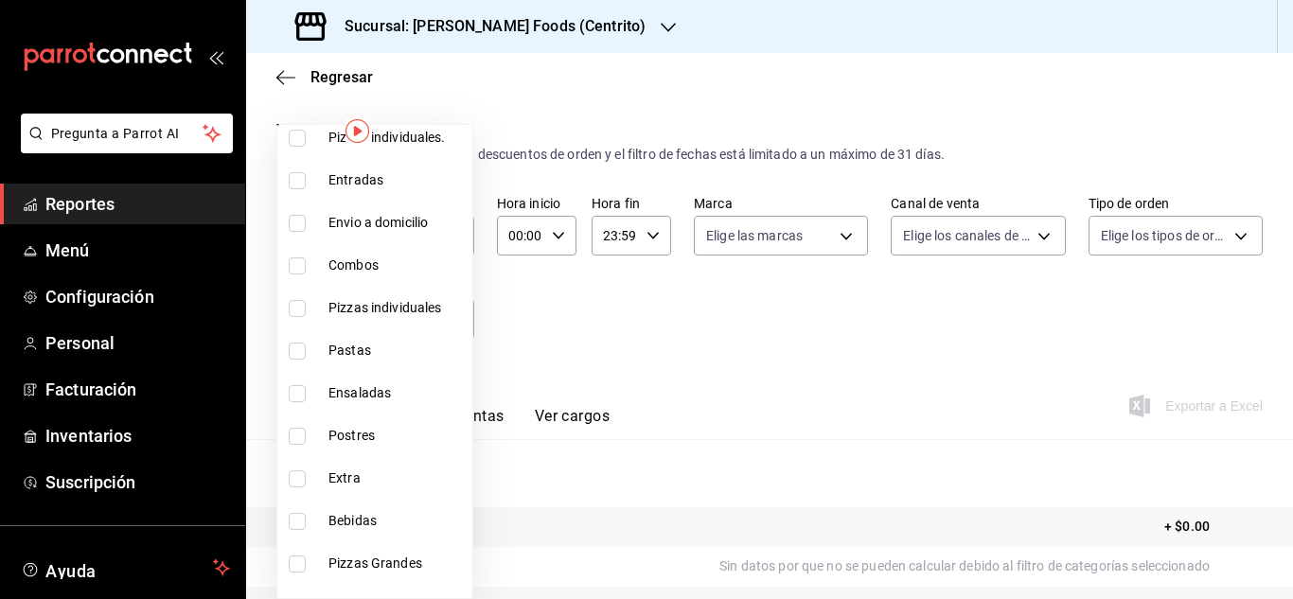
scroll to position [159, 0]
click at [301, 439] on input "checkbox" at bounding box center [297, 437] width 17 height 17
checkbox input "true"
type input "a2b166ab-855c-46aa-9fb4-1fb1754a8c56,cc8592bb-ebb1-43cc-91dc-01e42fc1d648"
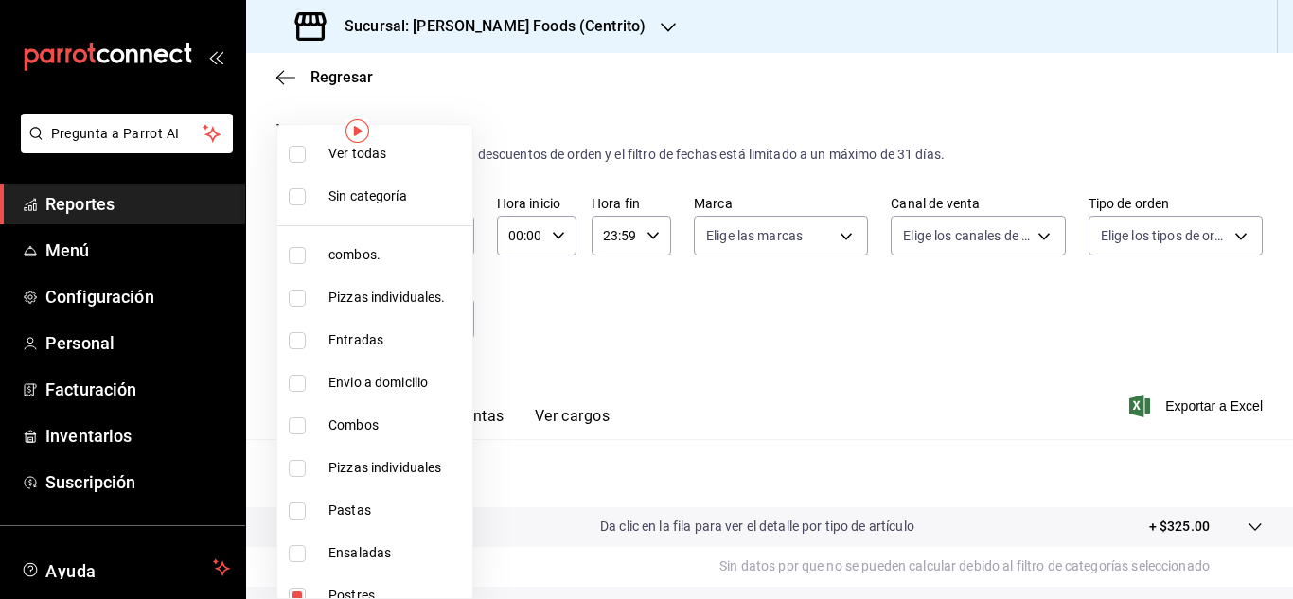
scroll to position [360, 0]
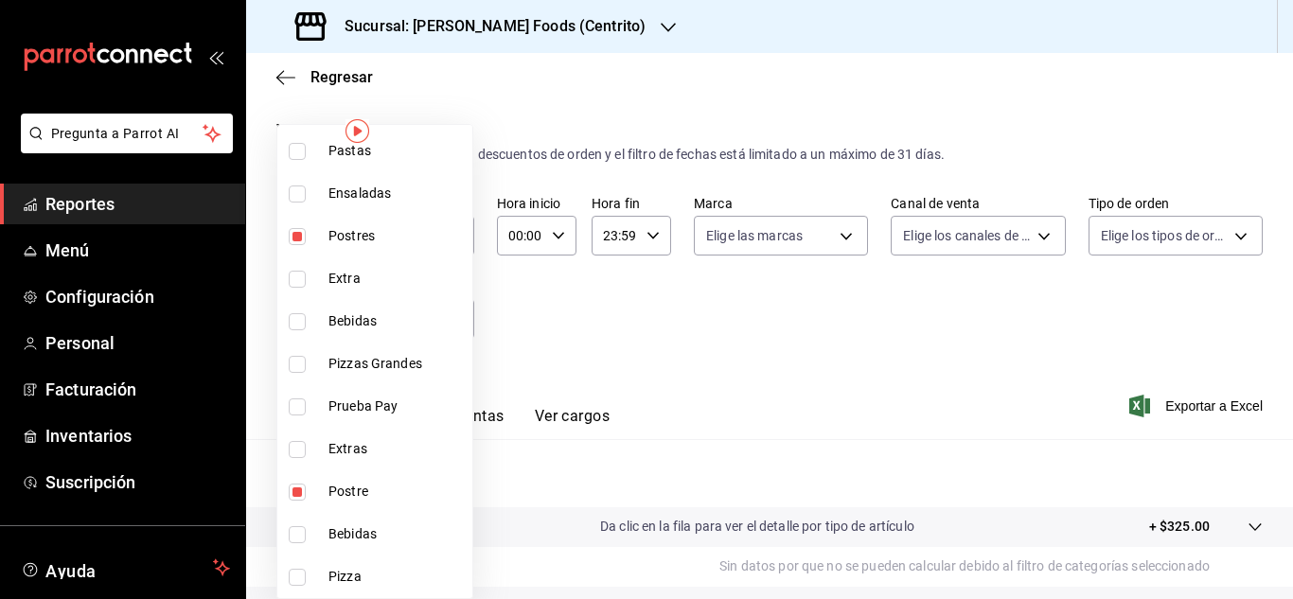
click at [306, 243] on label at bounding box center [301, 236] width 25 height 17
click at [306, 243] on input "checkbox" at bounding box center [297, 236] width 17 height 17
checkbox input "true"
type input "a2b166ab-855c-46aa-9fb4-1fb1754a8c56,cc8592bb-ebb1-43cc-91dc-01e42fc1d648"
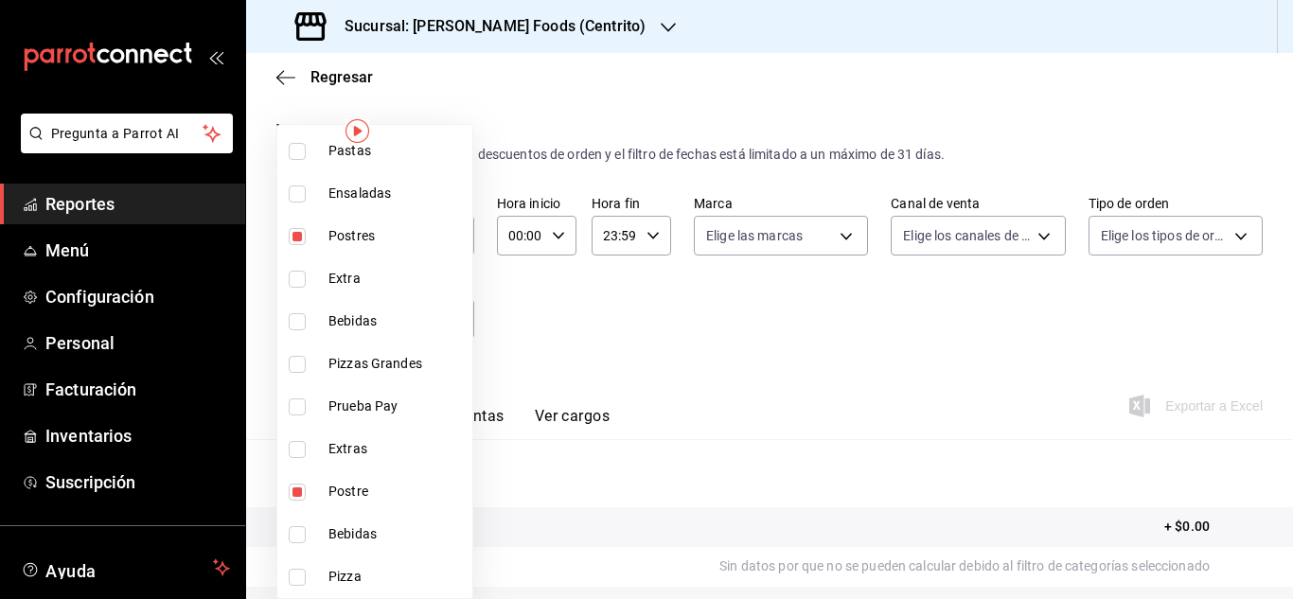
click at [294, 496] on input "checkbox" at bounding box center [297, 492] width 17 height 17
checkbox input "false"
type input "cc8592bb-ebb1-43cc-91dc-01e42fc1d648"
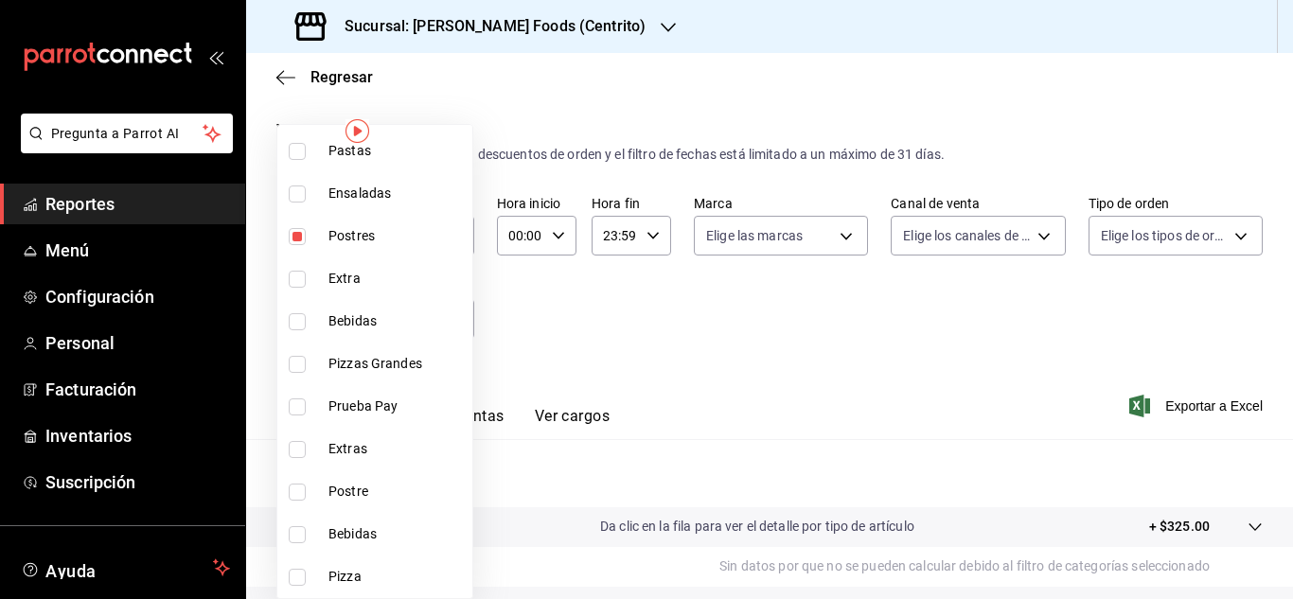
click at [298, 233] on input "checkbox" at bounding box center [297, 236] width 17 height 17
checkbox input "false"
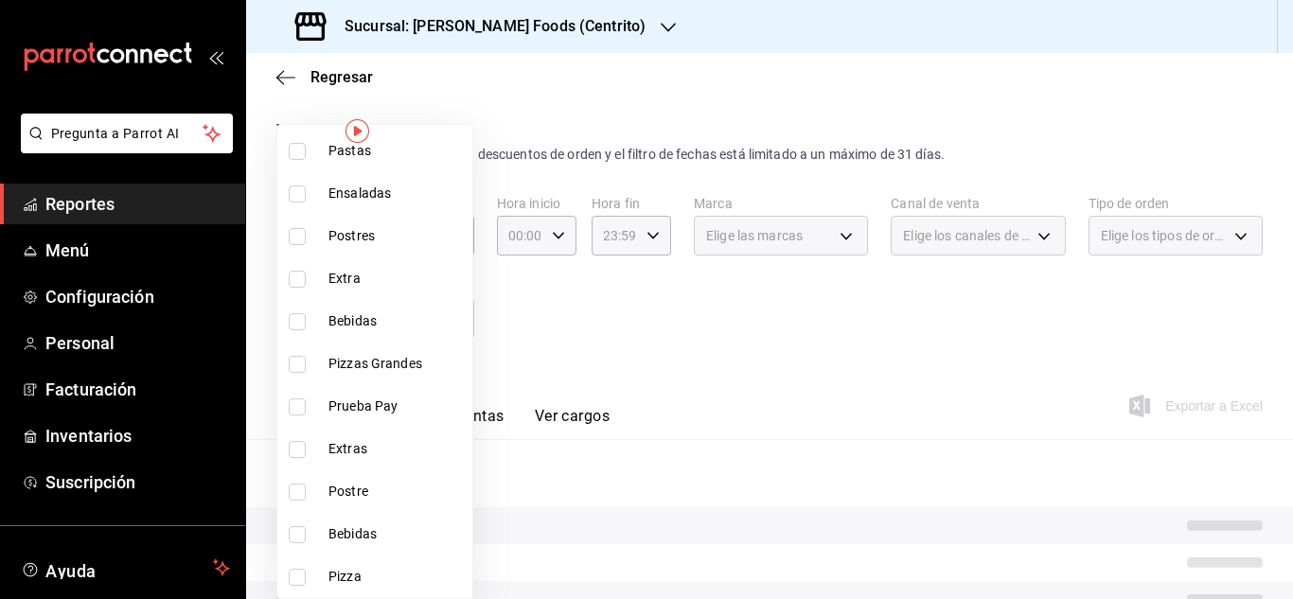
click at [293, 283] on input "checkbox" at bounding box center [297, 279] width 17 height 17
checkbox input "true"
type input "b066eb31-bb97-4b66-a15c-d5a5e9850e7a"
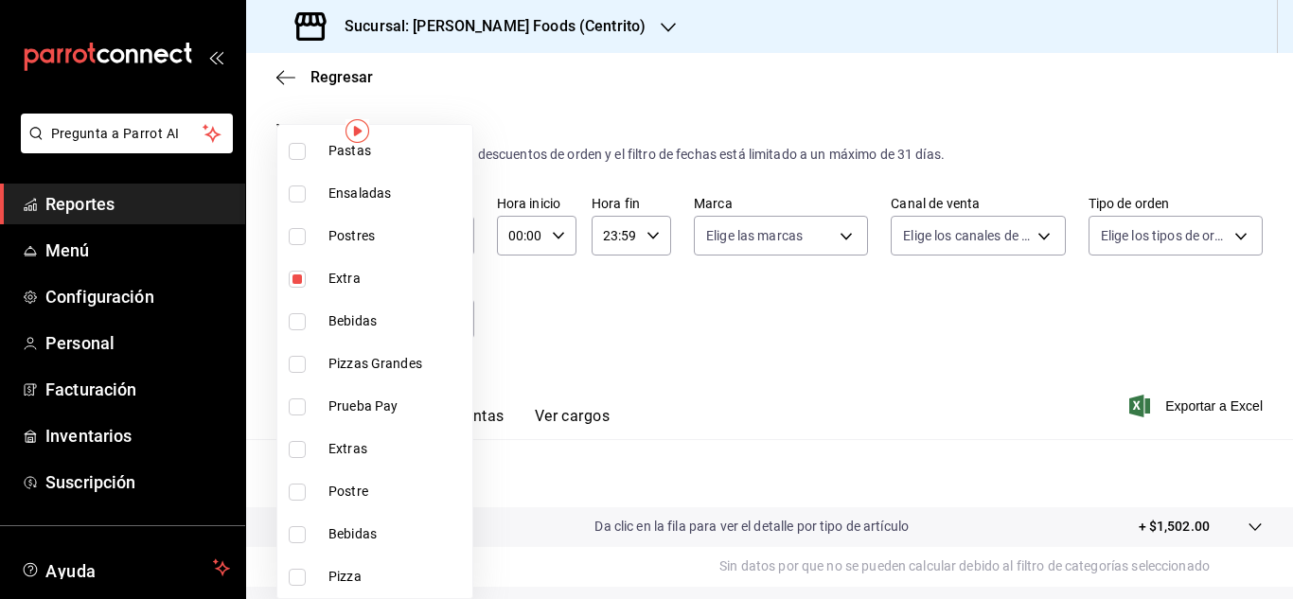
click at [297, 448] on input "checkbox" at bounding box center [297, 449] width 17 height 17
checkbox input "true"
type input "b066eb31-bb97-4b66-a15c-d5a5e9850e7a,07e3ef54-d7f3-472e-8231-d1f20b0b8103"
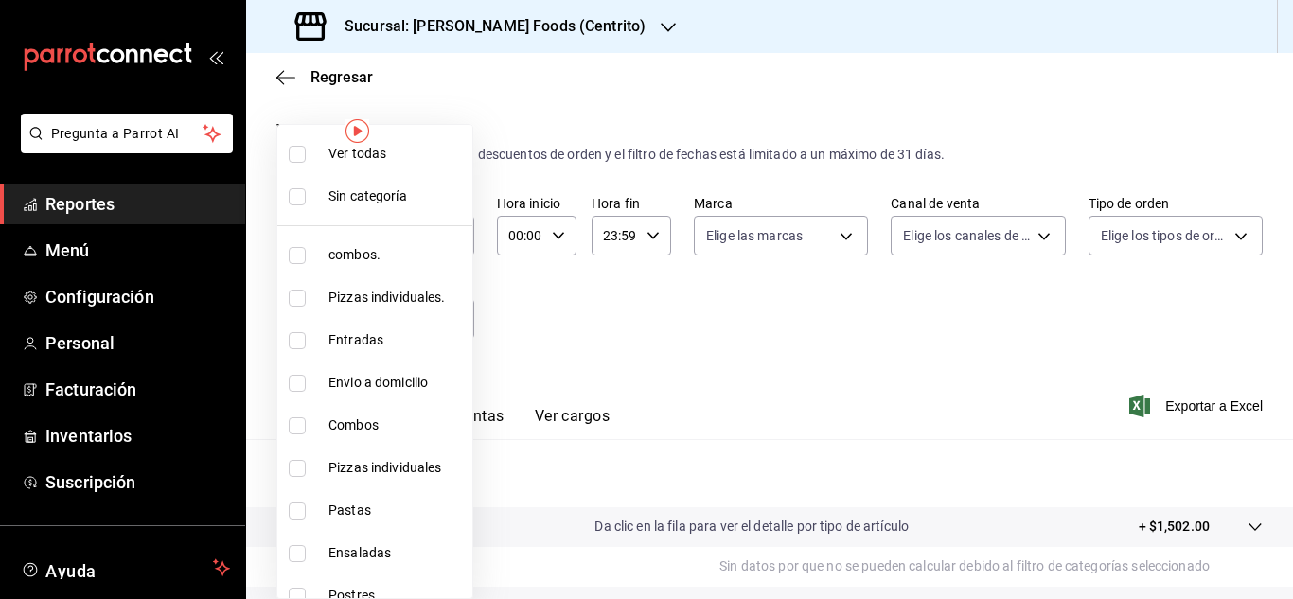
click at [686, 357] on div at bounding box center [646, 299] width 1293 height 599
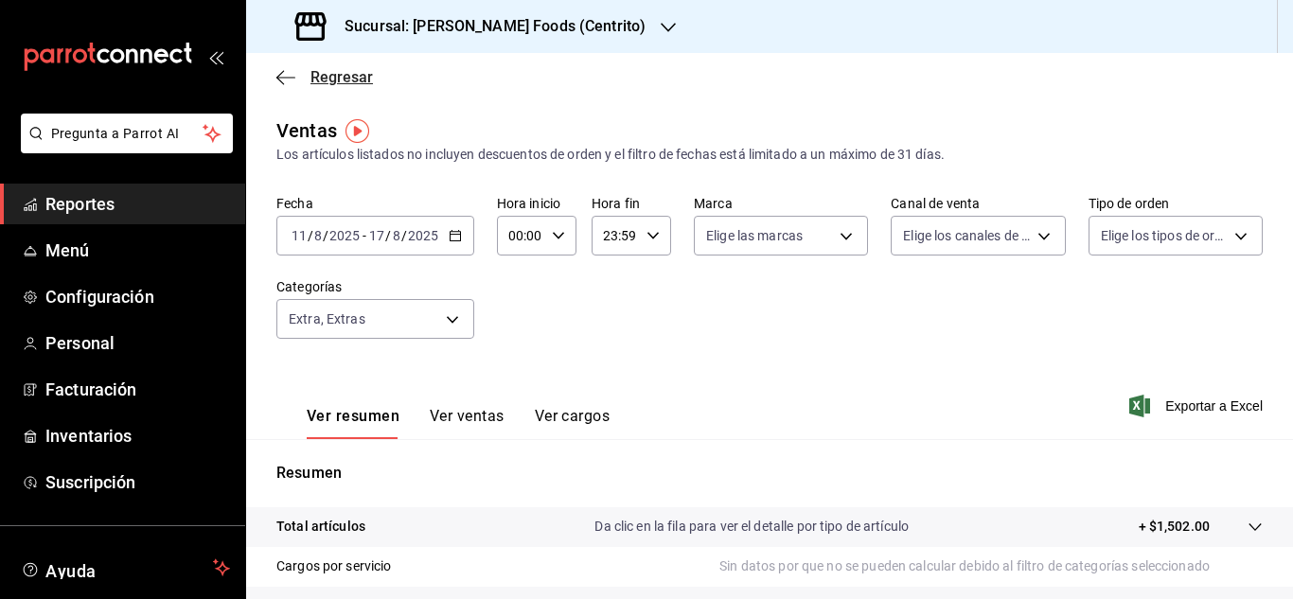
click at [284, 80] on icon "button" at bounding box center [285, 77] width 19 height 17
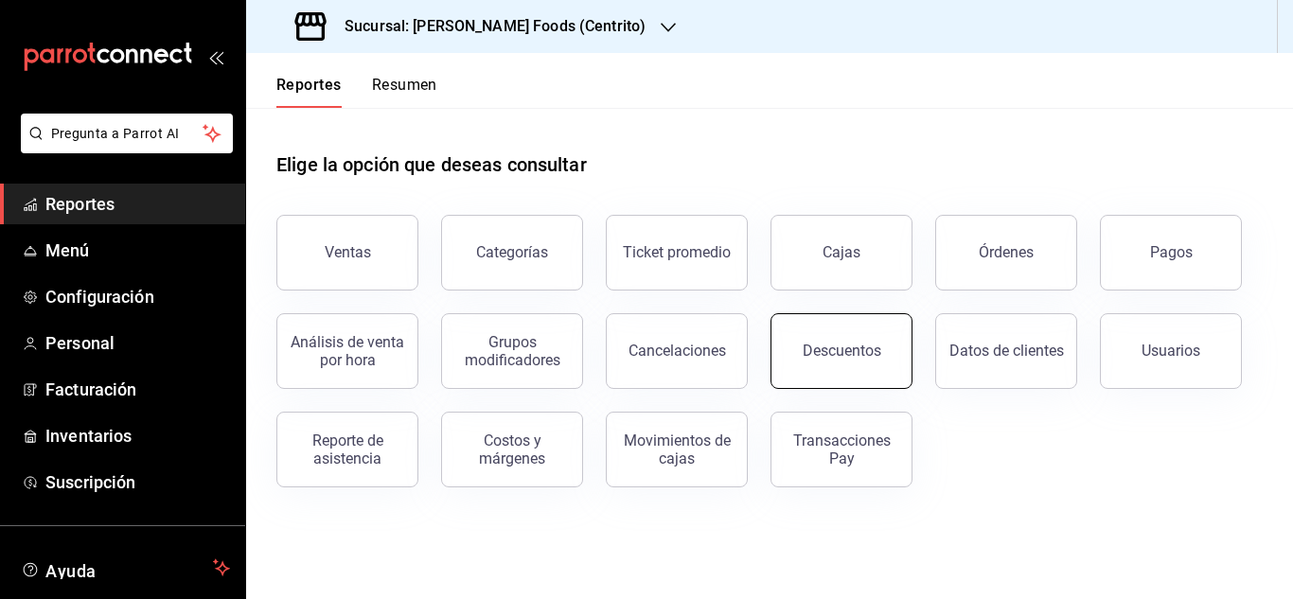
click at [864, 353] on div "Descuentos" at bounding box center [842, 351] width 79 height 18
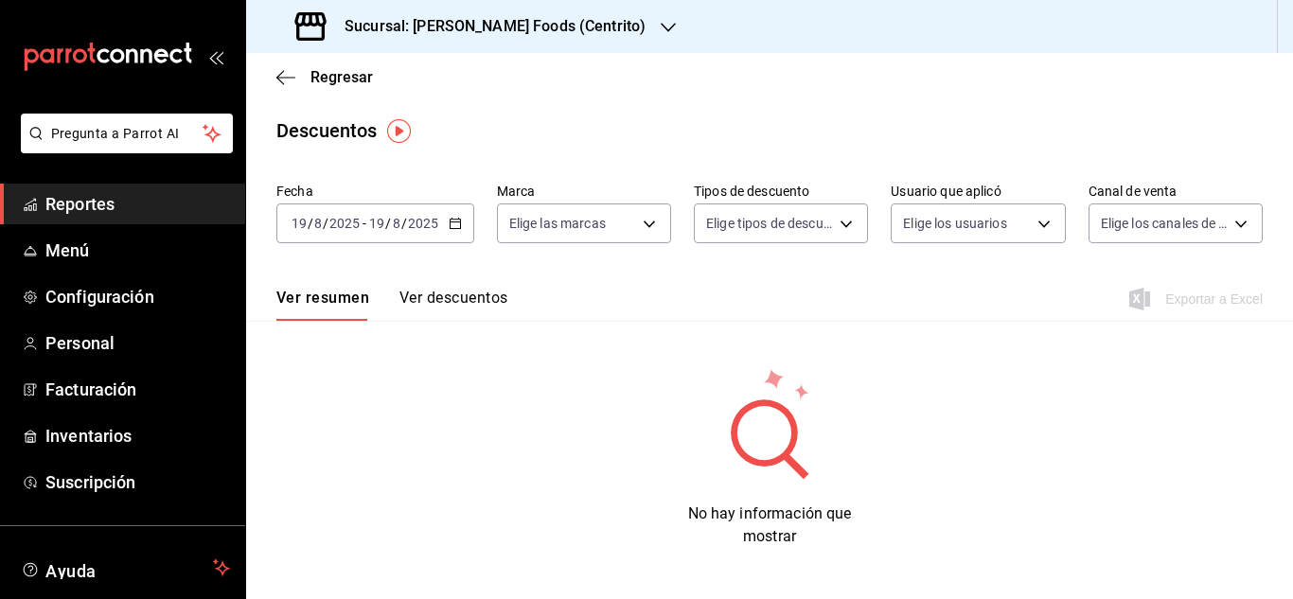
click at [454, 227] on icon "button" at bounding box center [455, 223] width 13 height 13
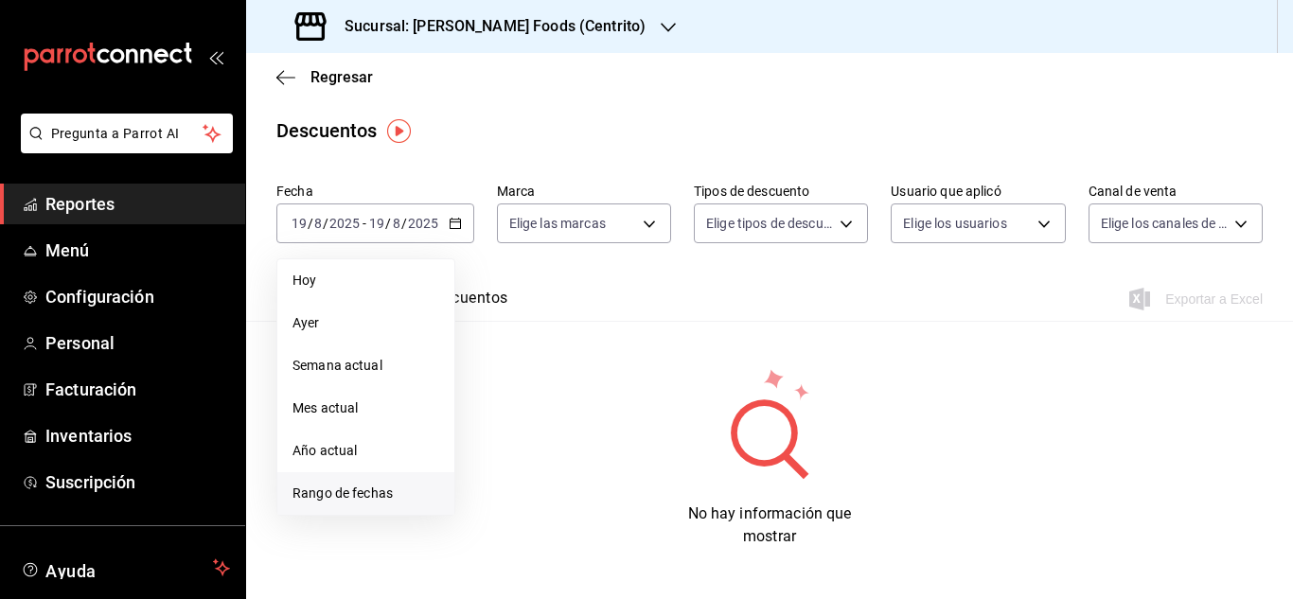
click at [347, 501] on span "Rango de fechas" at bounding box center [366, 494] width 147 height 20
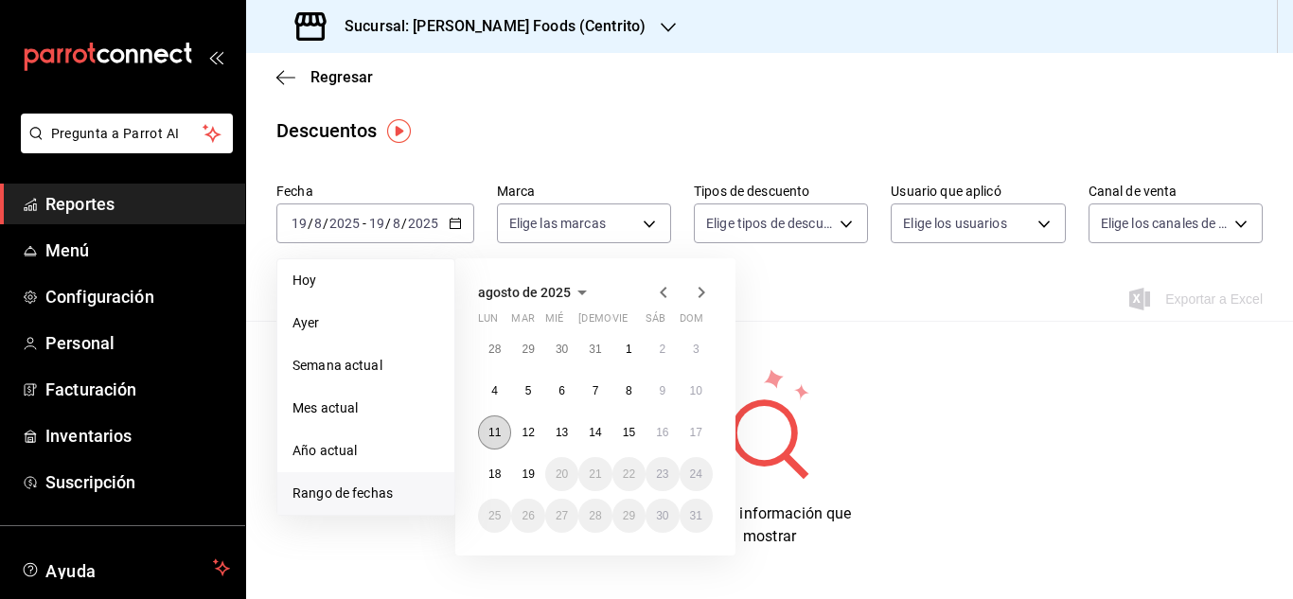
click at [490, 428] on abbr "11" at bounding box center [495, 432] width 12 height 13
click at [704, 425] on button "17" at bounding box center [696, 433] width 33 height 34
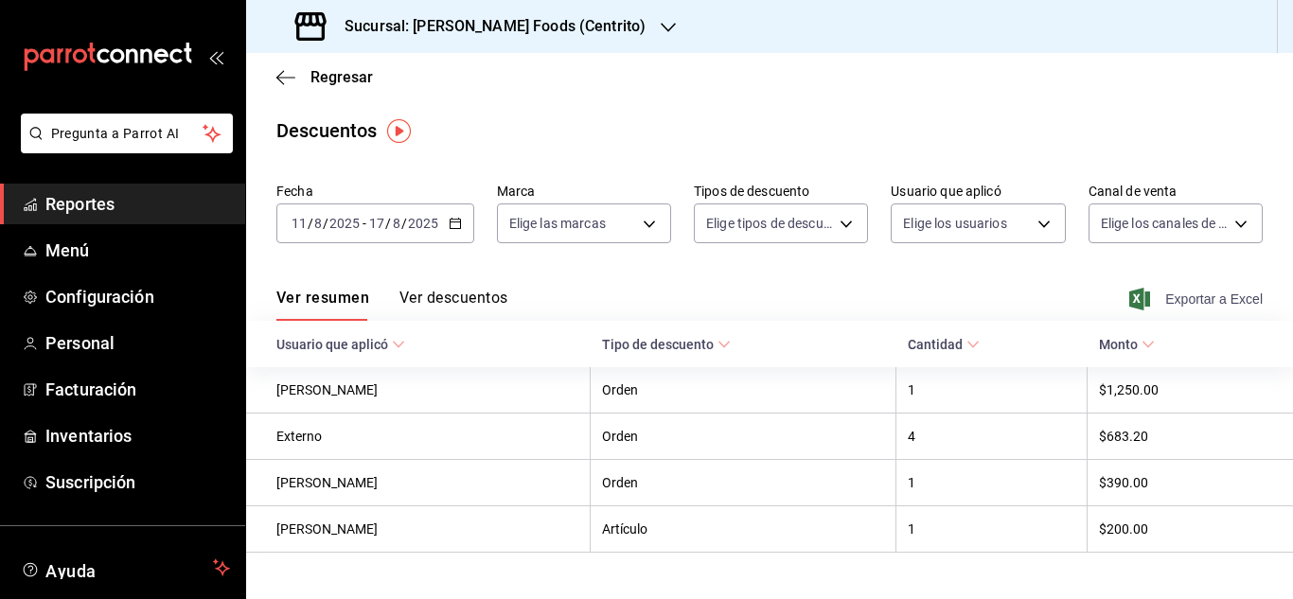
click at [1185, 301] on span "Exportar a Excel" at bounding box center [1198, 299] width 130 height 23
click at [640, 288] on div "Ver resumen Ver descuentos Exportar a Excel" at bounding box center [769, 293] width 1047 height 55
click at [460, 224] on icon "button" at bounding box center [455, 223] width 13 height 13
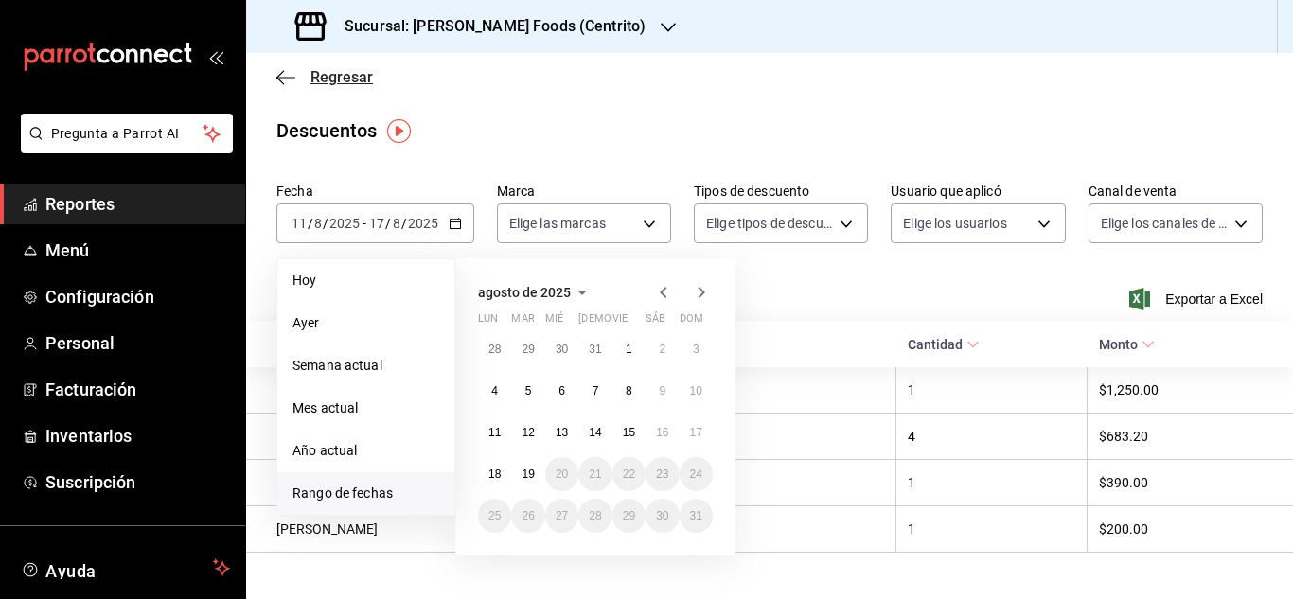
click at [288, 78] on icon "button" at bounding box center [285, 77] width 19 height 1
